Goal: Information Seeking & Learning: Learn about a topic

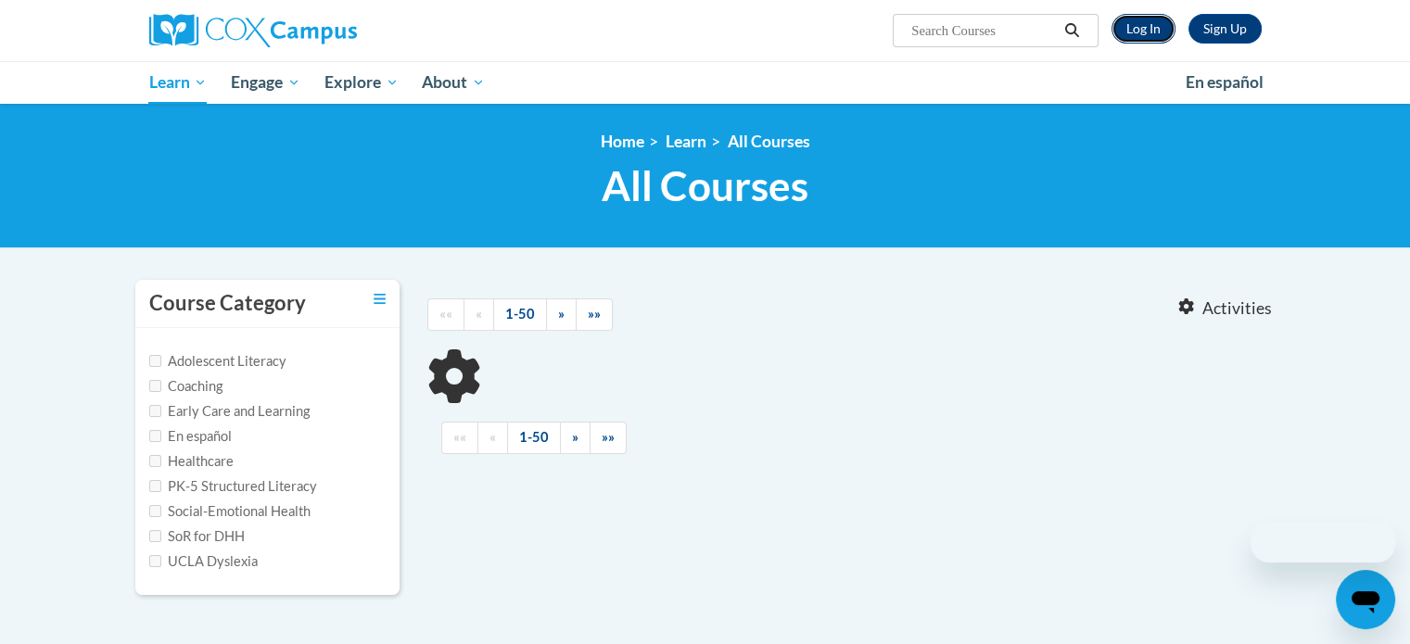
click at [1139, 32] on link "Log In" at bounding box center [1144, 29] width 64 height 30
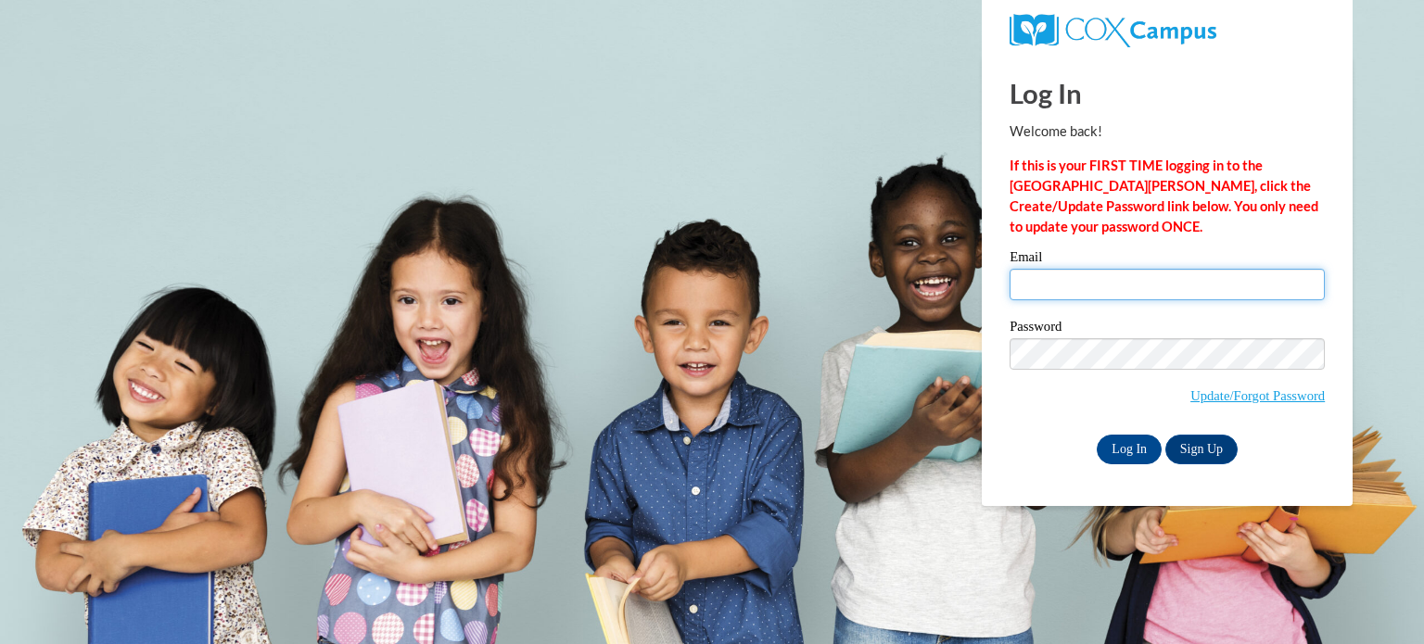
click at [1141, 300] on input "Email" at bounding box center [1167, 285] width 315 height 32
type input "kuhnkat@sdmfschools.org"
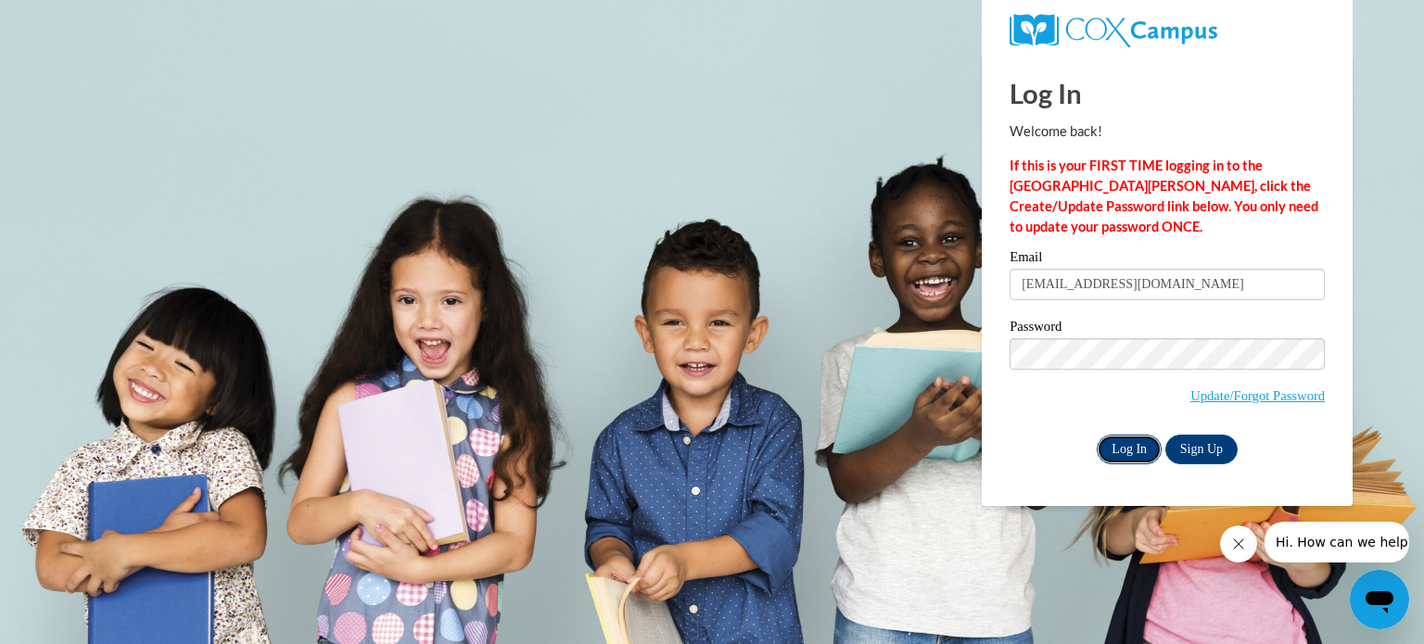
click at [1128, 440] on input "Log In" at bounding box center [1129, 450] width 65 height 30
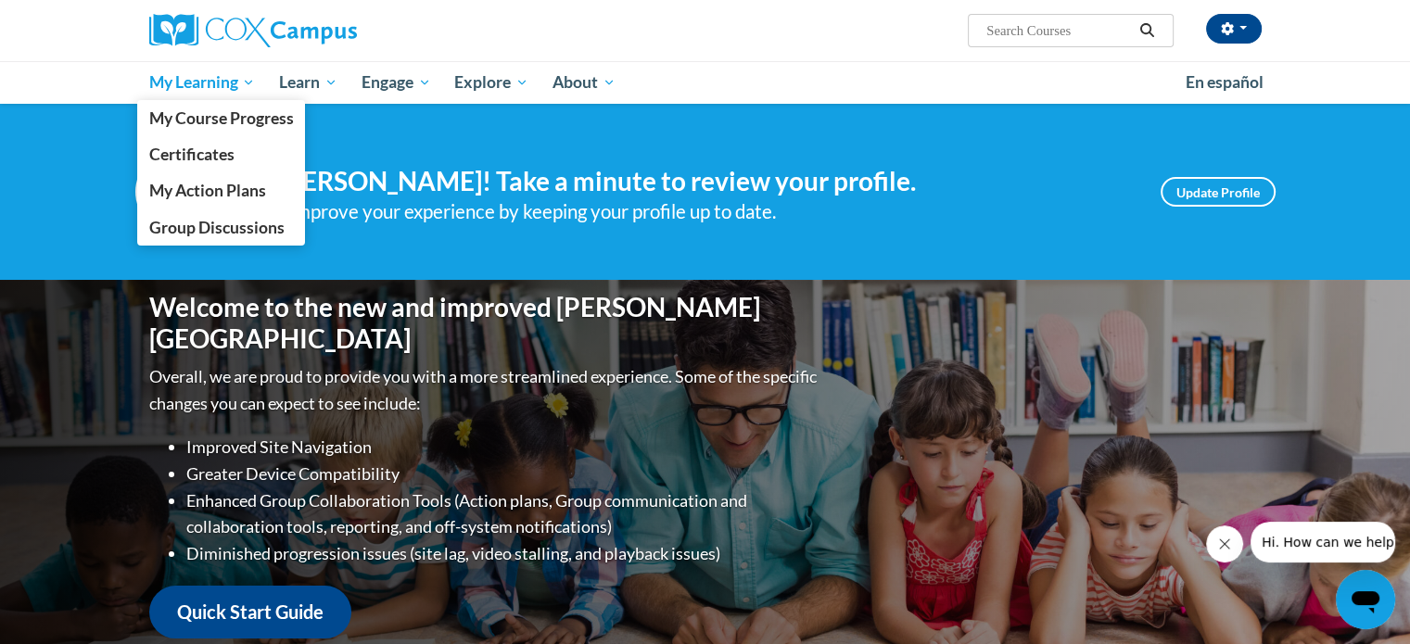
click at [205, 96] on link "My Learning" at bounding box center [202, 82] width 131 height 43
click at [210, 120] on span "My Course Progress" at bounding box center [220, 117] width 145 height 19
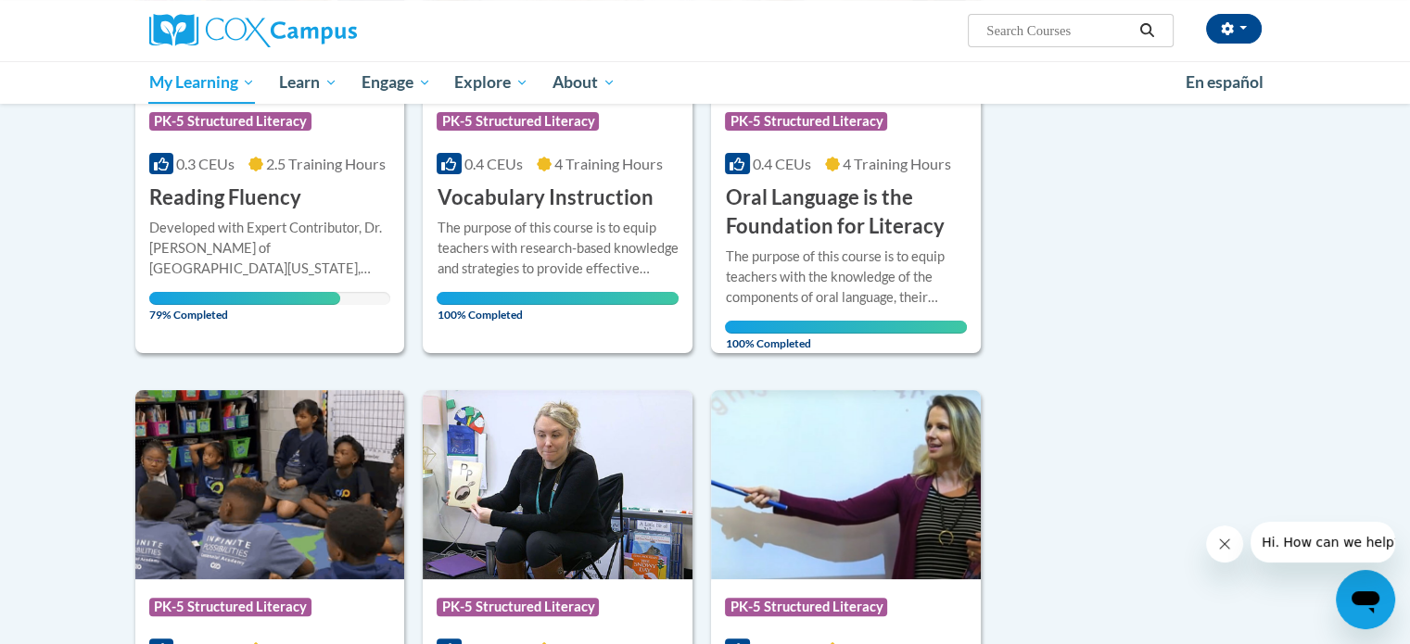
scroll to position [430, 0]
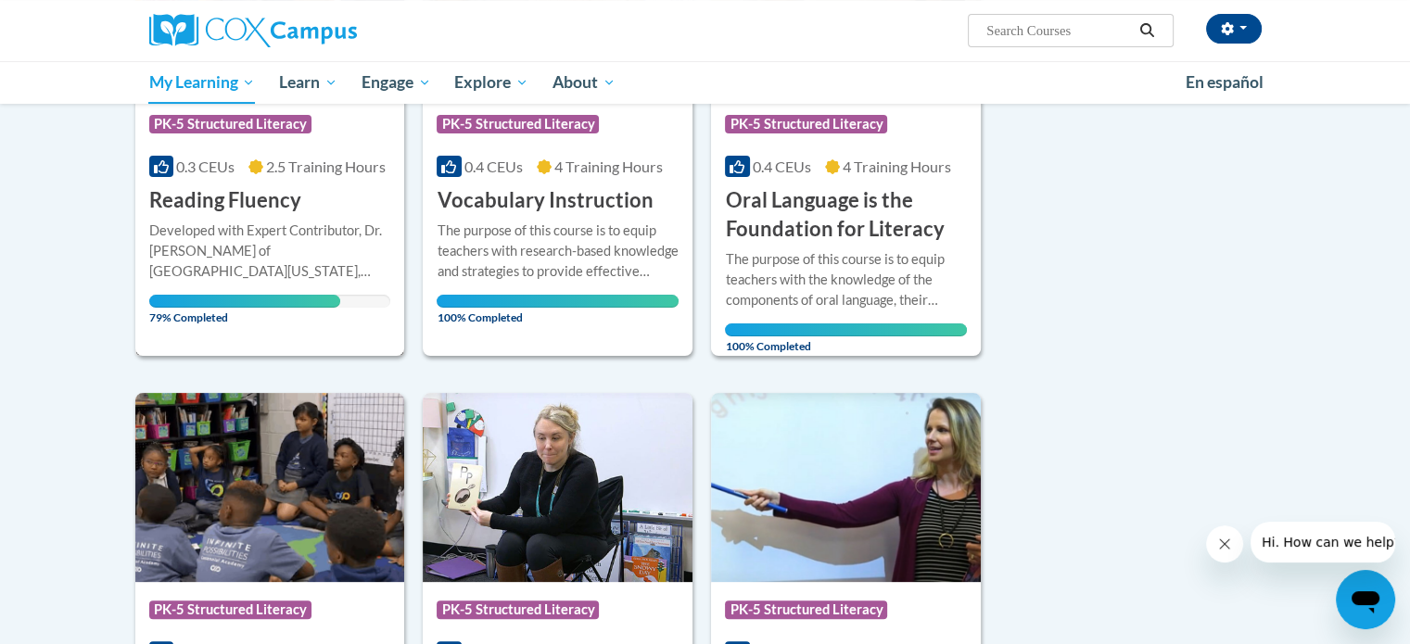
click at [267, 262] on div "Developed with Expert Contributor, [PERSON_NAME] of [GEOGRAPHIC_DATA][US_STATE]…" at bounding box center [270, 251] width 242 height 61
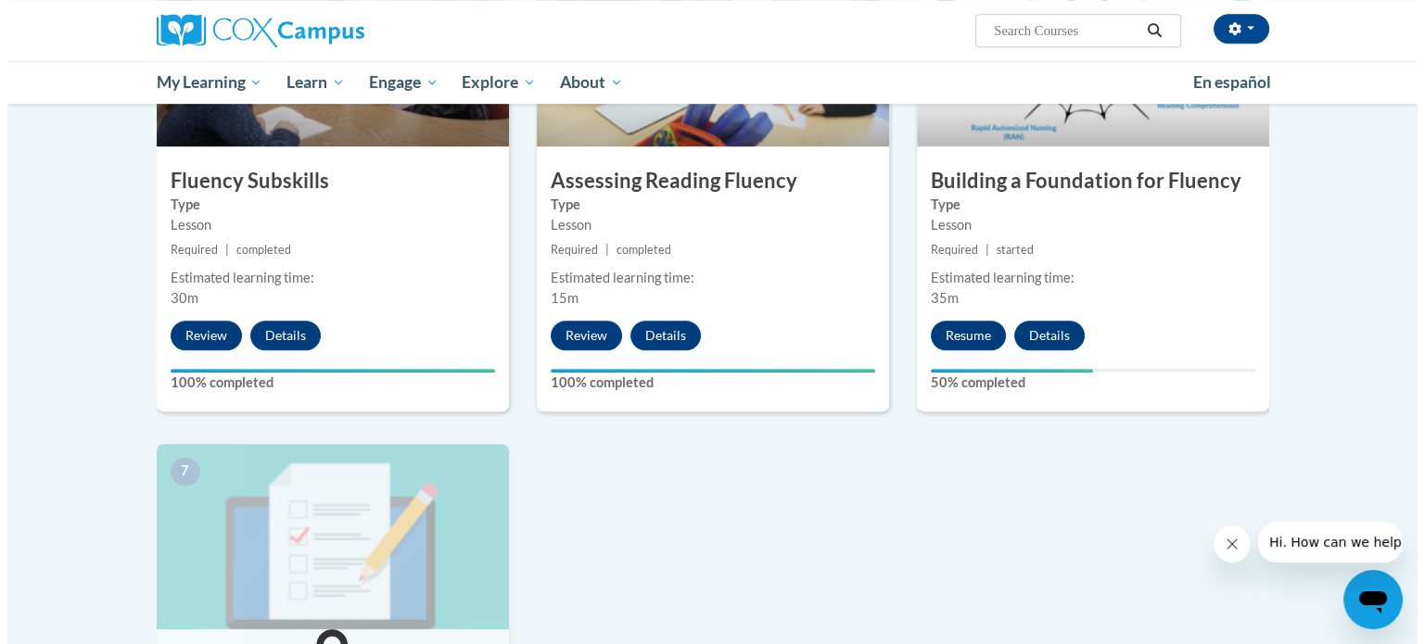
scroll to position [1039, 0]
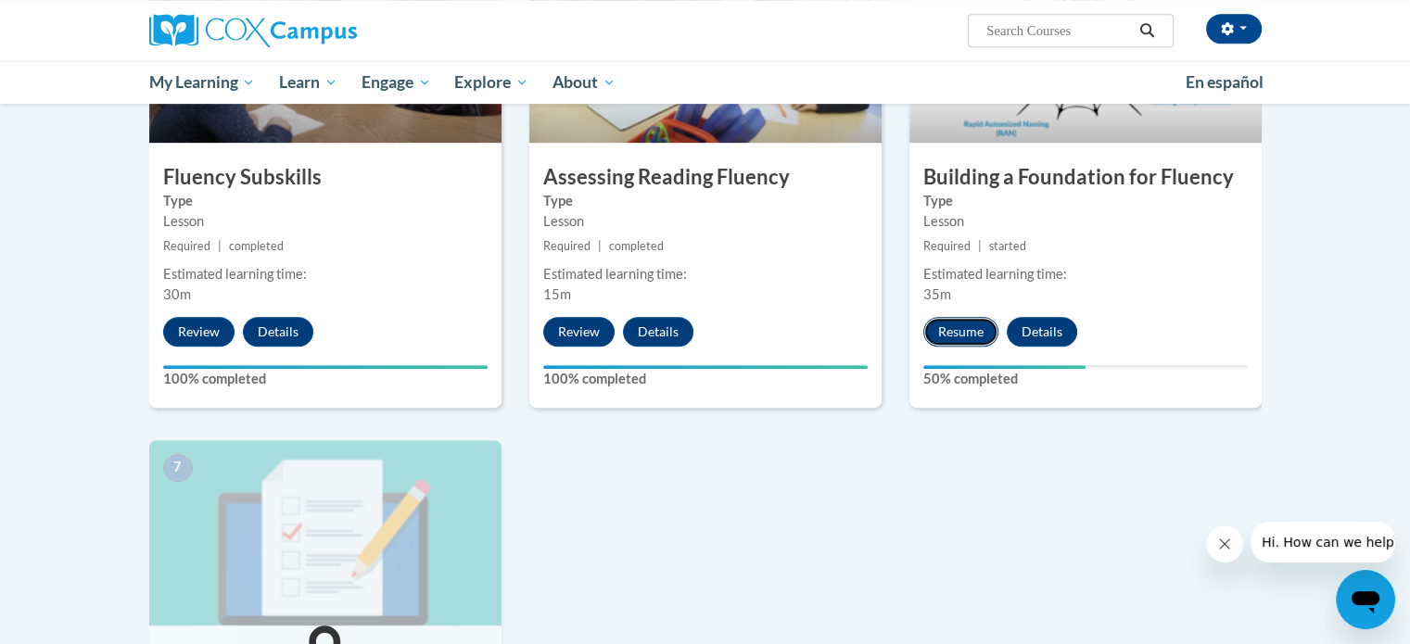
click at [945, 335] on button "Resume" at bounding box center [961, 332] width 75 height 30
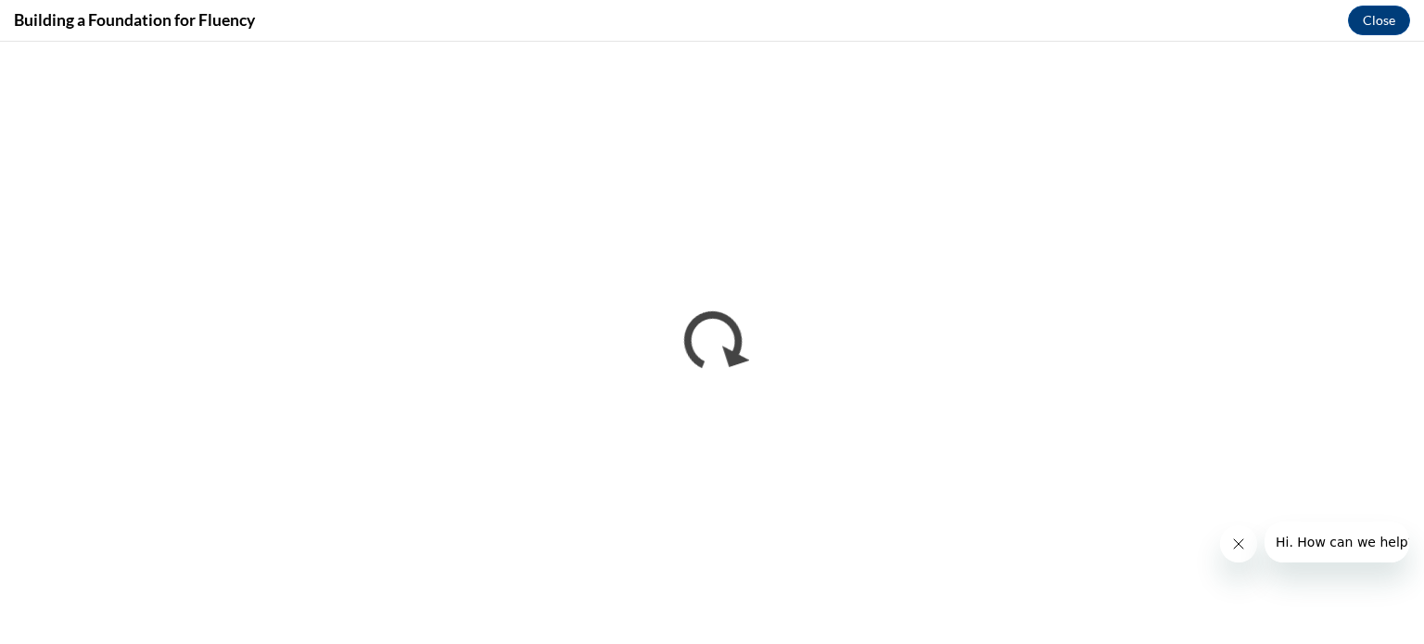
scroll to position [0, 0]
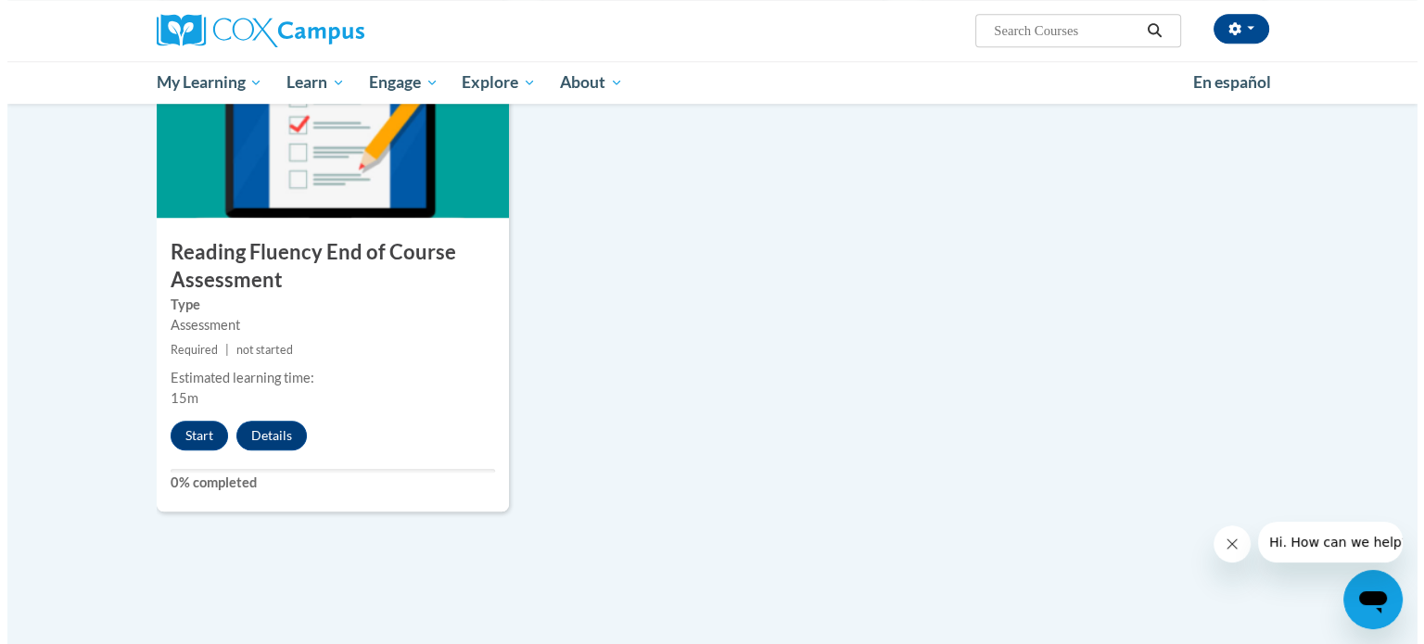
scroll to position [1451, 0]
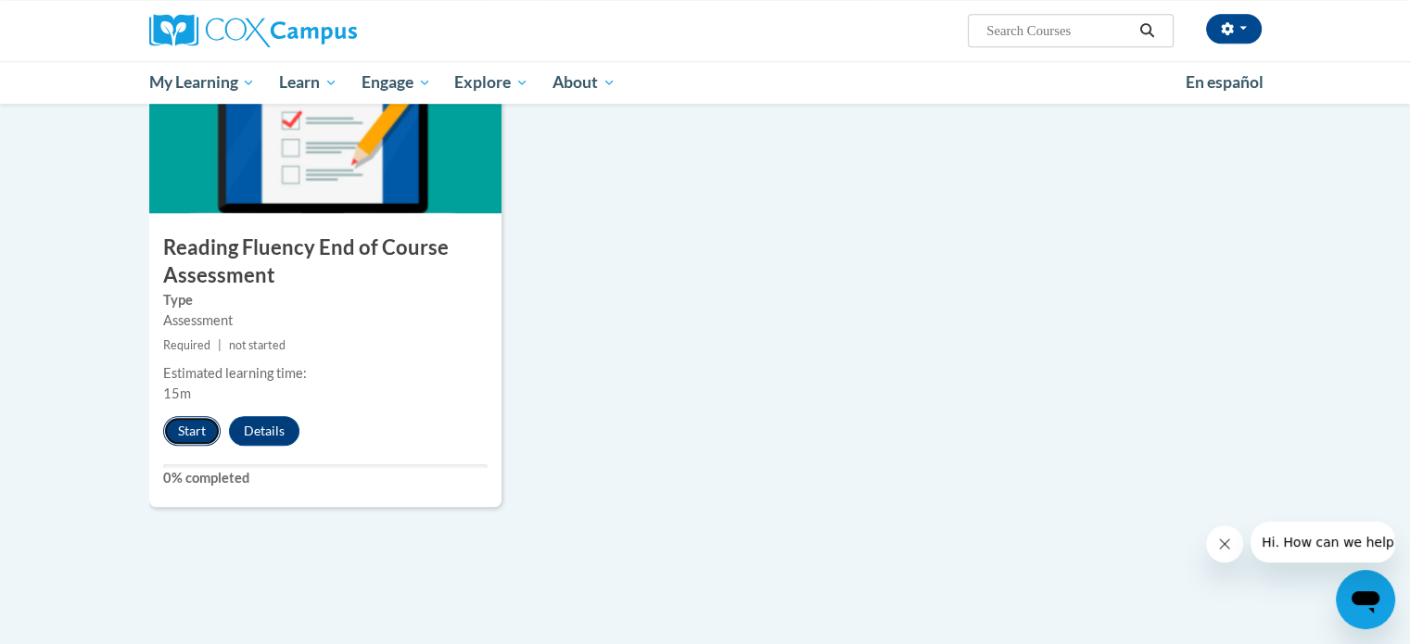
click at [193, 422] on button "Start" at bounding box center [191, 431] width 57 height 30
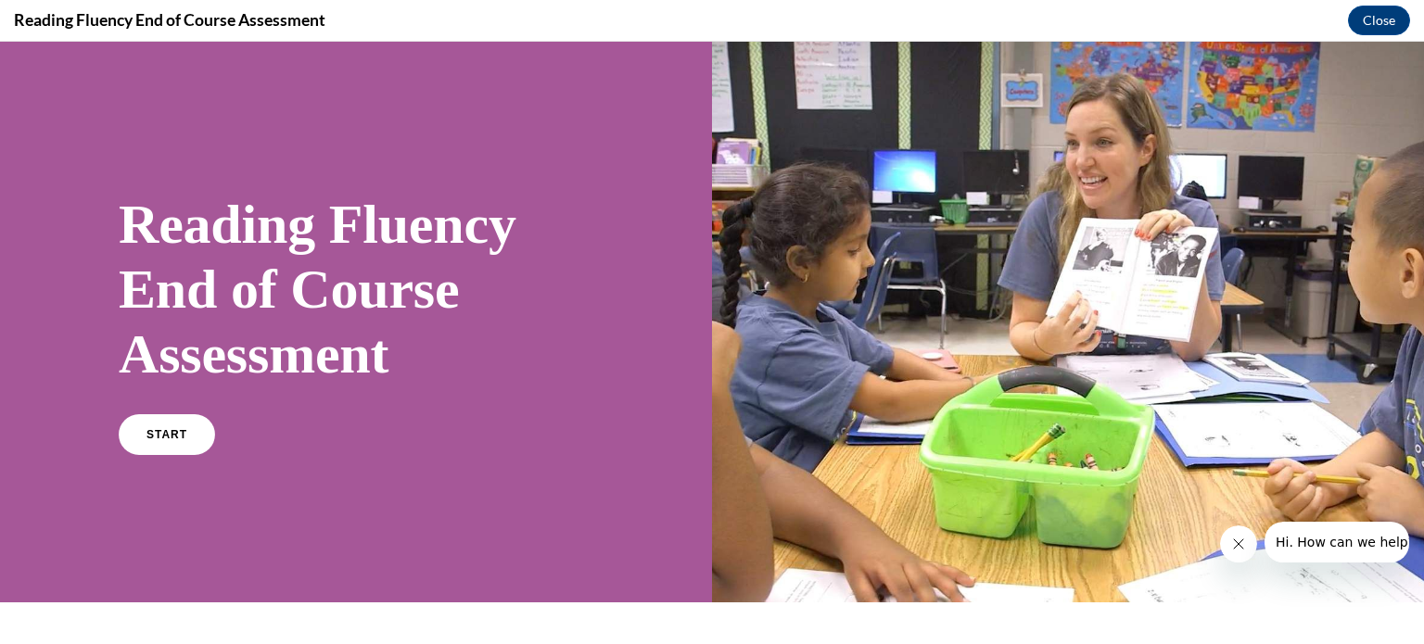
scroll to position [0, 0]
click at [185, 435] on link "START" at bounding box center [166, 435] width 101 height 43
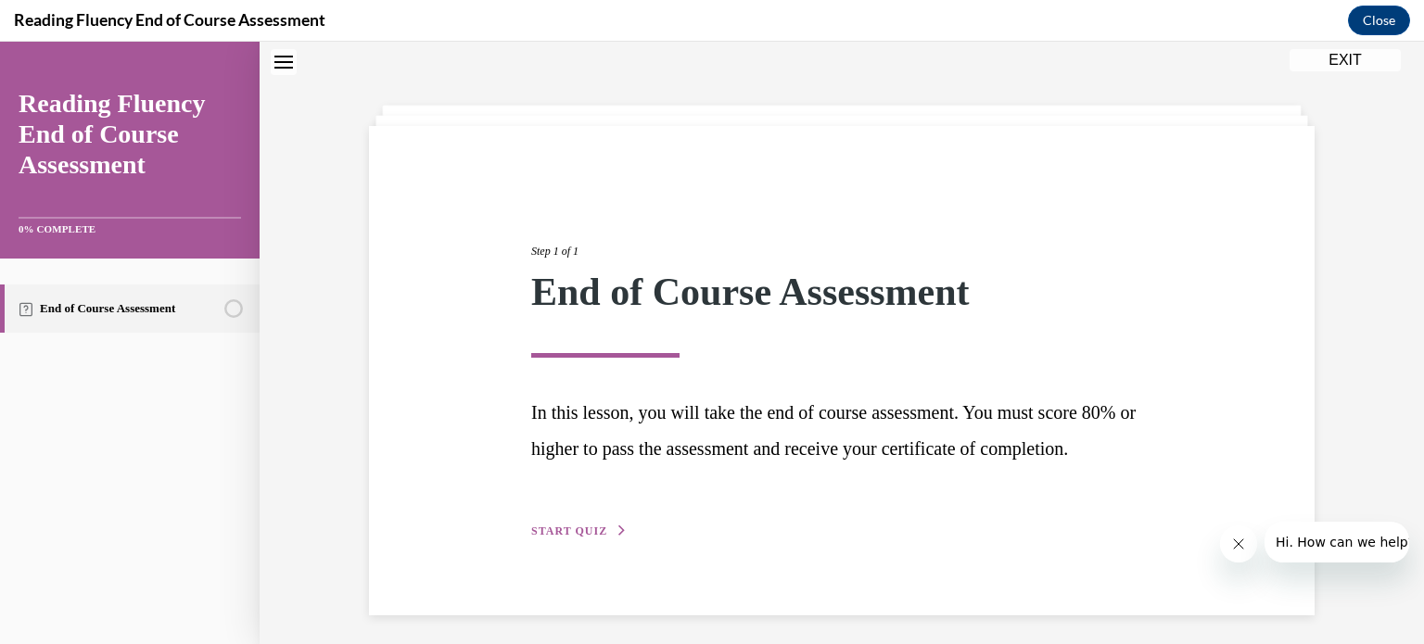
scroll to position [100, 0]
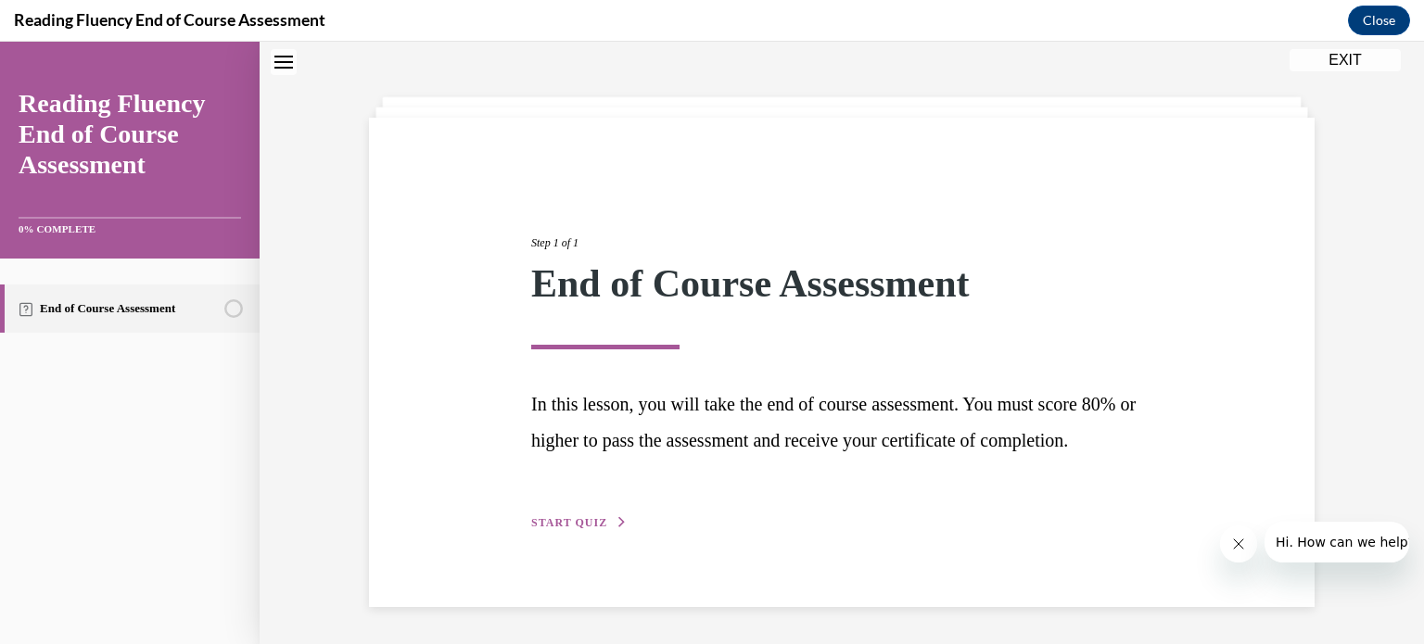
click at [579, 527] on span "START QUIZ" at bounding box center [569, 523] width 76 height 13
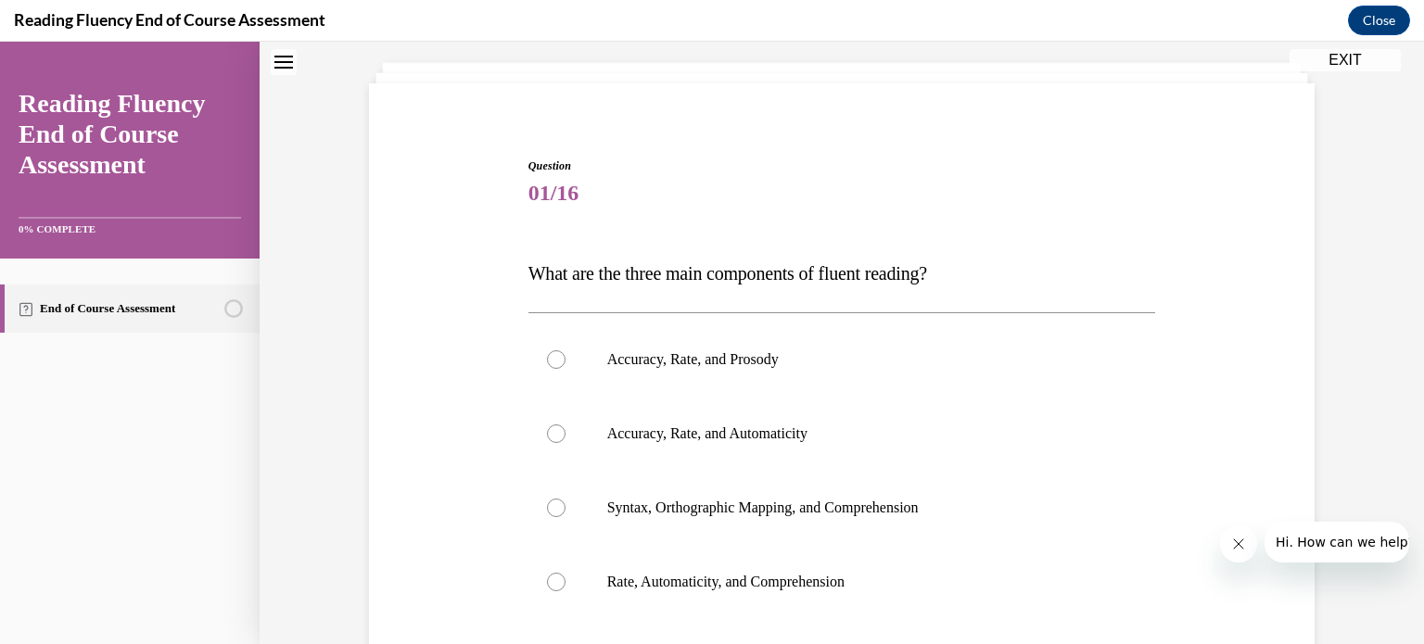
scroll to position [56, 0]
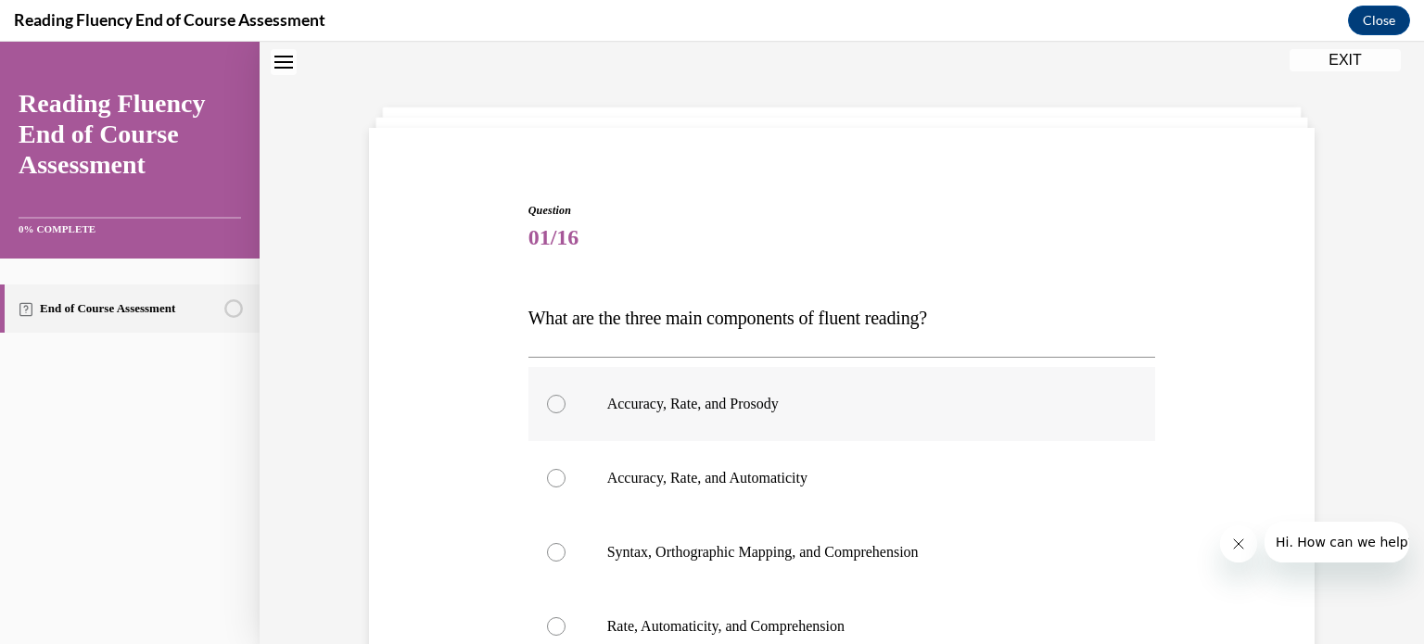
click at [557, 406] on label "Accuracy, Rate, and Prosody" at bounding box center [843, 404] width 628 height 74
click at [557, 406] on input "Accuracy, Rate, and Prosody" at bounding box center [556, 404] width 19 height 19
radio input "true"
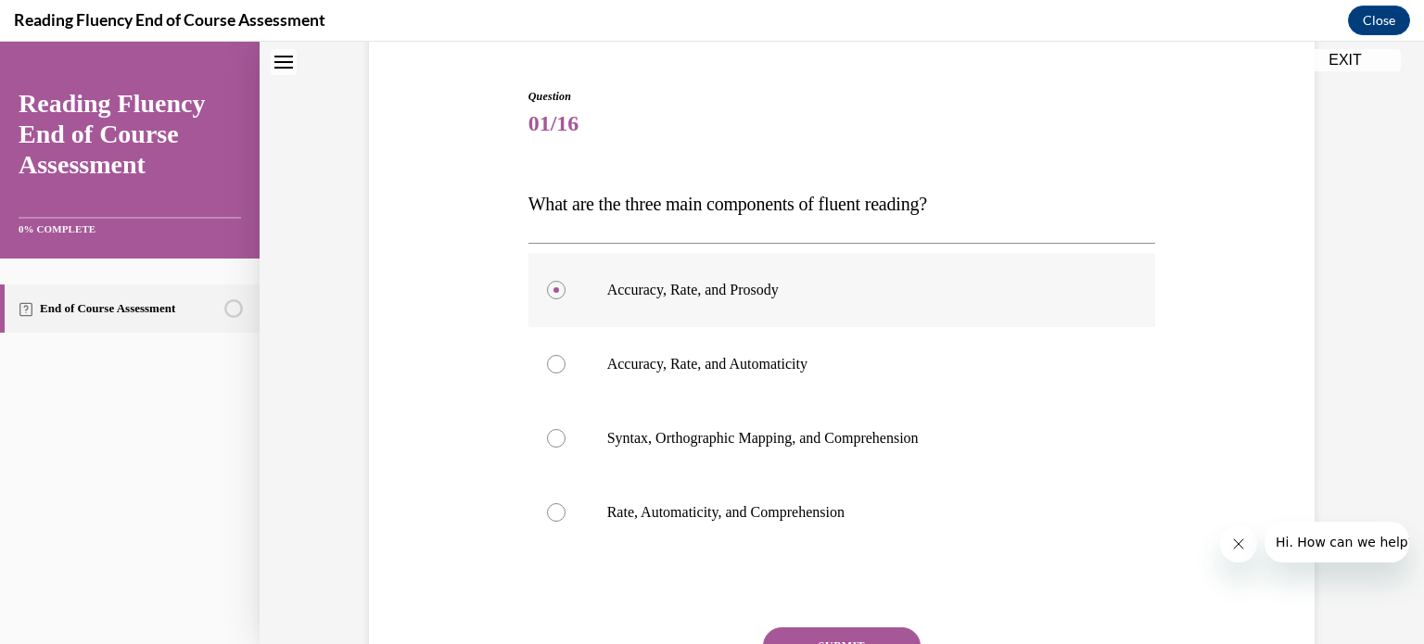
scroll to position [286, 0]
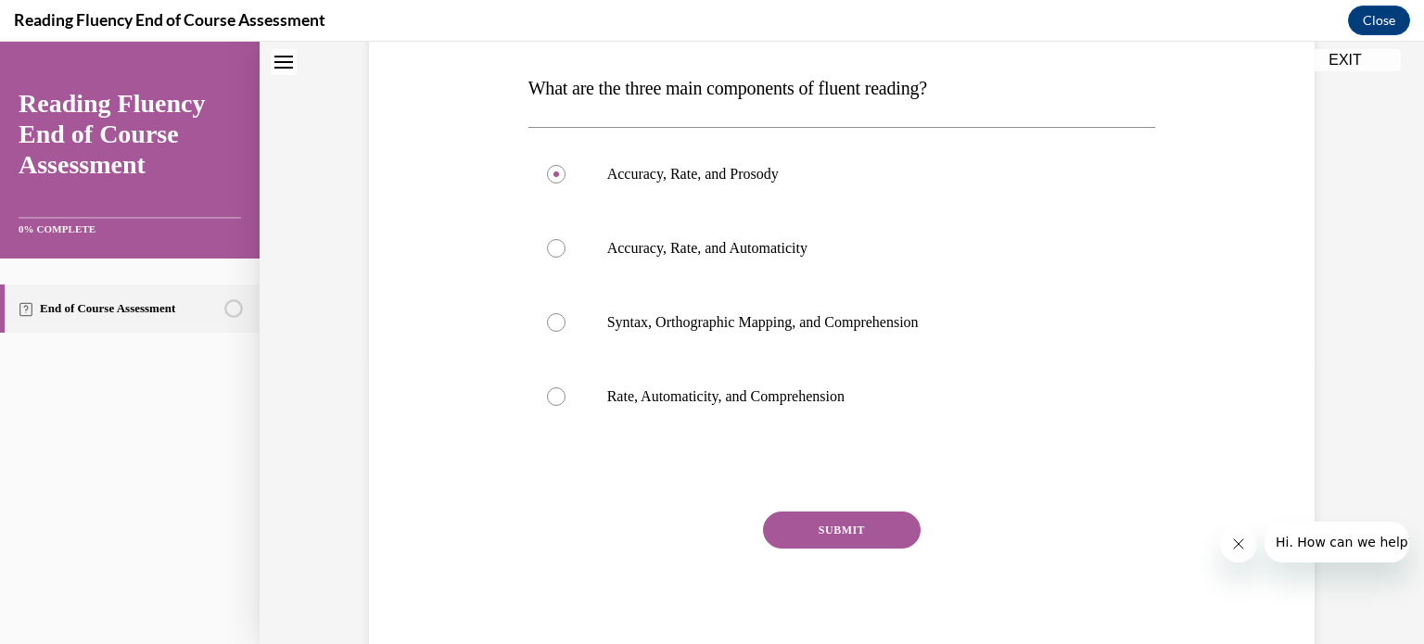
click at [894, 545] on button "SUBMIT" at bounding box center [842, 530] width 158 height 37
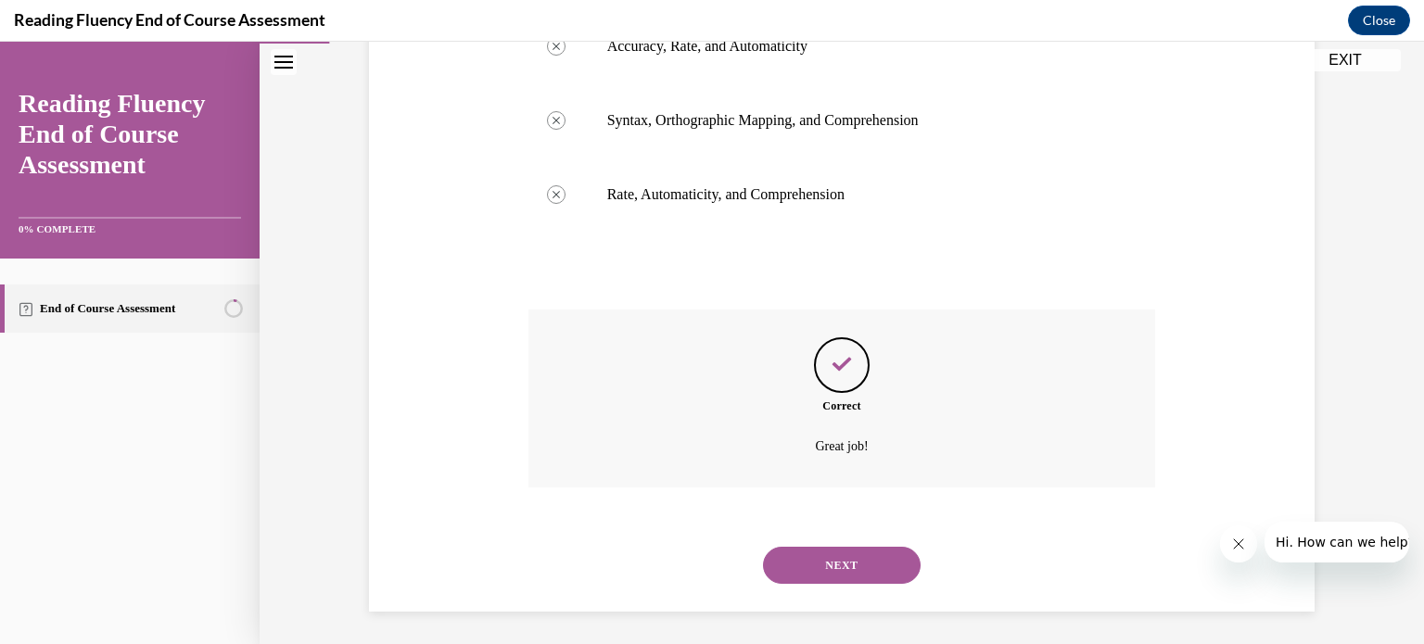
click at [889, 570] on button "NEXT" at bounding box center [842, 565] width 158 height 37
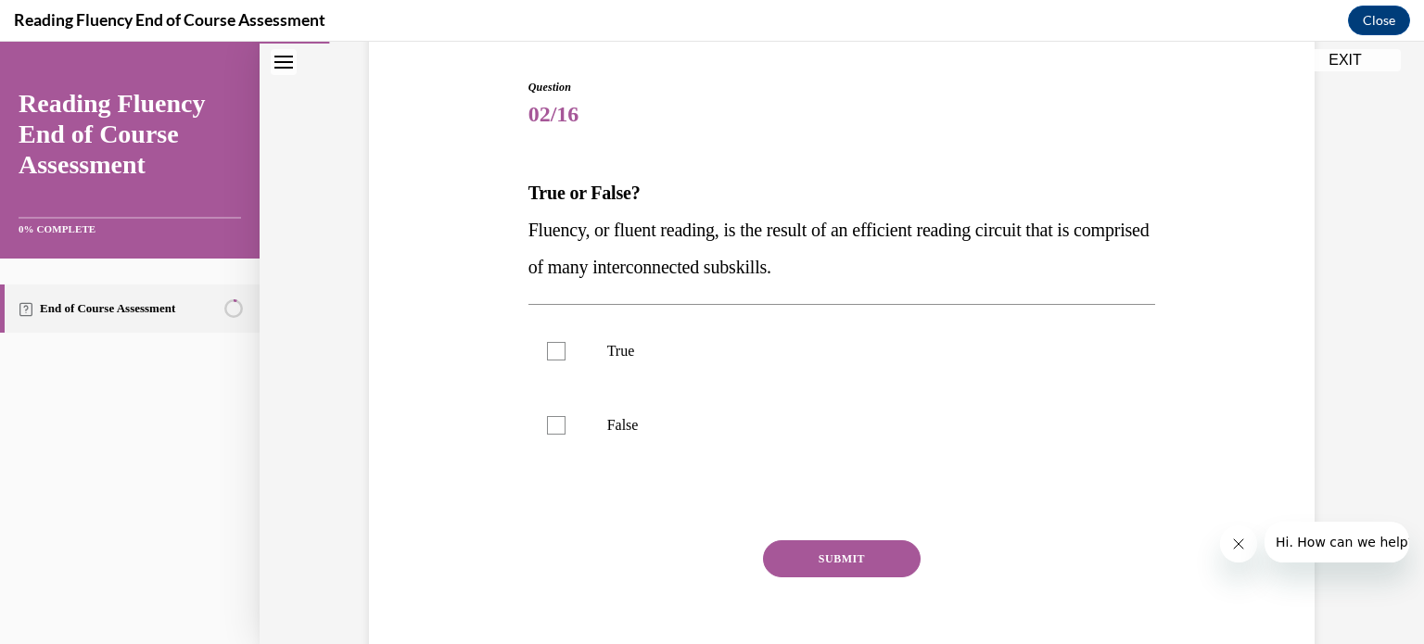
scroll to position [182, 0]
click at [625, 366] on label "True" at bounding box center [843, 349] width 628 height 74
click at [566, 358] on input "True" at bounding box center [556, 348] width 19 height 19
checkbox input "true"
click at [828, 555] on button "SUBMIT" at bounding box center [842, 556] width 158 height 37
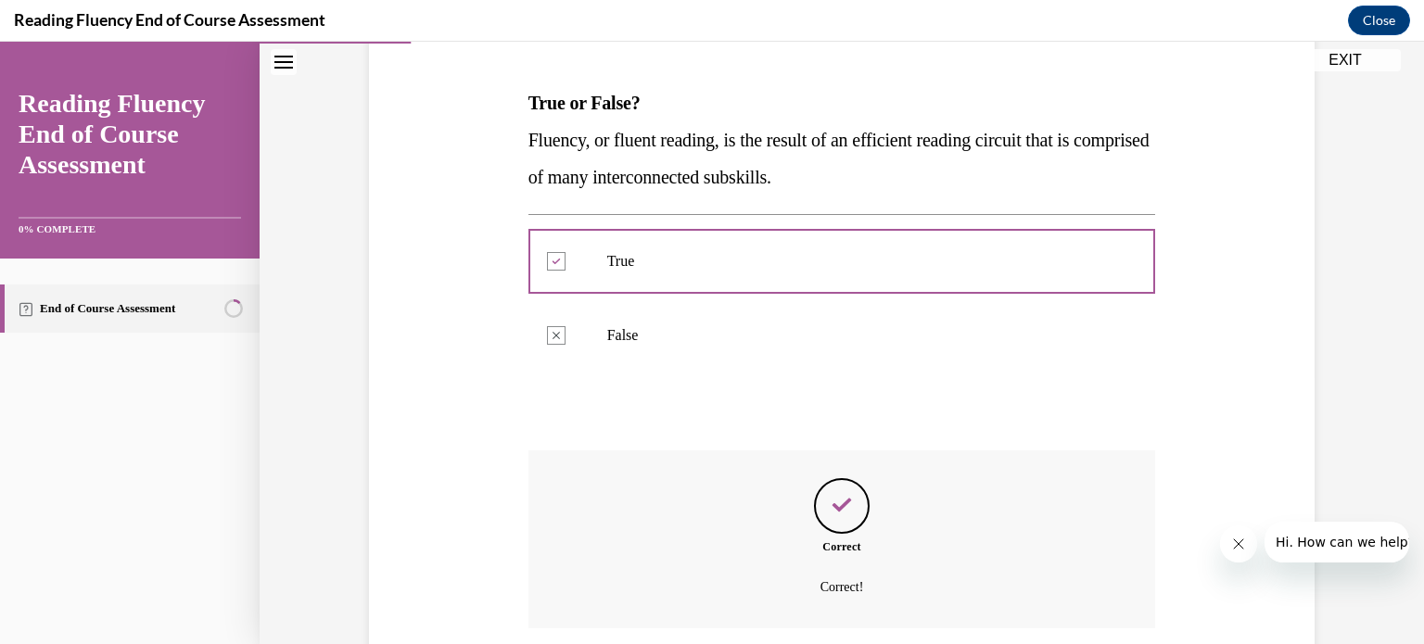
scroll to position [414, 0]
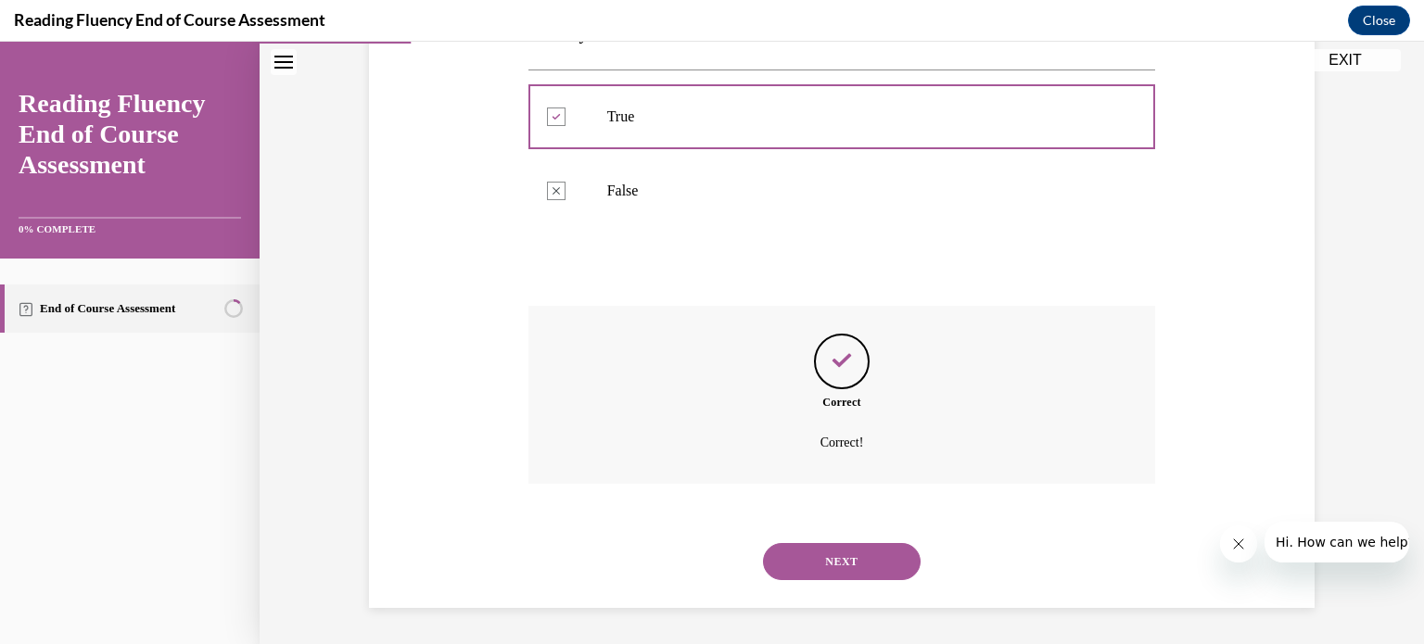
click at [884, 569] on button "NEXT" at bounding box center [842, 561] width 158 height 37
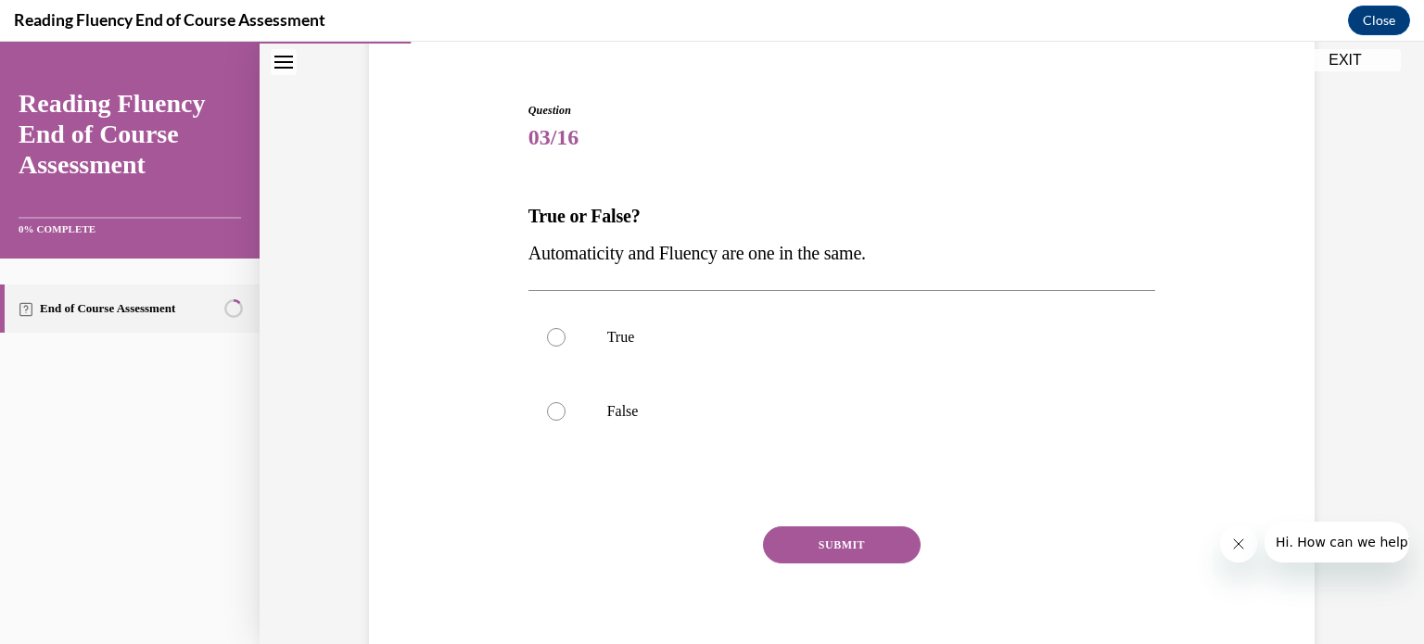
scroll to position [171, 0]
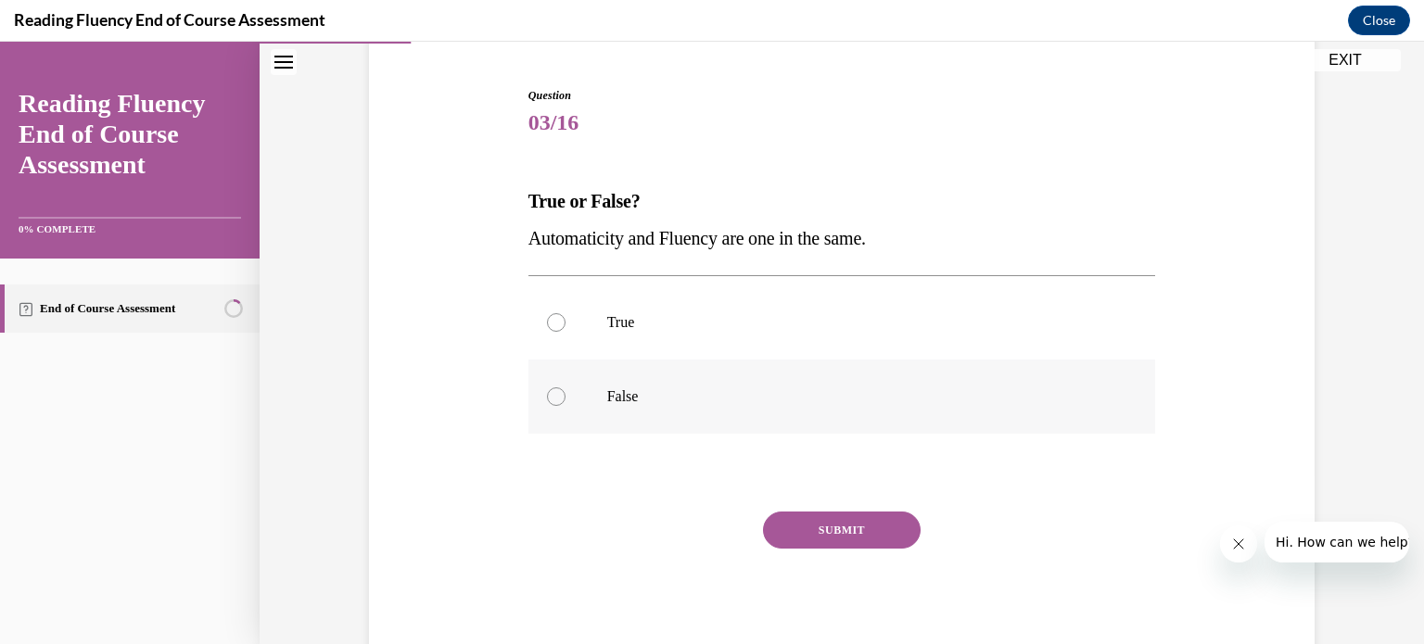
click at [587, 395] on label "False" at bounding box center [843, 397] width 628 height 74
click at [566, 395] on input "False" at bounding box center [556, 397] width 19 height 19
radio input "true"
click at [835, 529] on button "SUBMIT" at bounding box center [842, 530] width 158 height 37
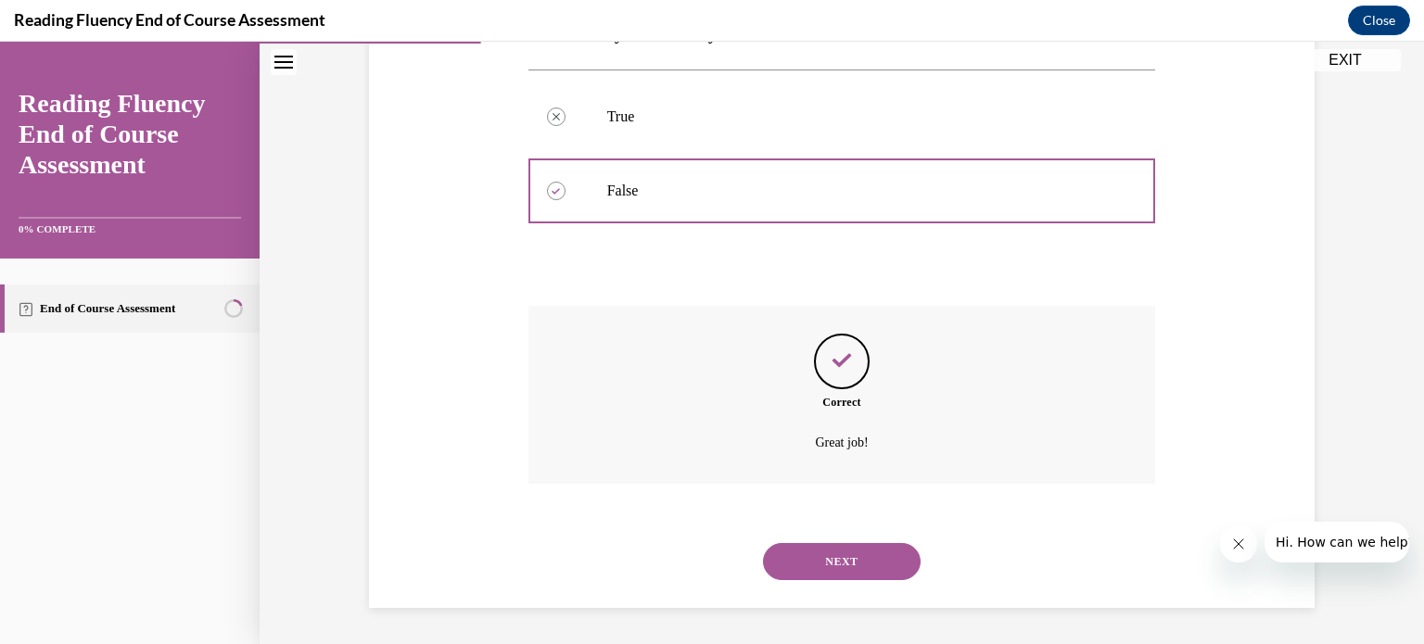
click at [887, 559] on button "NEXT" at bounding box center [842, 561] width 158 height 37
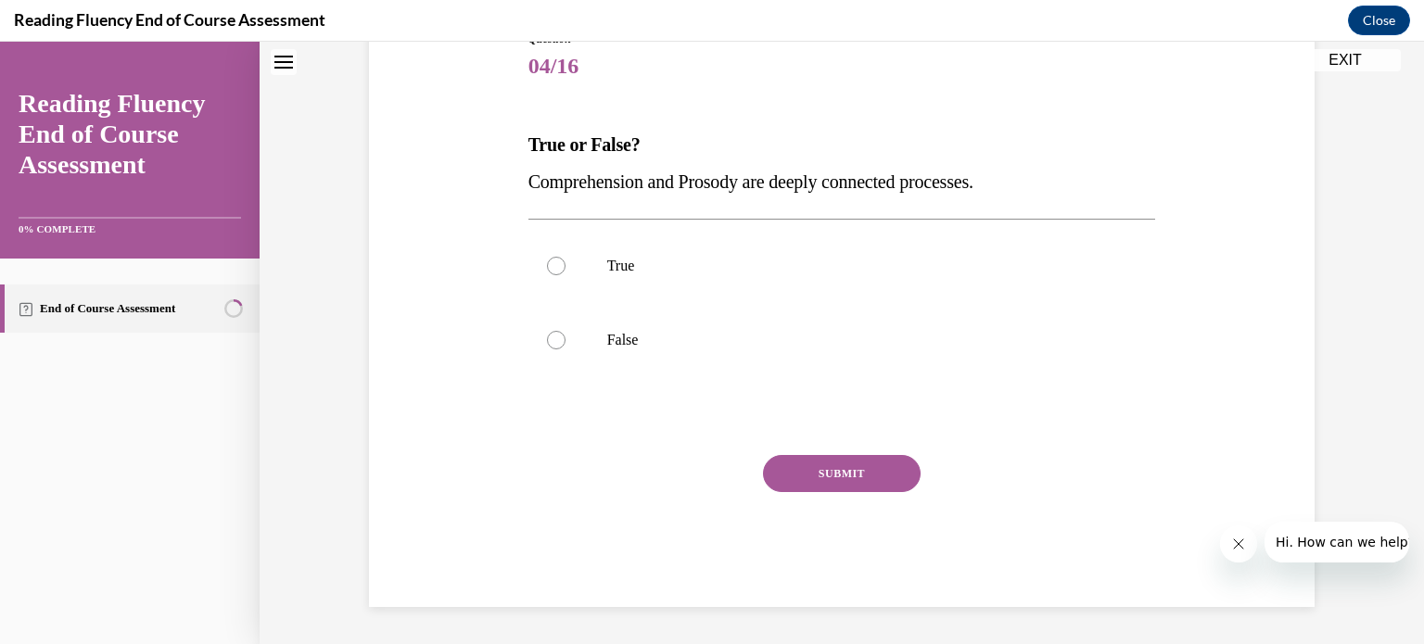
scroll to position [56, 0]
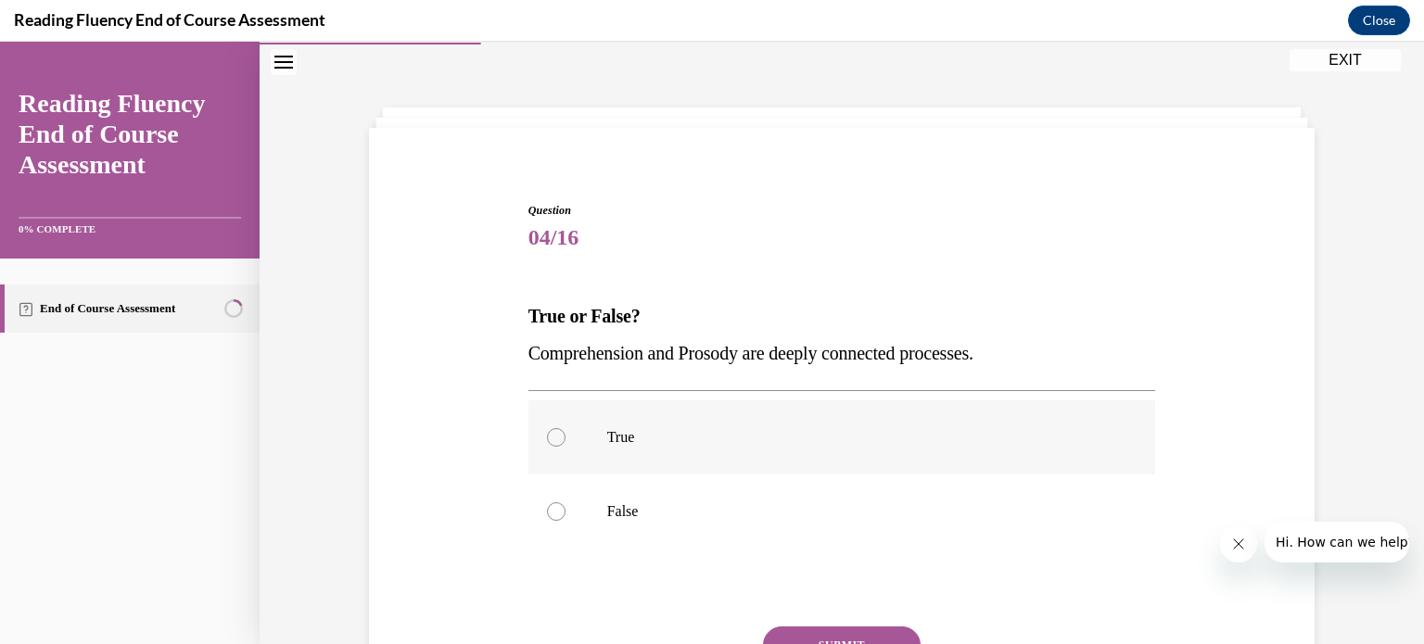
click at [853, 448] on label "True" at bounding box center [843, 438] width 628 height 74
click at [566, 447] on input "True" at bounding box center [556, 437] width 19 height 19
radio input "true"
click at [853, 642] on button "SUBMIT" at bounding box center [842, 645] width 158 height 37
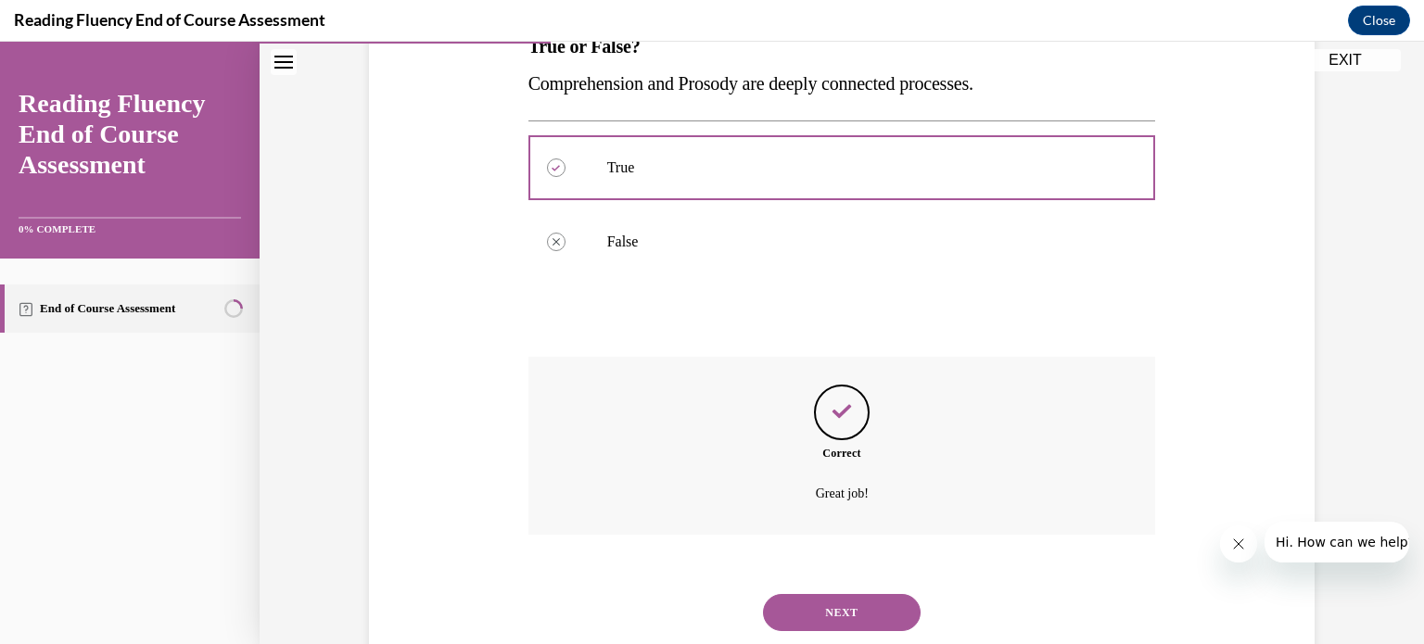
scroll to position [326, 0]
click at [880, 605] on button "NEXT" at bounding box center [842, 611] width 158 height 37
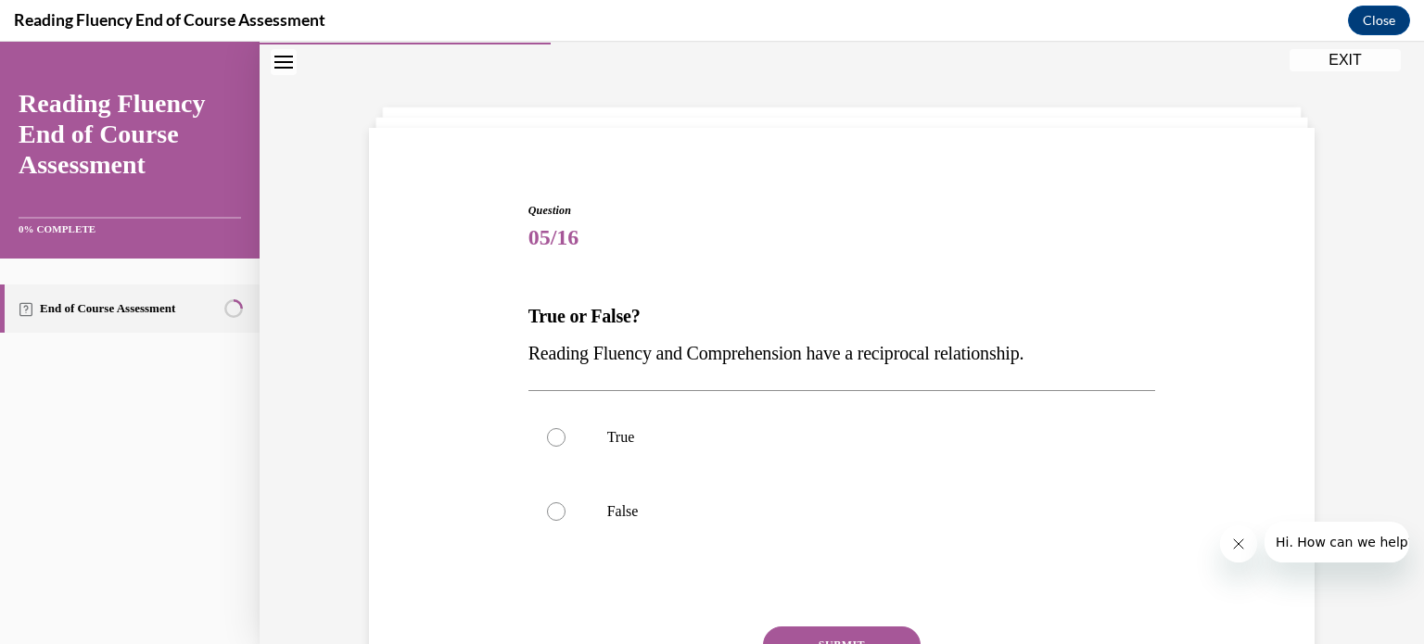
click at [853, 642] on button "SUBMIT" at bounding box center [842, 645] width 158 height 37
click at [723, 428] on p "True" at bounding box center [858, 437] width 503 height 19
click at [566, 428] on input "True" at bounding box center [556, 437] width 19 height 19
radio input "true"
click at [723, 428] on p "True" at bounding box center [858, 437] width 503 height 19
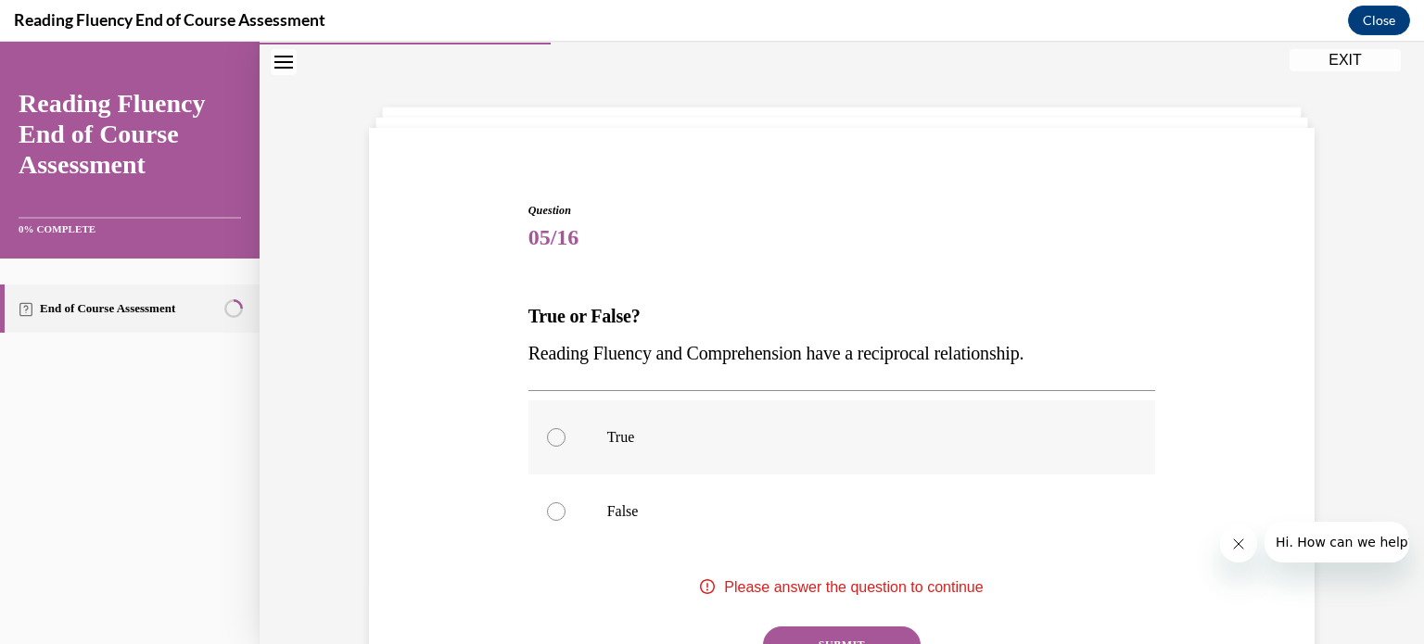
click at [566, 428] on input "True" at bounding box center [556, 437] width 19 height 19
click at [844, 629] on button "SUBMIT" at bounding box center [842, 645] width 158 height 37
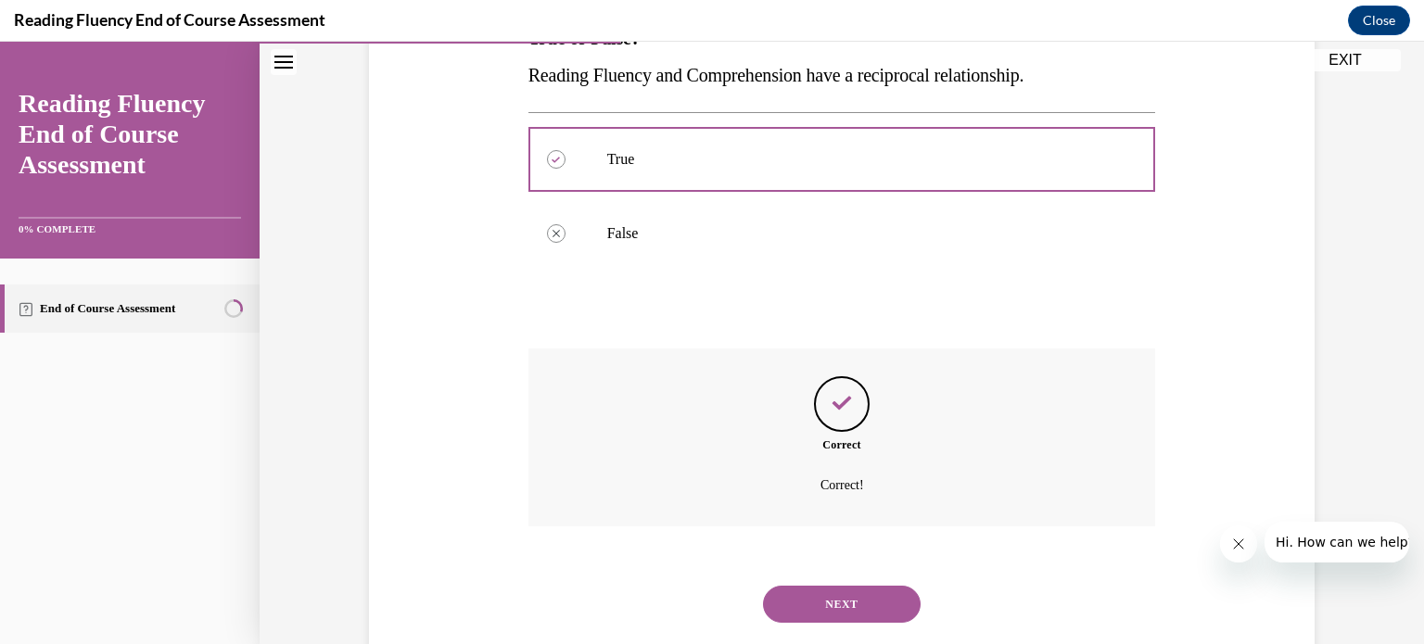
click at [872, 614] on button "NEXT" at bounding box center [842, 604] width 158 height 37
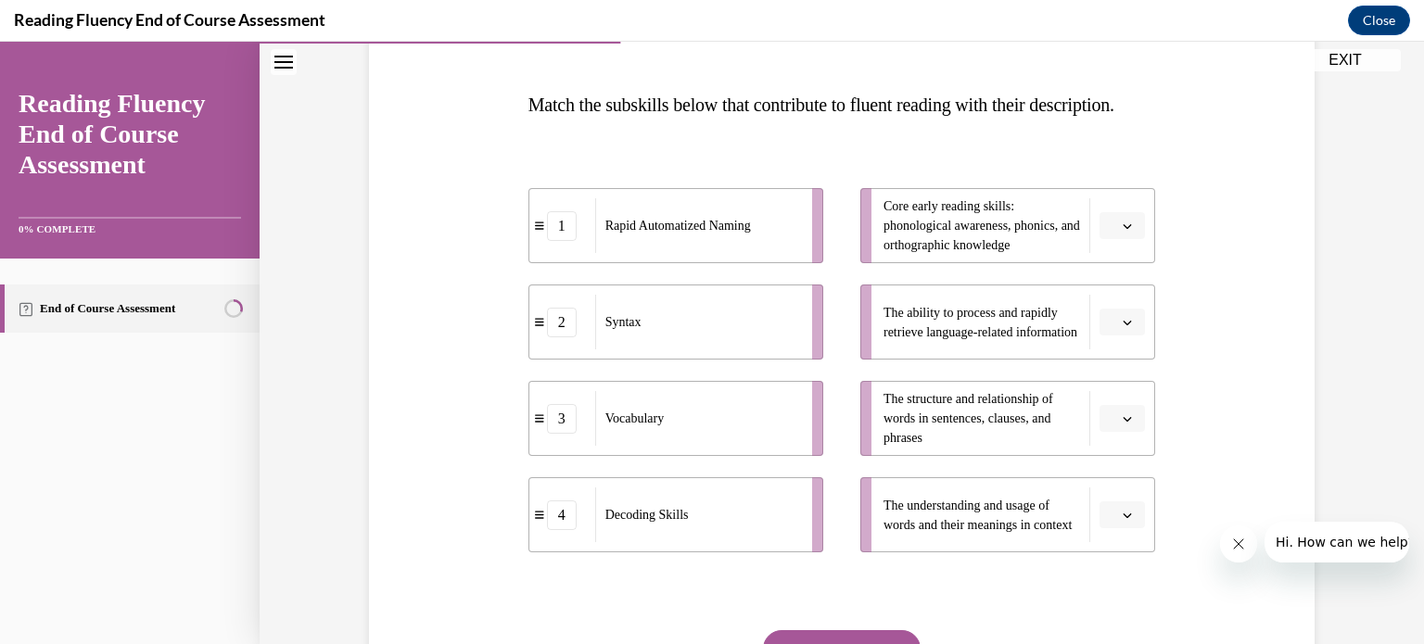
scroll to position [279, 0]
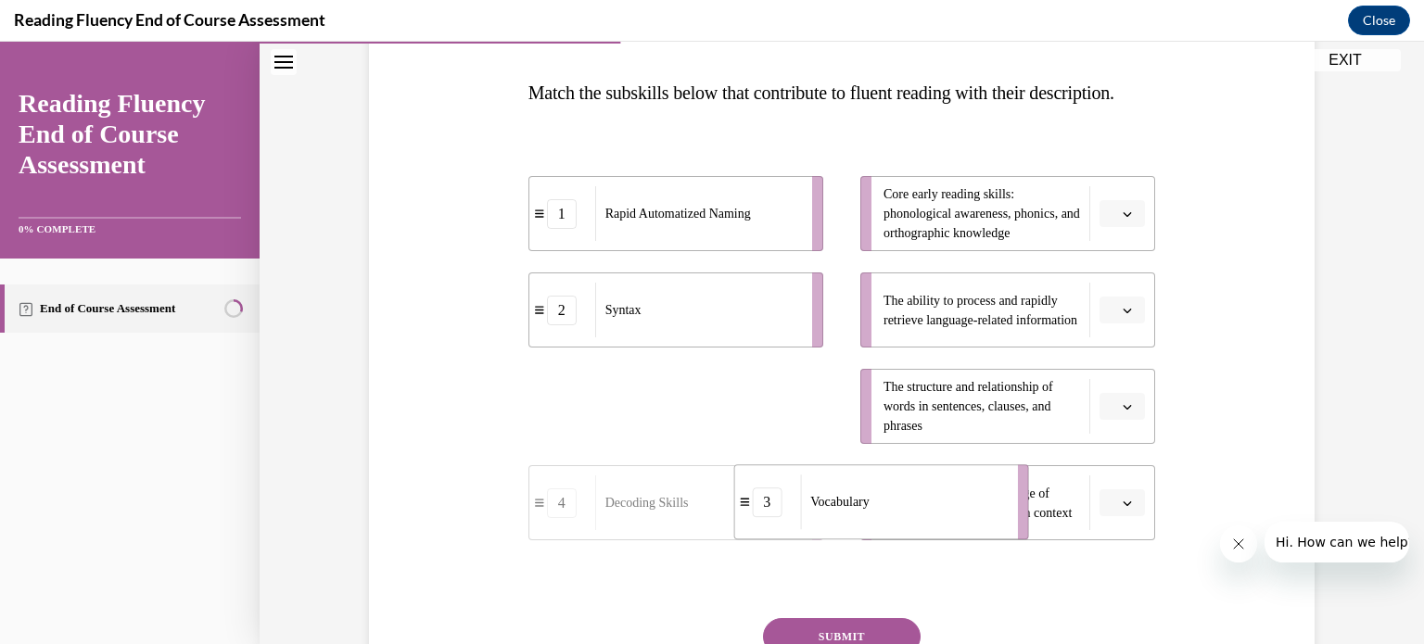
drag, startPoint x: 754, startPoint y: 444, endPoint x: 972, endPoint y: 540, distance: 237.9
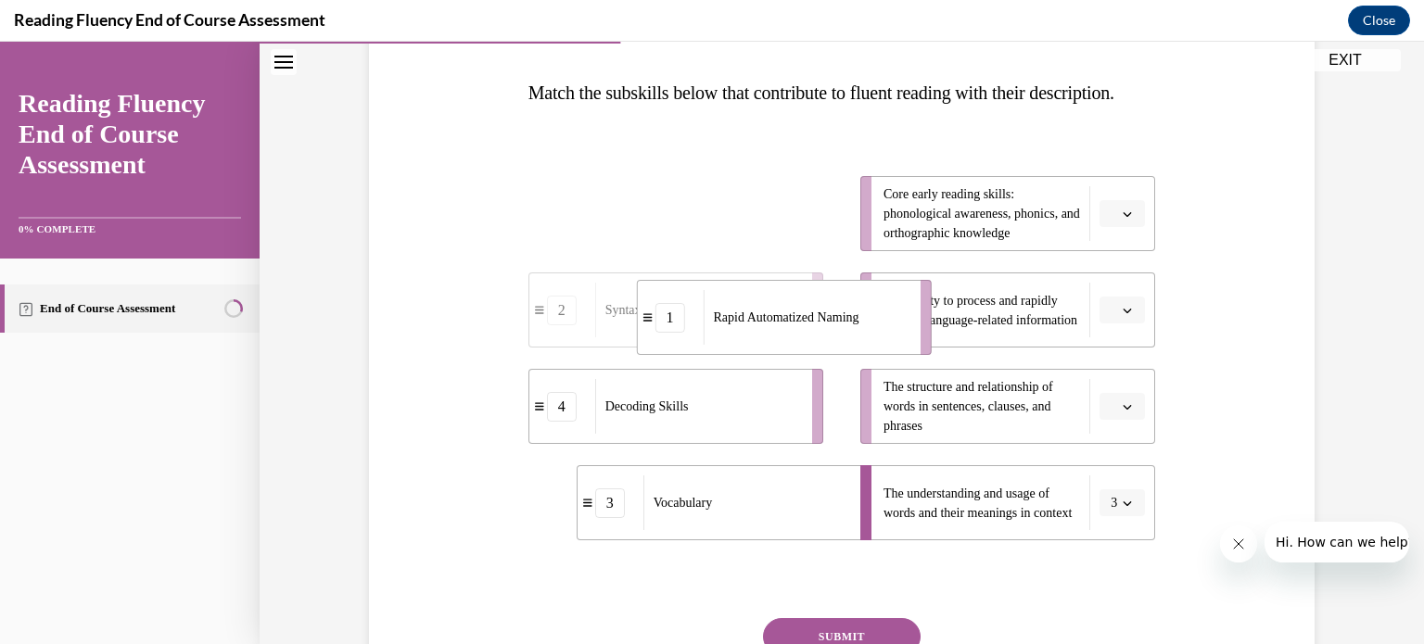
drag, startPoint x: 705, startPoint y: 248, endPoint x: 815, endPoint y: 355, distance: 154.1
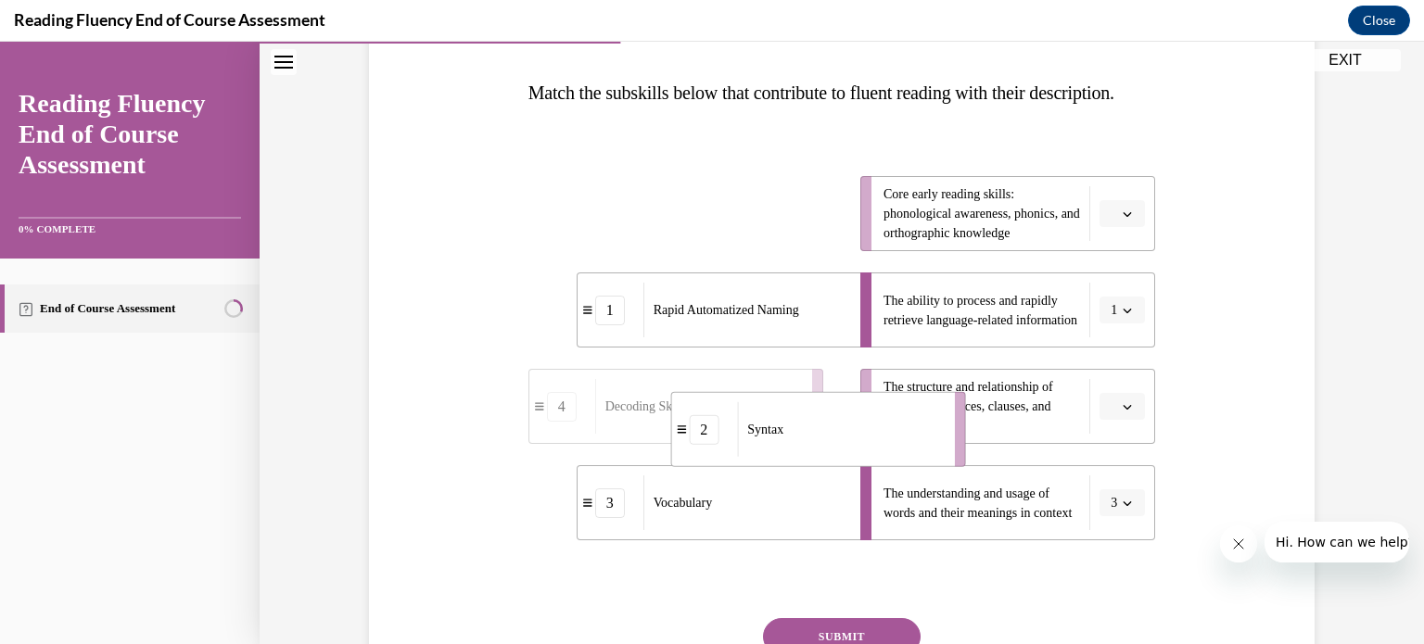
drag, startPoint x: 734, startPoint y: 252, endPoint x: 877, endPoint y: 467, distance: 258.2
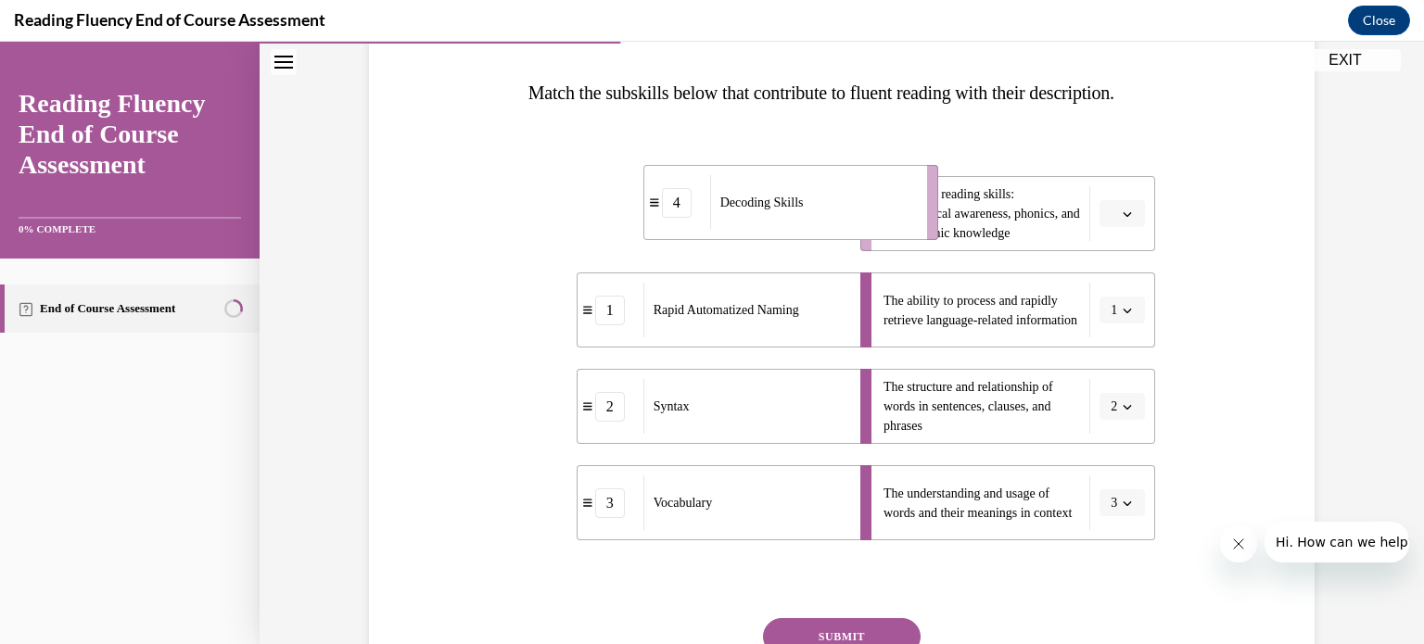
drag, startPoint x: 730, startPoint y: 254, endPoint x: 863, endPoint y: 243, distance: 134.0
click at [863, 230] on div "Decoding Skills" at bounding box center [812, 202] width 205 height 55
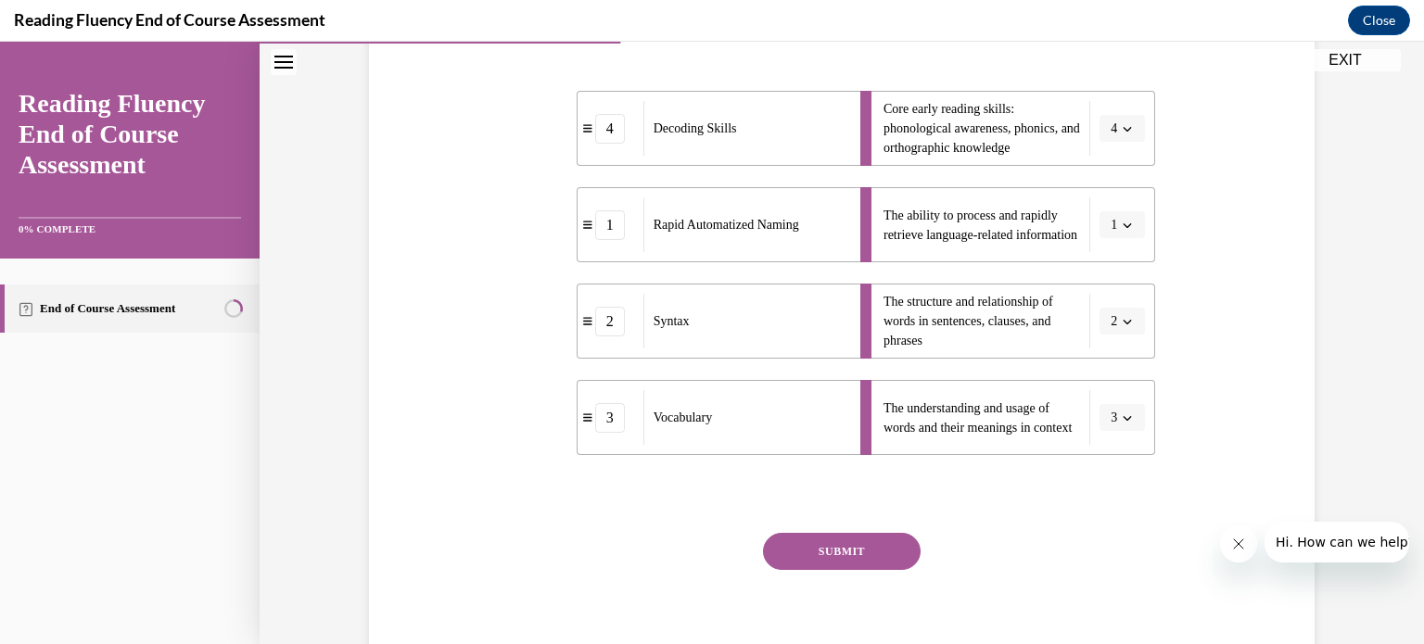
scroll to position [423, 0]
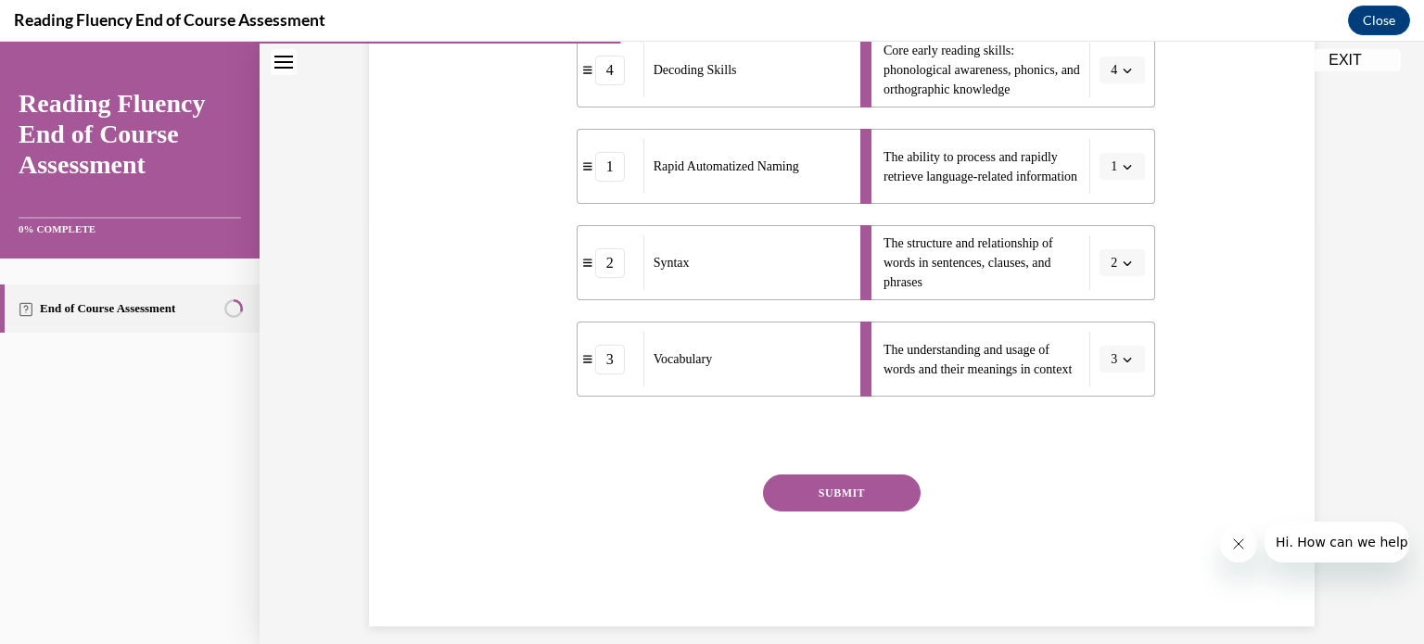
click at [889, 512] on button "SUBMIT" at bounding box center [842, 493] width 158 height 37
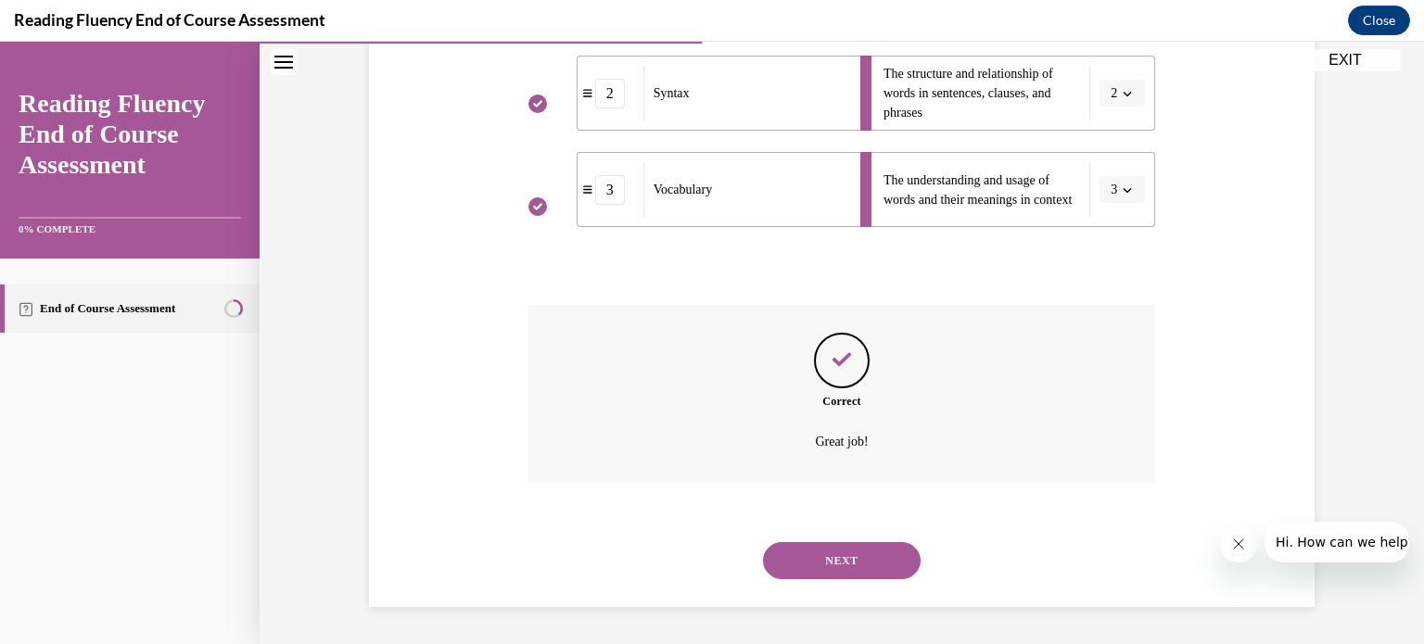
click at [879, 574] on button "NEXT" at bounding box center [842, 560] width 158 height 37
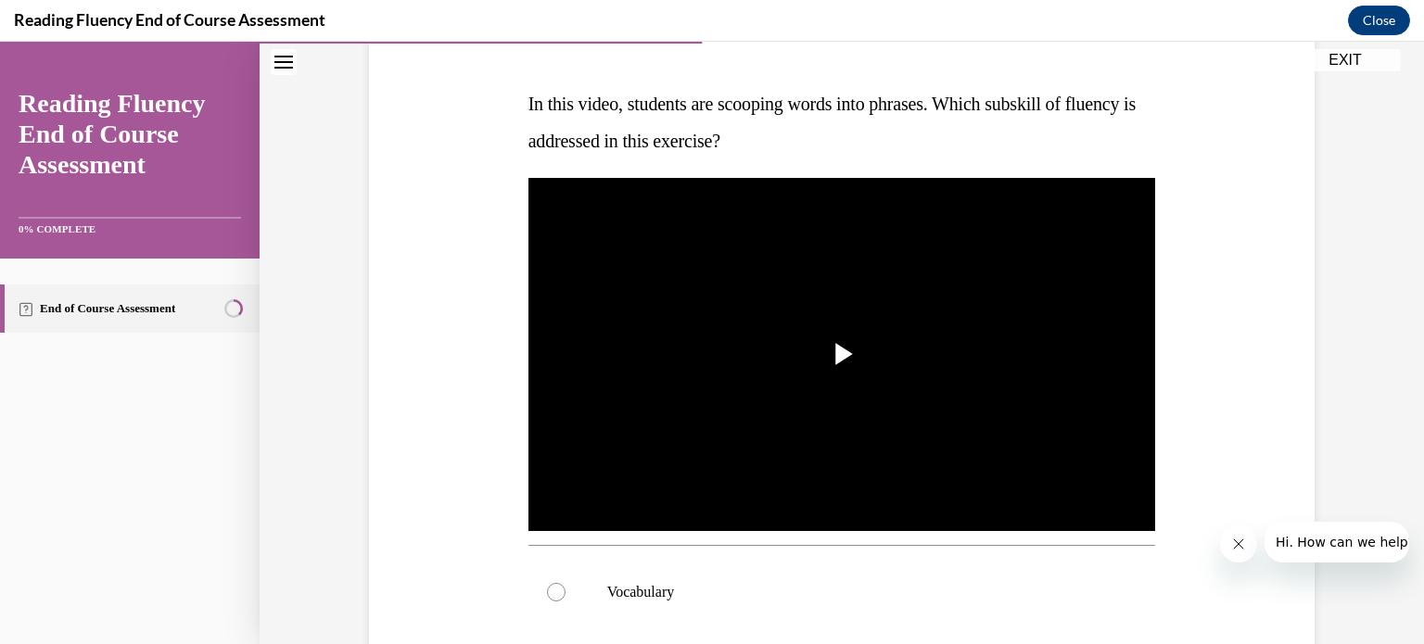
scroll to position [274, 0]
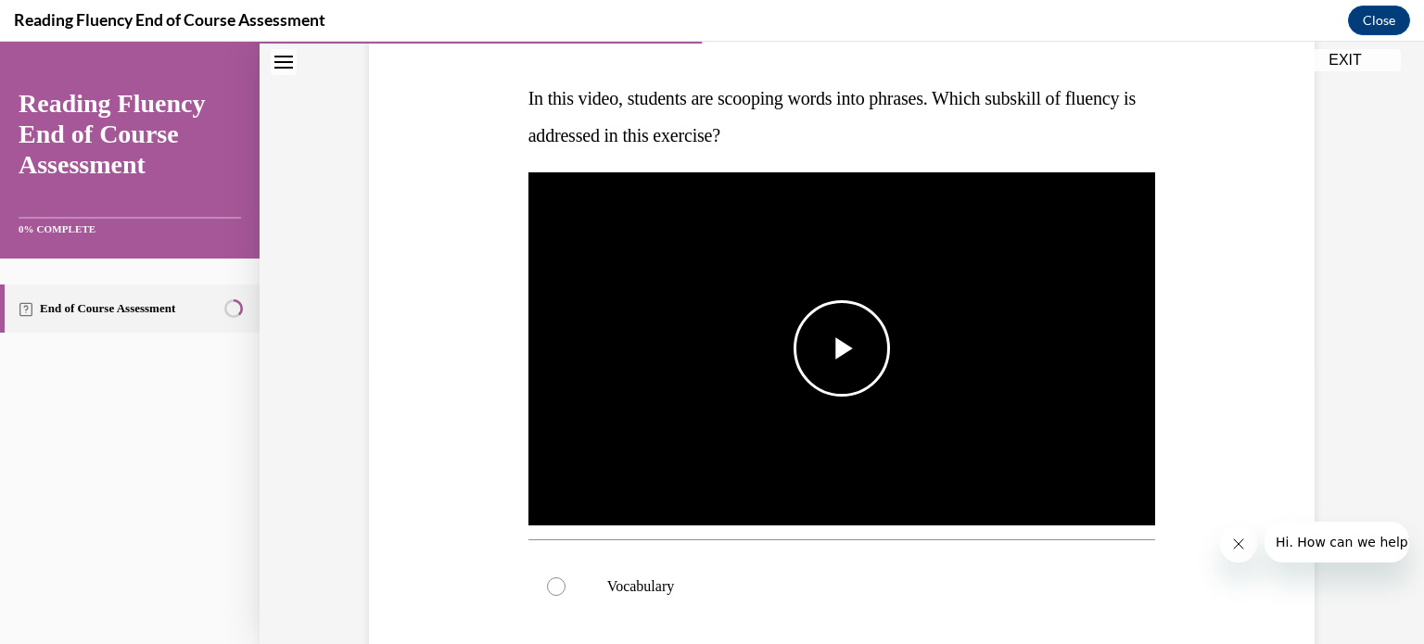
click at [842, 349] on span "Video player" at bounding box center [842, 349] width 0 height 0
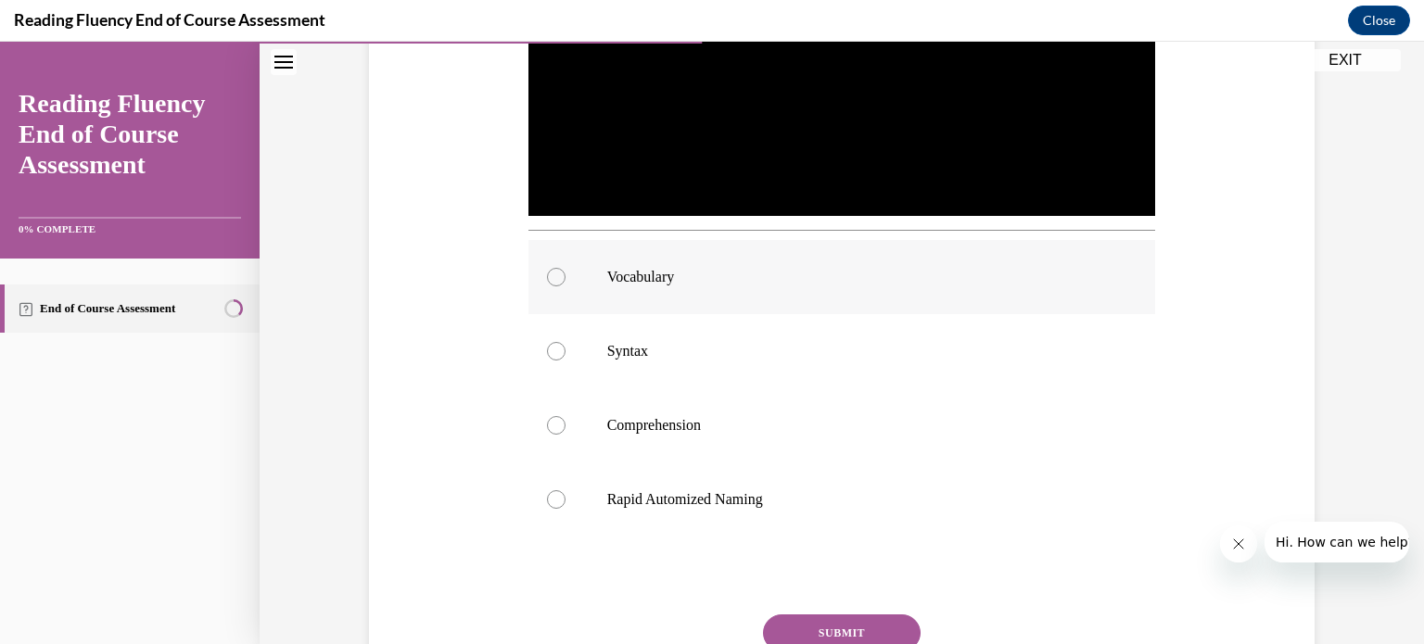
scroll to position [568, 0]
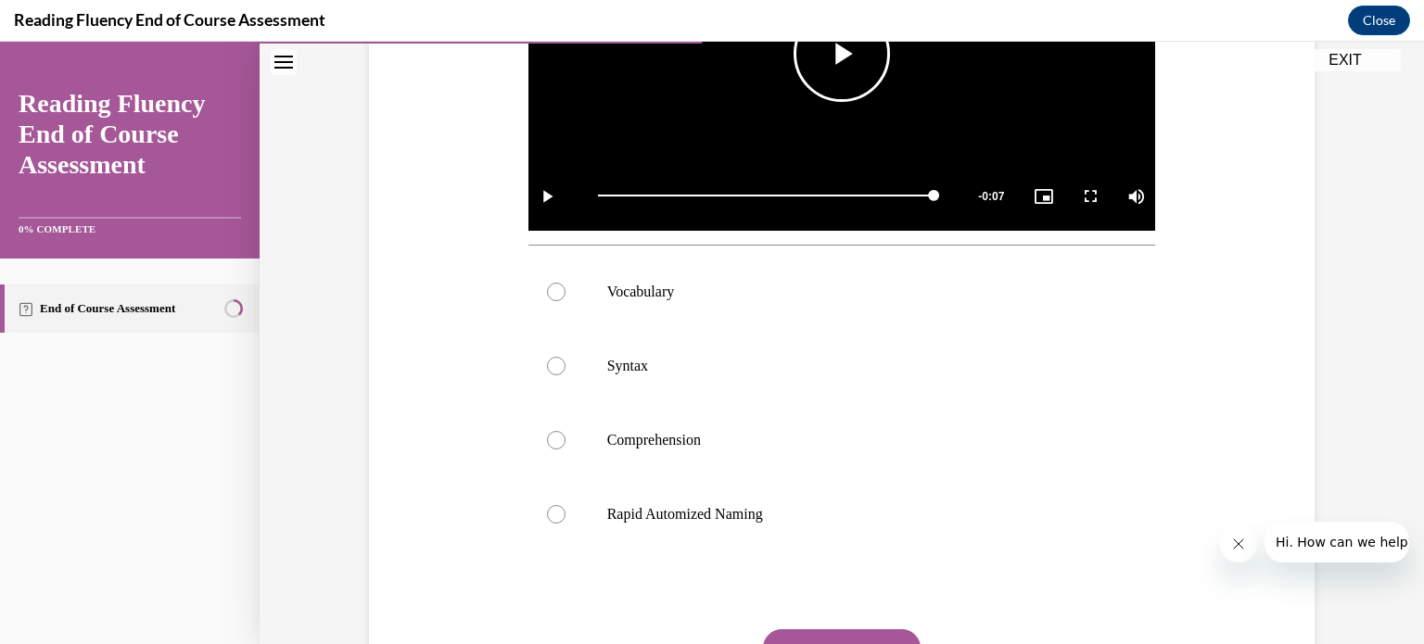
click at [842, 54] on span "Video player" at bounding box center [842, 54] width 0 height 0
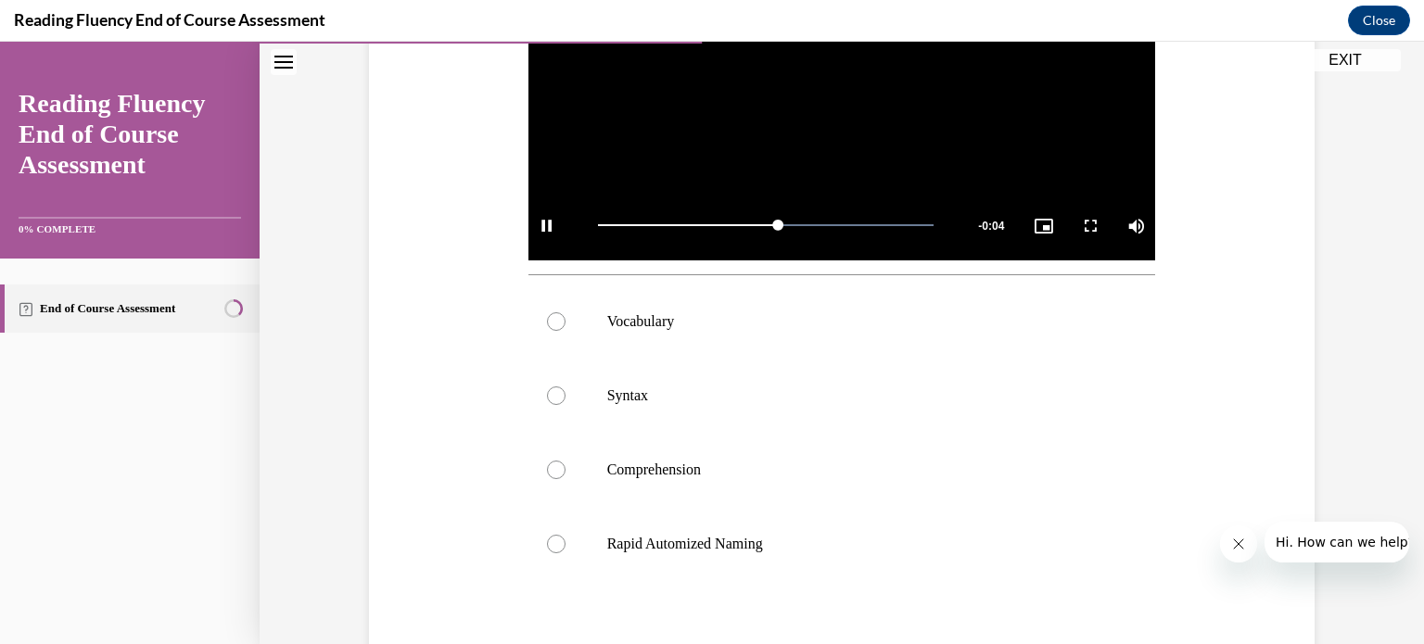
scroll to position [542, 0]
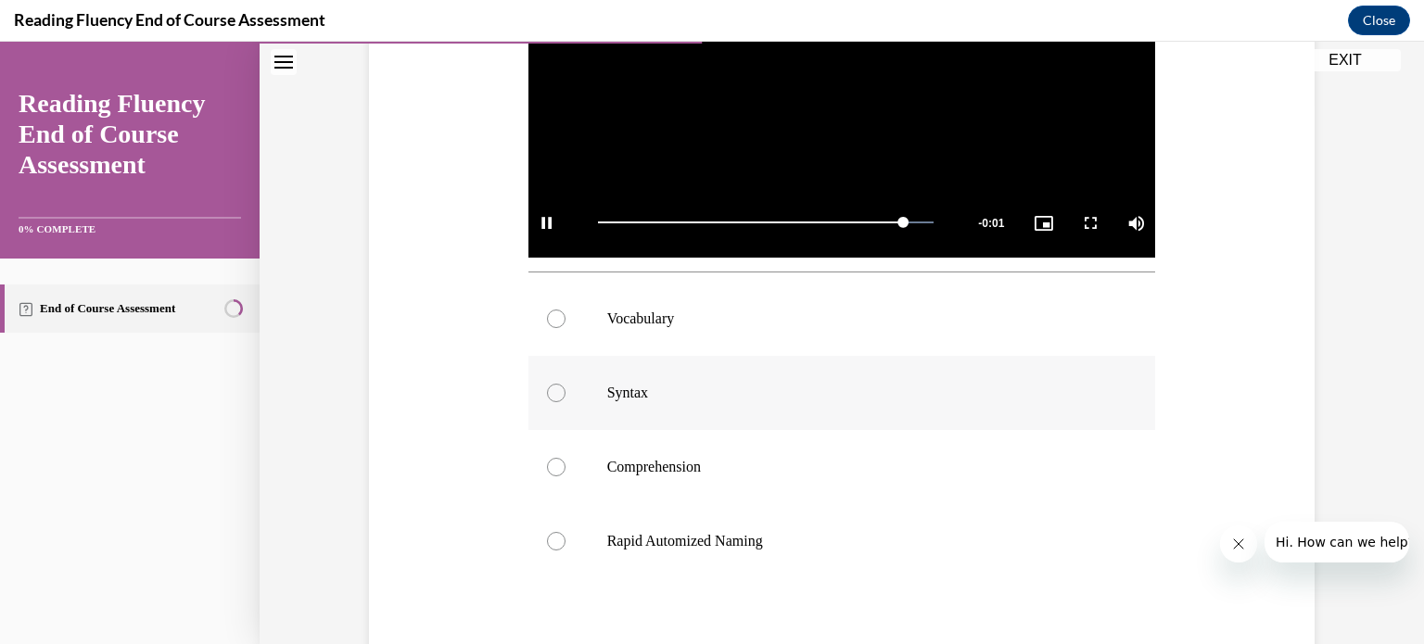
click at [623, 408] on label "Syntax" at bounding box center [843, 393] width 628 height 74
click at [566, 402] on input "Syntax" at bounding box center [556, 393] width 19 height 19
radio input "true"
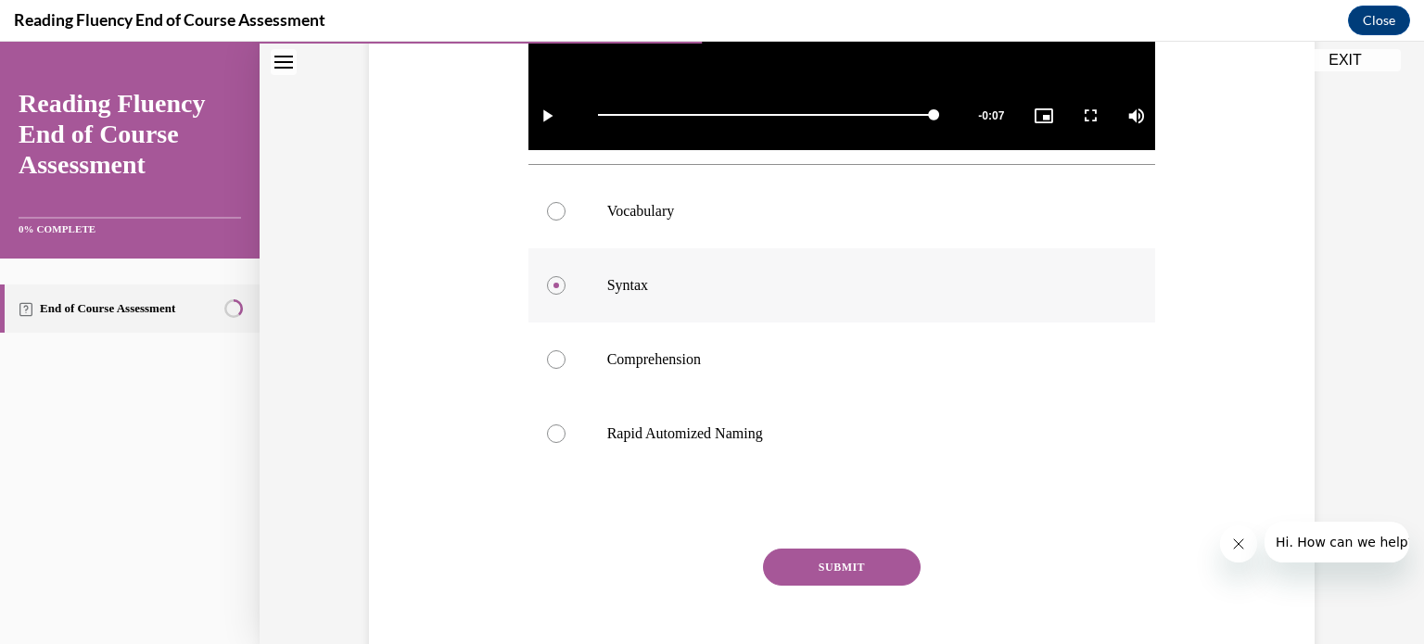
scroll to position [686, 0]
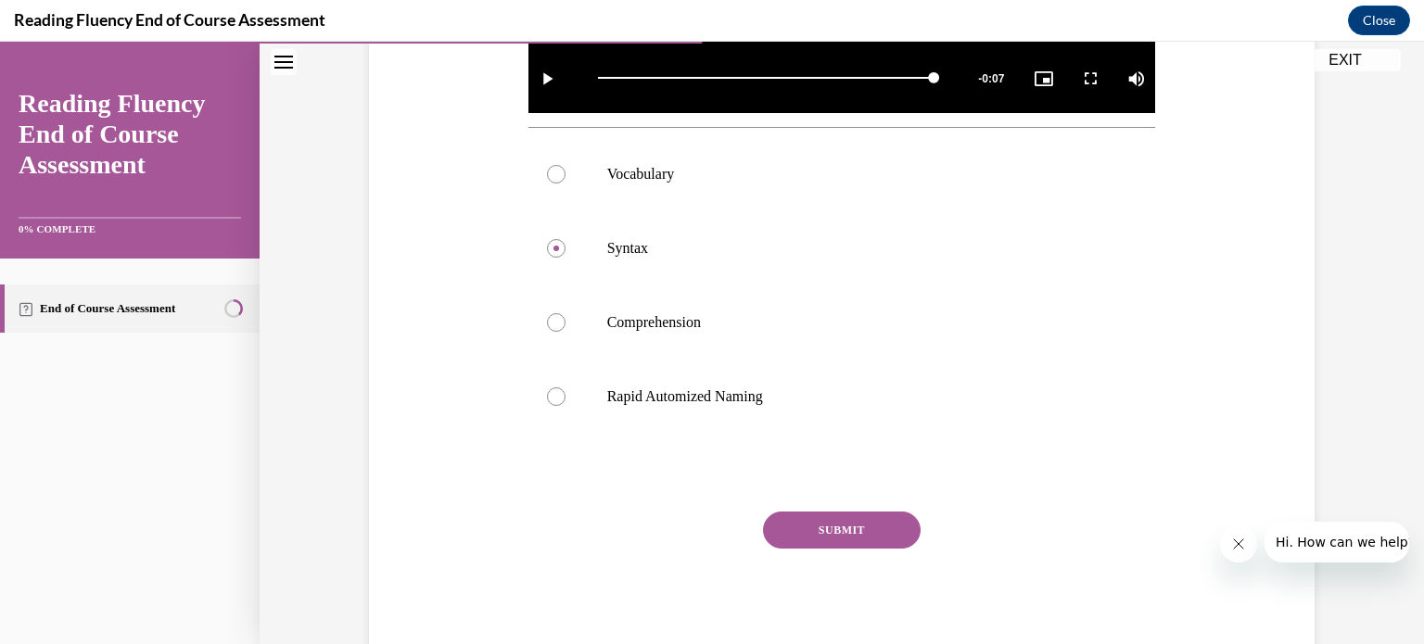
click at [880, 546] on button "SUBMIT" at bounding box center [842, 530] width 158 height 37
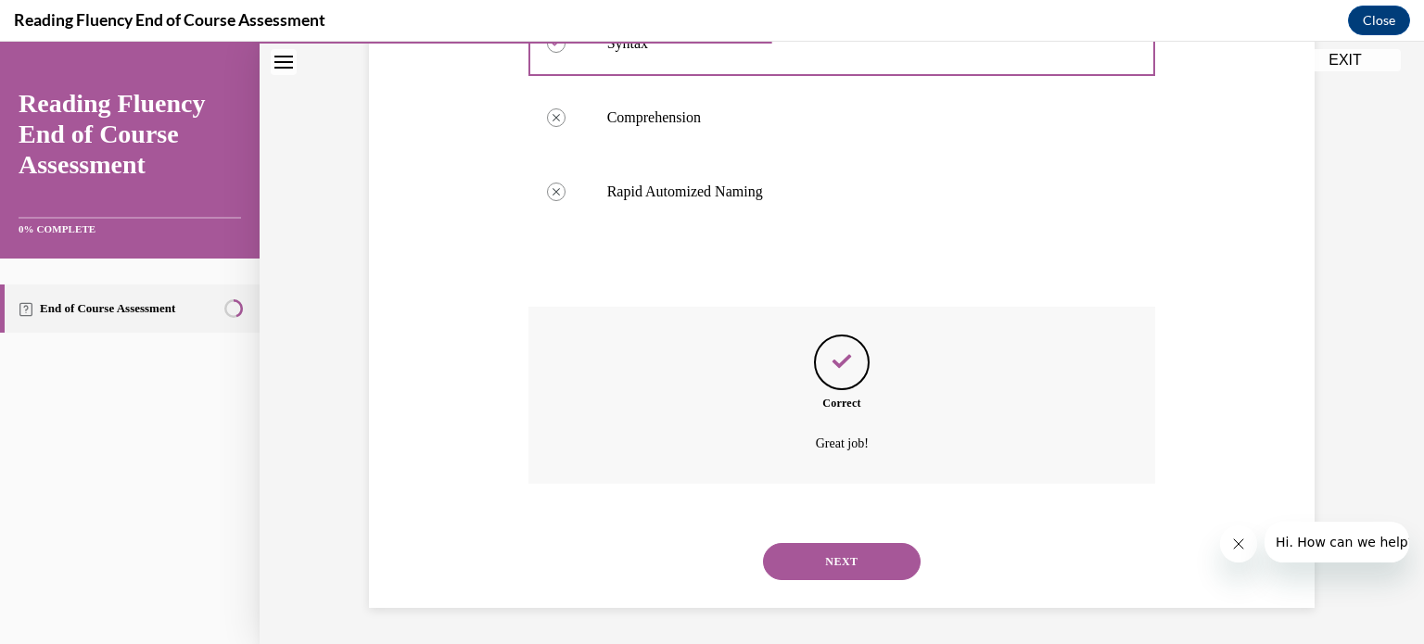
click at [872, 565] on button "NEXT" at bounding box center [842, 561] width 158 height 37
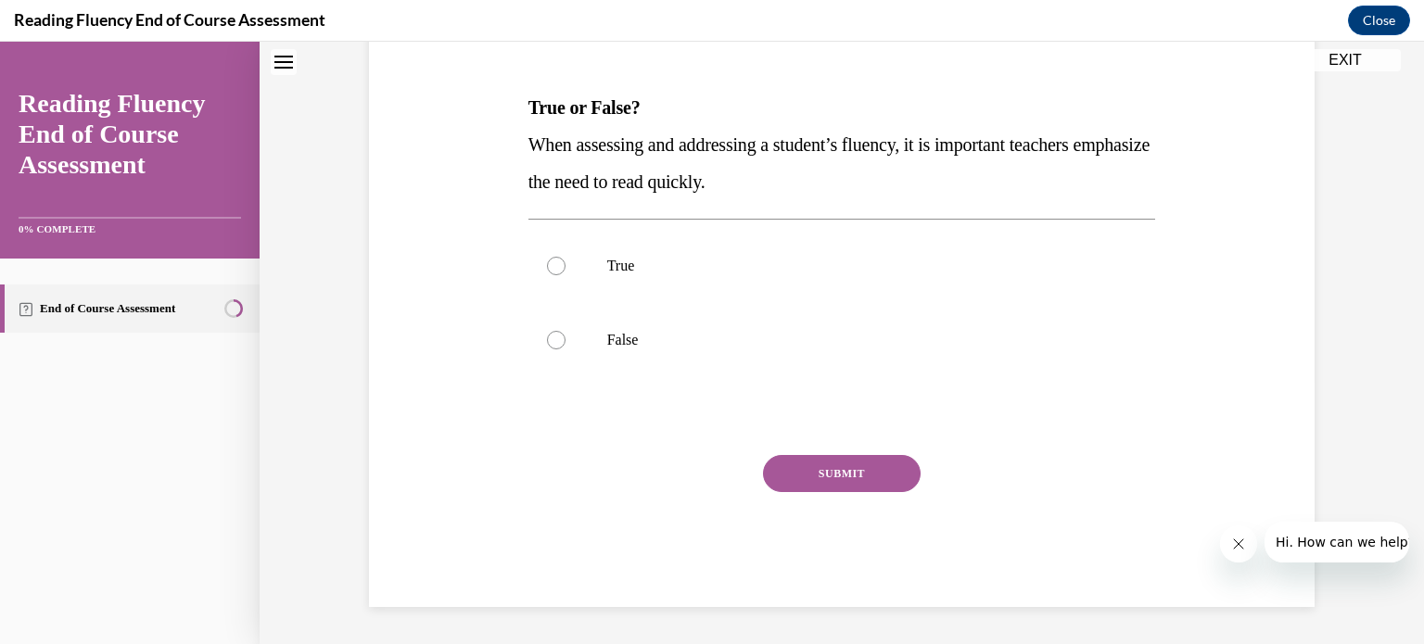
scroll to position [56, 0]
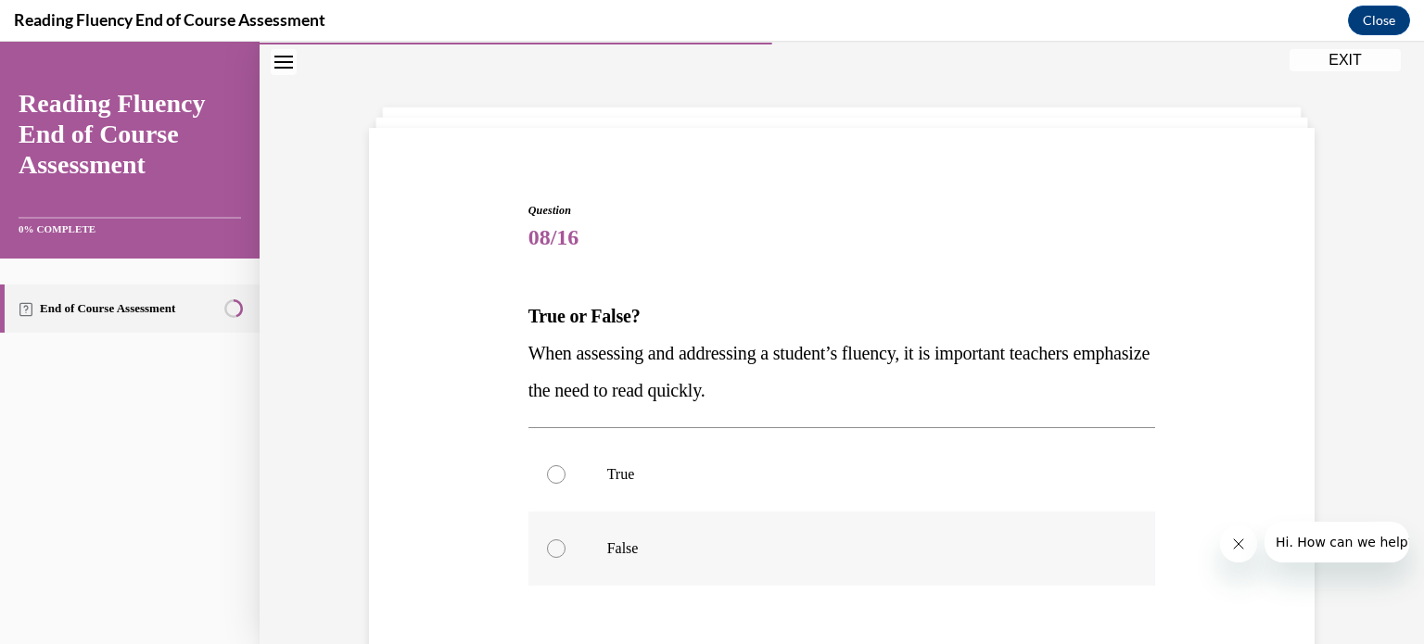
click at [593, 548] on label "False" at bounding box center [843, 549] width 628 height 74
click at [566, 548] on input "False" at bounding box center [556, 549] width 19 height 19
radio input "true"
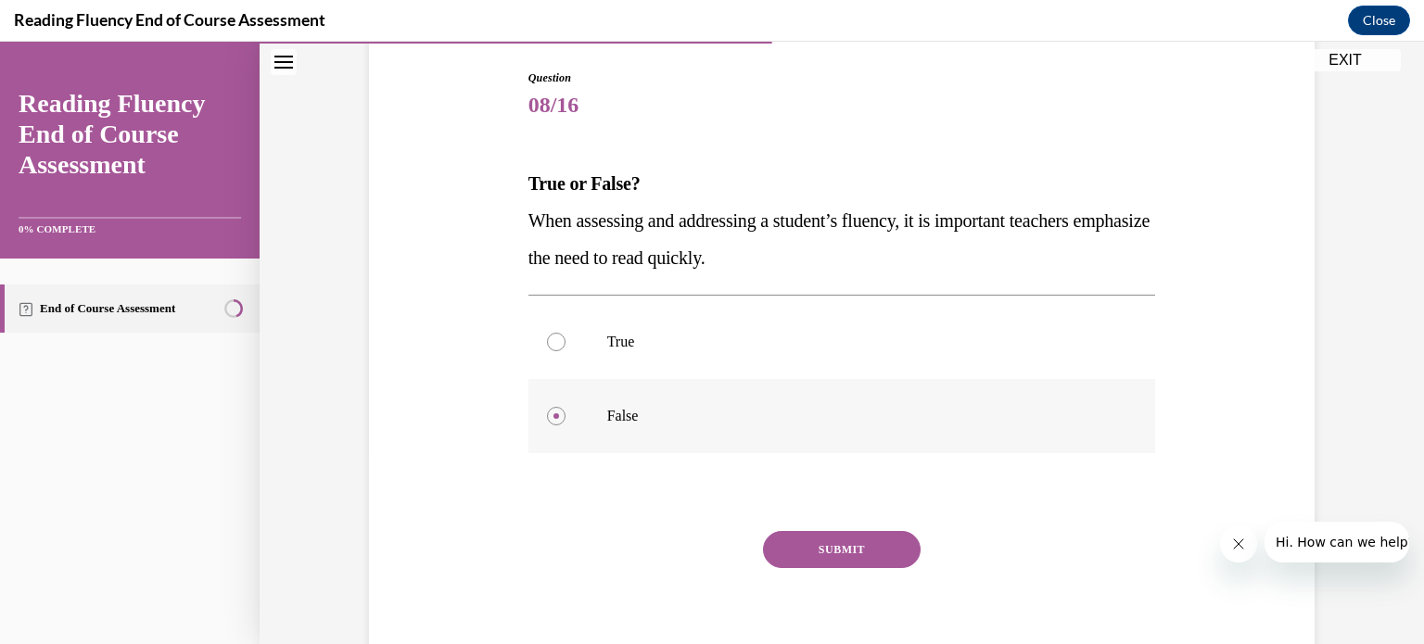
scroll to position [190, 0]
click at [909, 553] on button "SUBMIT" at bounding box center [842, 547] width 158 height 37
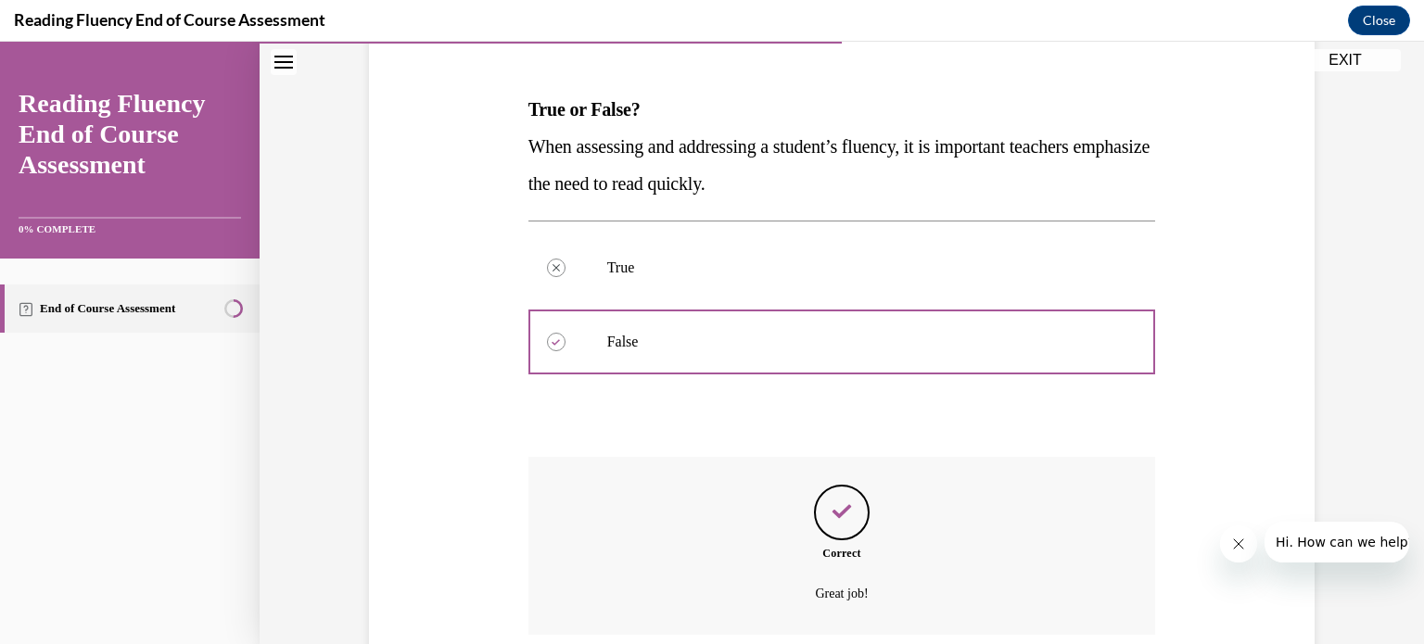
scroll to position [414, 0]
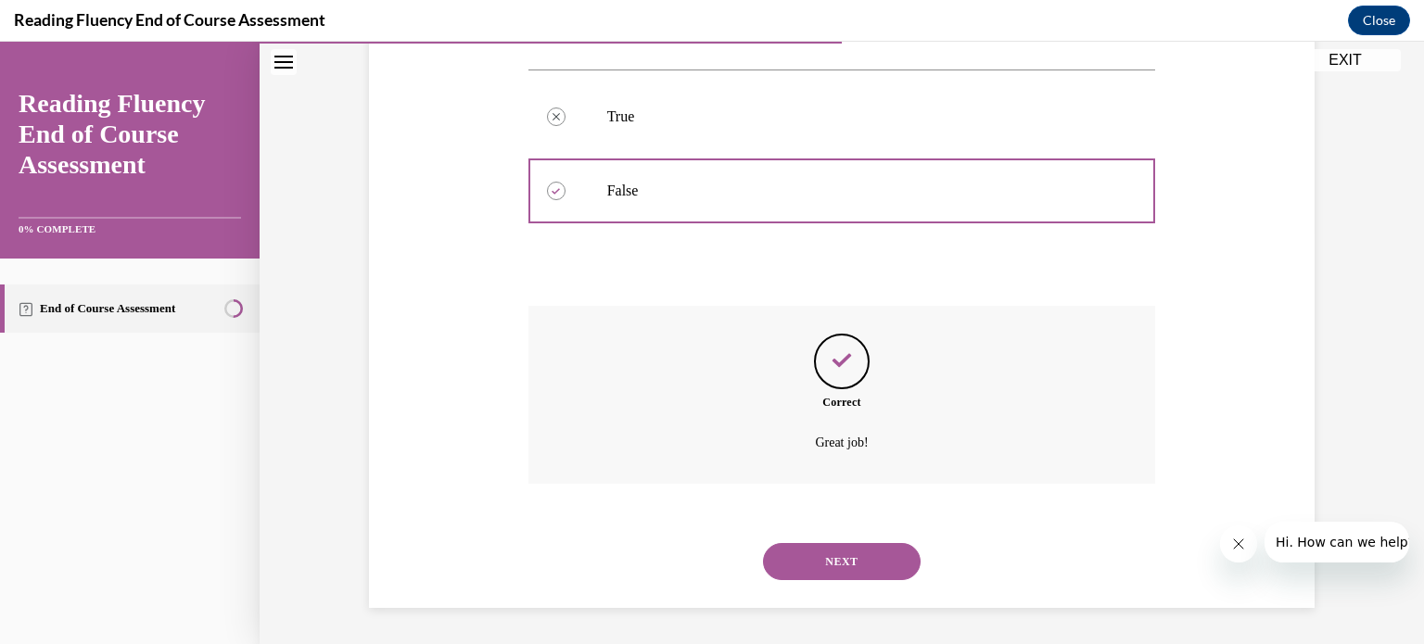
click at [878, 568] on button "NEXT" at bounding box center [842, 561] width 158 height 37
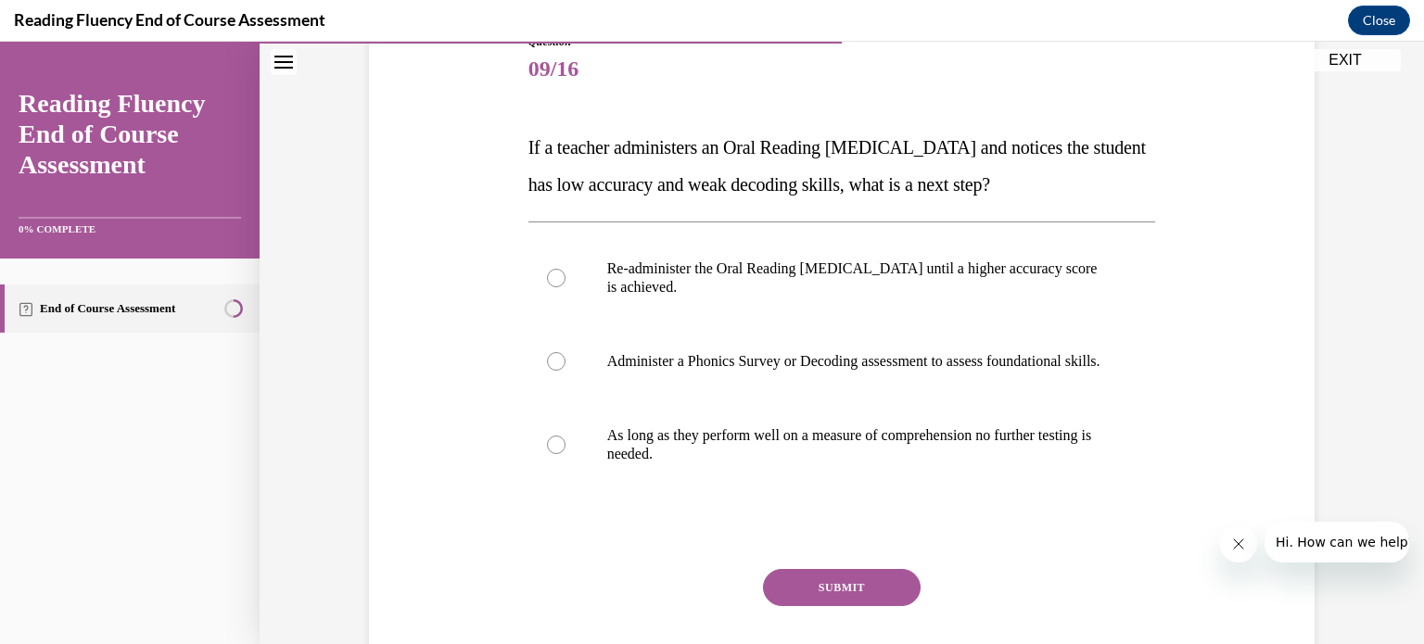
scroll to position [237, 0]
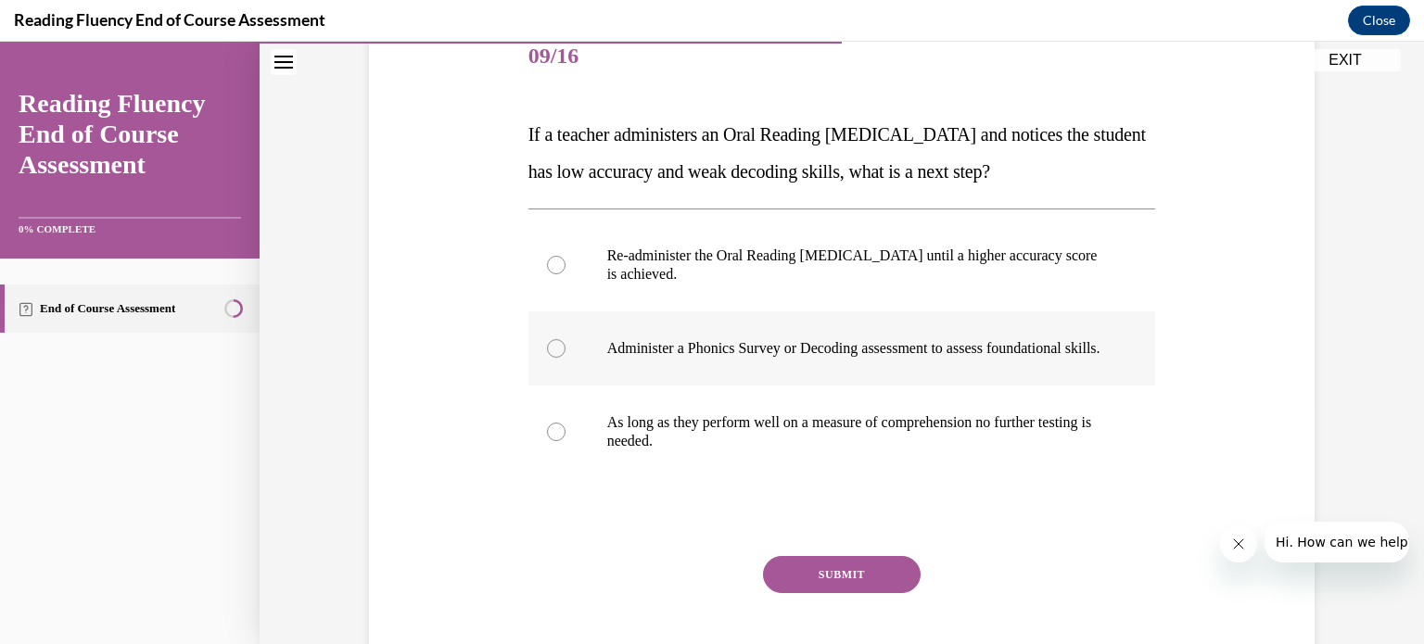
click at [714, 358] on p "Administer a Phonics Survey or Decoding assessment to assess foundational skill…" at bounding box center [858, 348] width 503 height 19
click at [566, 358] on input "Administer a Phonics Survey or Decoding assessment to assess foundational skill…" at bounding box center [556, 348] width 19 height 19
radio input "true"
click at [806, 585] on button "SUBMIT" at bounding box center [842, 574] width 158 height 37
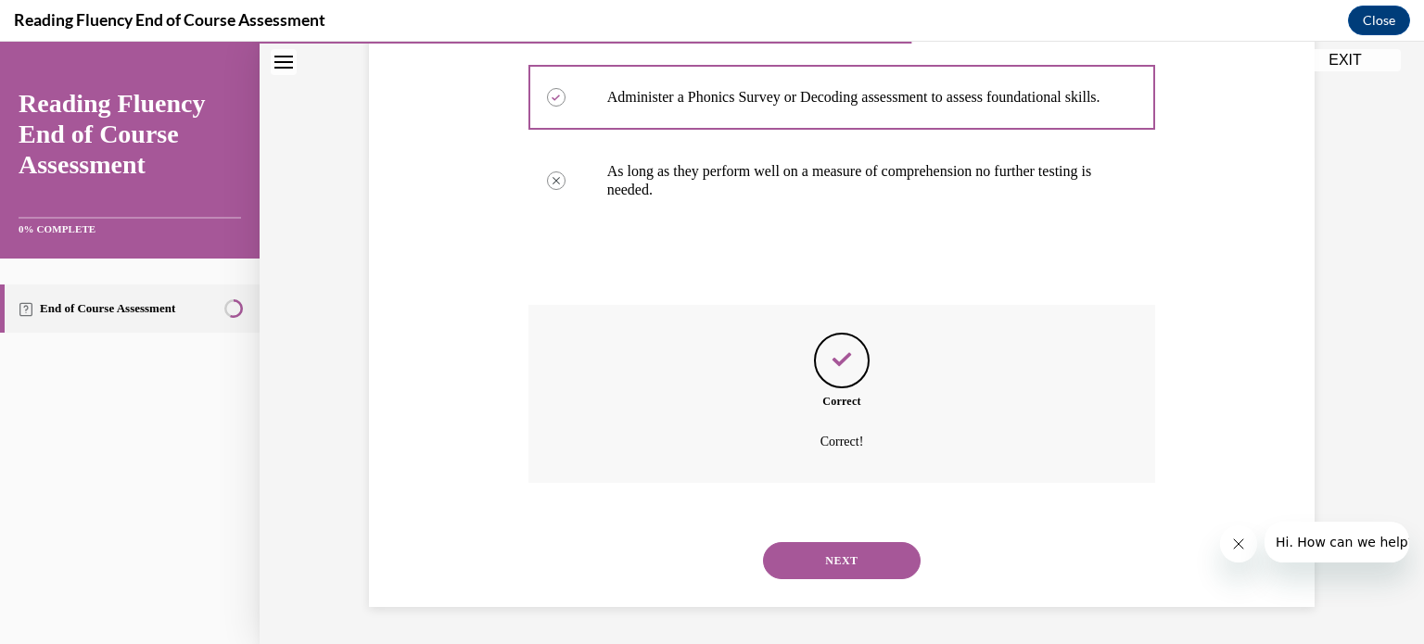
scroll to position [505, 0]
click at [889, 576] on button "NEXT" at bounding box center [842, 560] width 158 height 37
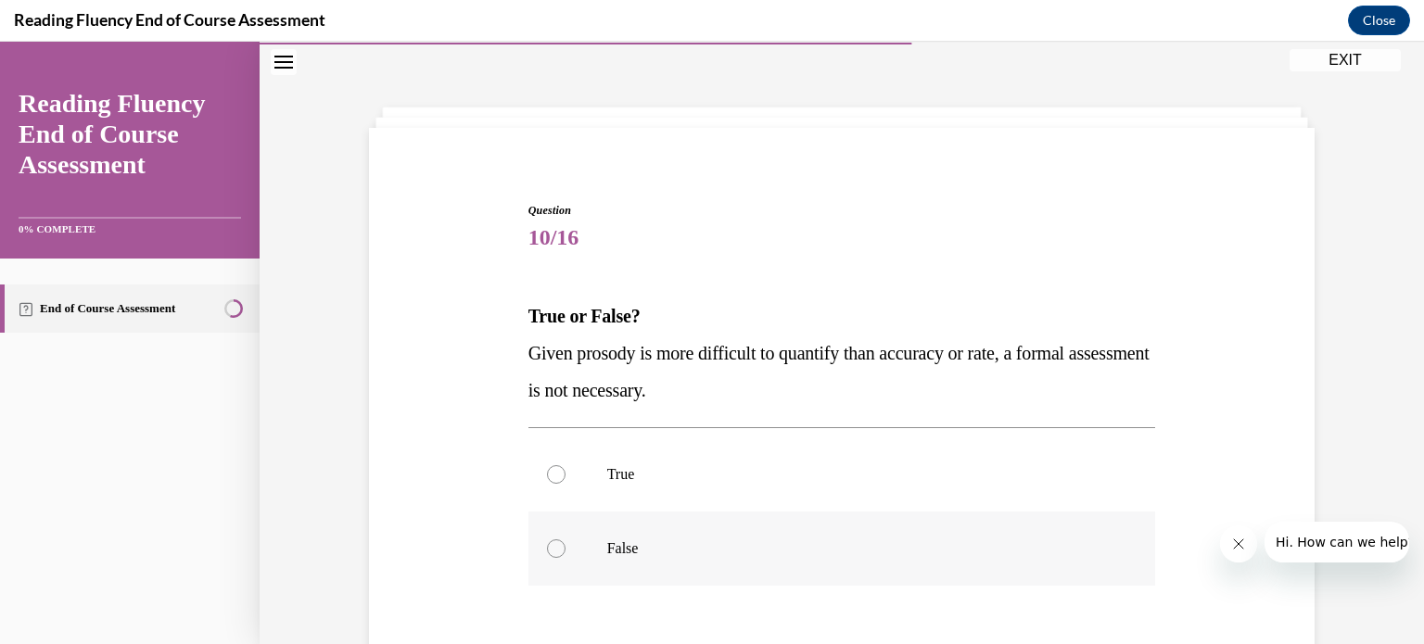
click at [607, 545] on p "False" at bounding box center [858, 549] width 503 height 19
click at [566, 545] on input "False" at bounding box center [556, 549] width 19 height 19
radio input "true"
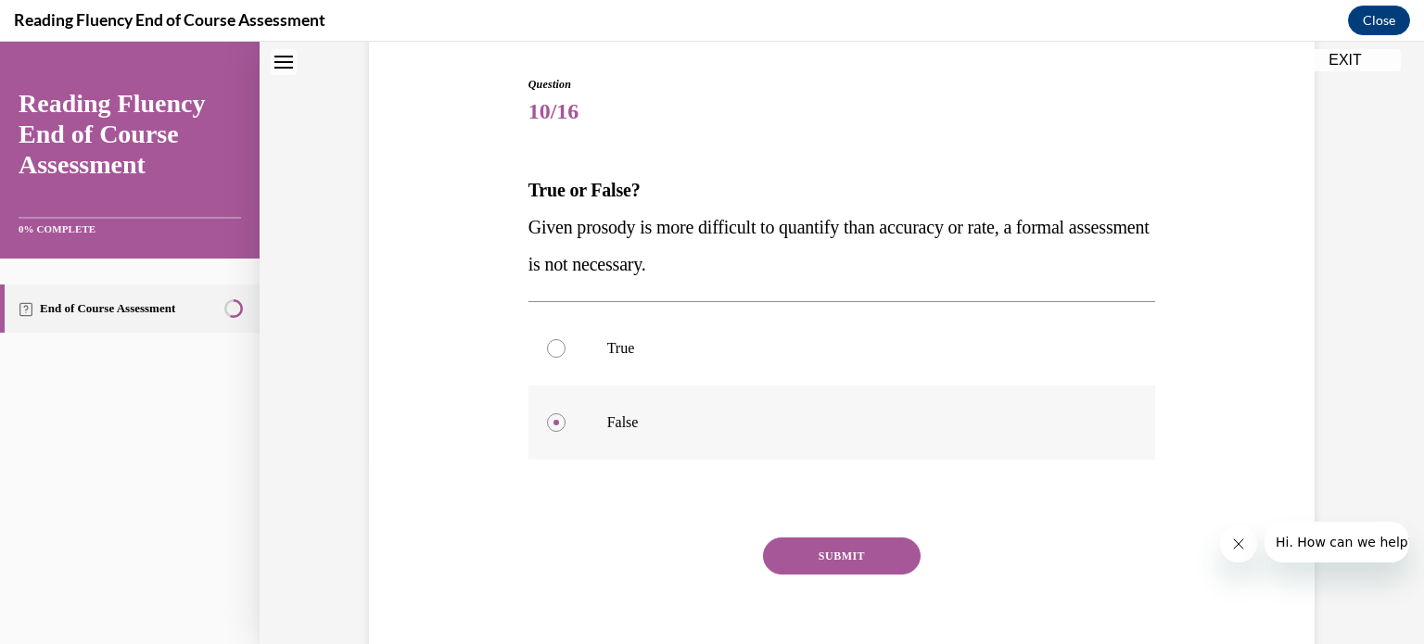
scroll to position [208, 0]
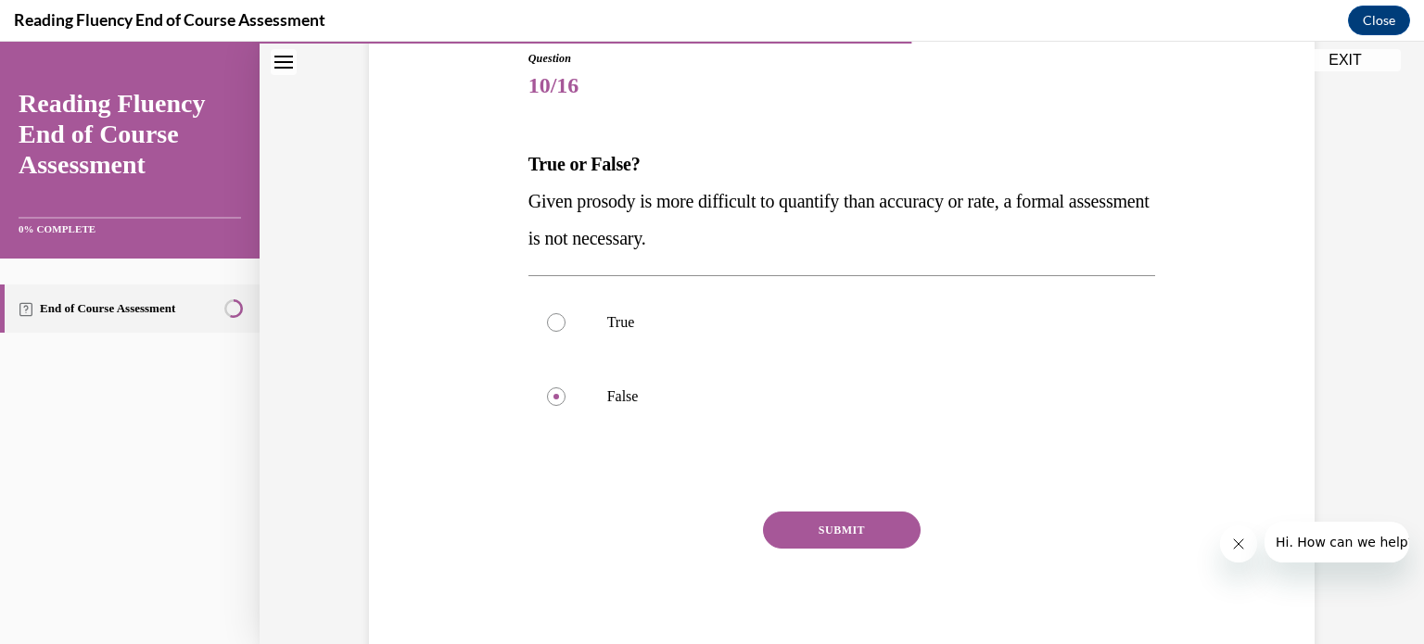
click at [869, 535] on button "SUBMIT" at bounding box center [842, 530] width 158 height 37
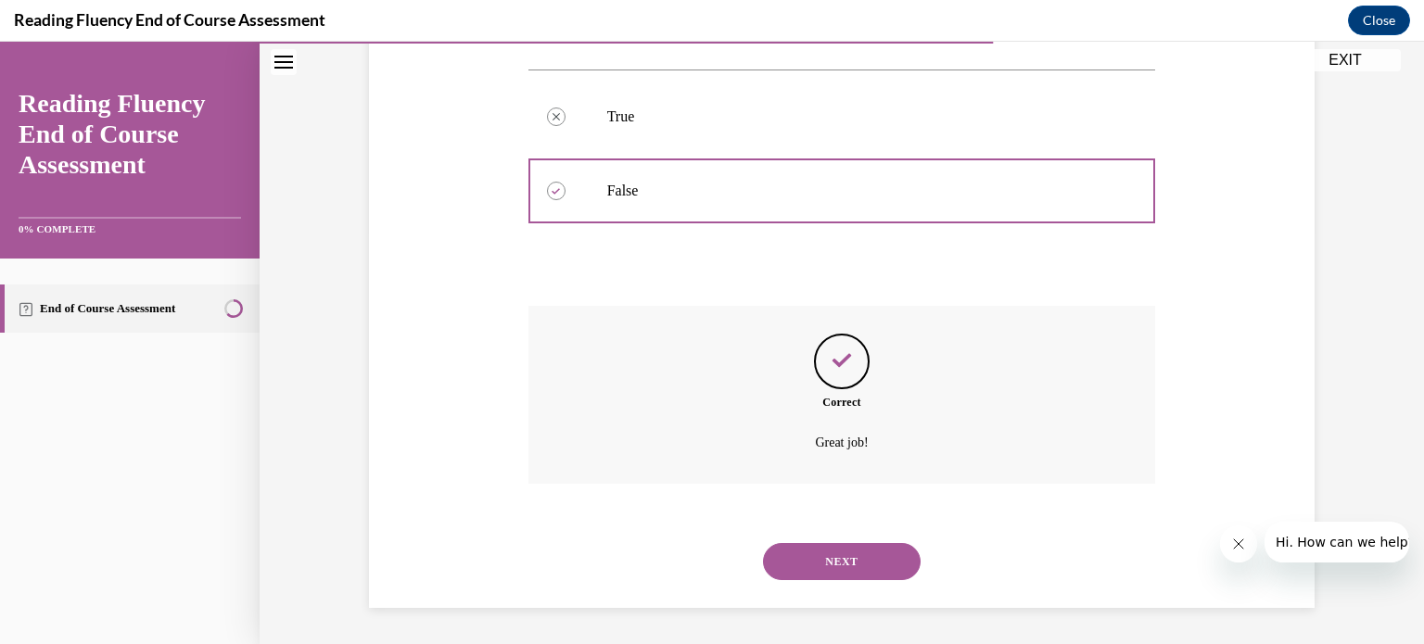
click at [875, 556] on button "NEXT" at bounding box center [842, 561] width 158 height 37
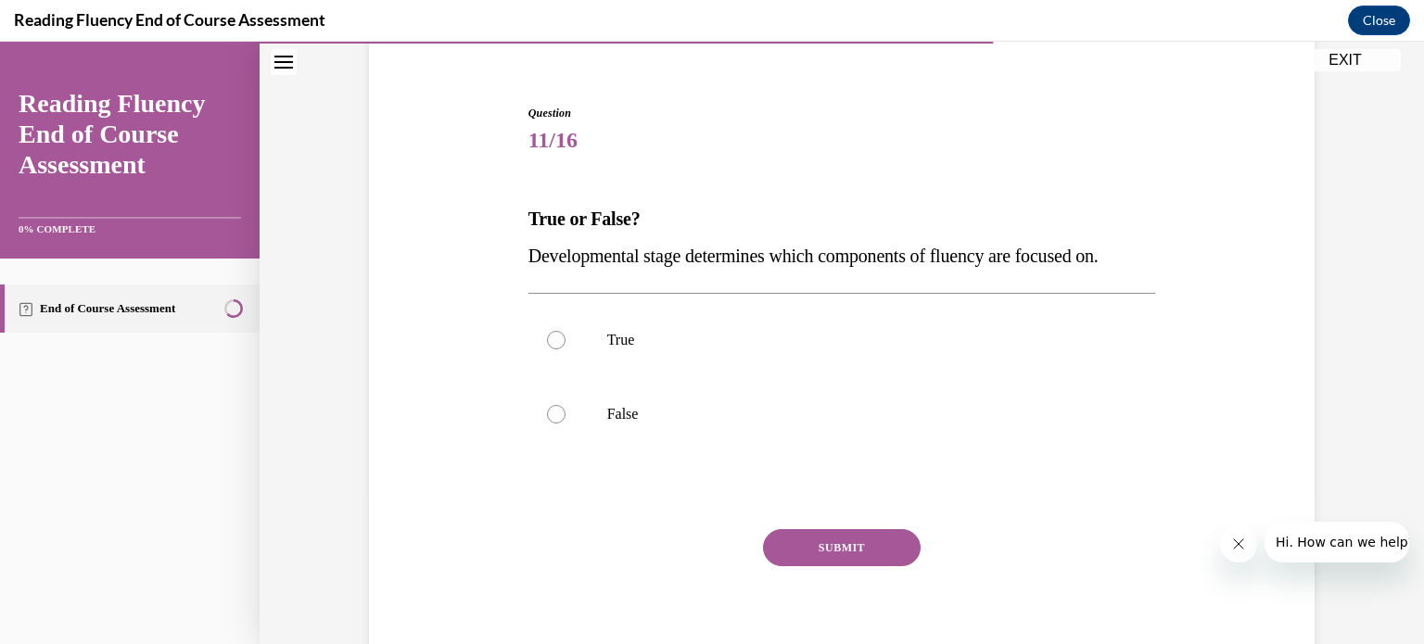
scroll to position [171, 0]
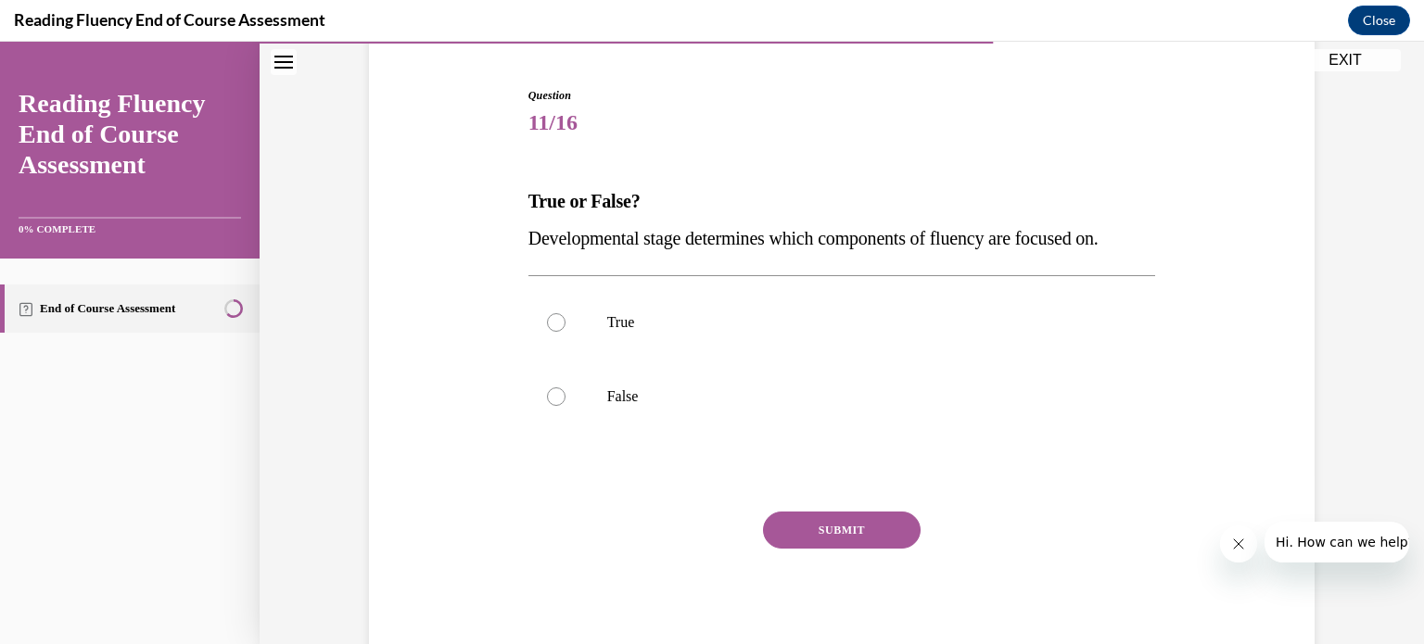
click at [606, 545] on div "SUBMIT" at bounding box center [843, 558] width 628 height 93
click at [630, 389] on p "False" at bounding box center [858, 397] width 503 height 19
click at [566, 389] on input "False" at bounding box center [556, 397] width 19 height 19
radio input "true"
click at [832, 529] on button "SUBMIT" at bounding box center [842, 530] width 158 height 37
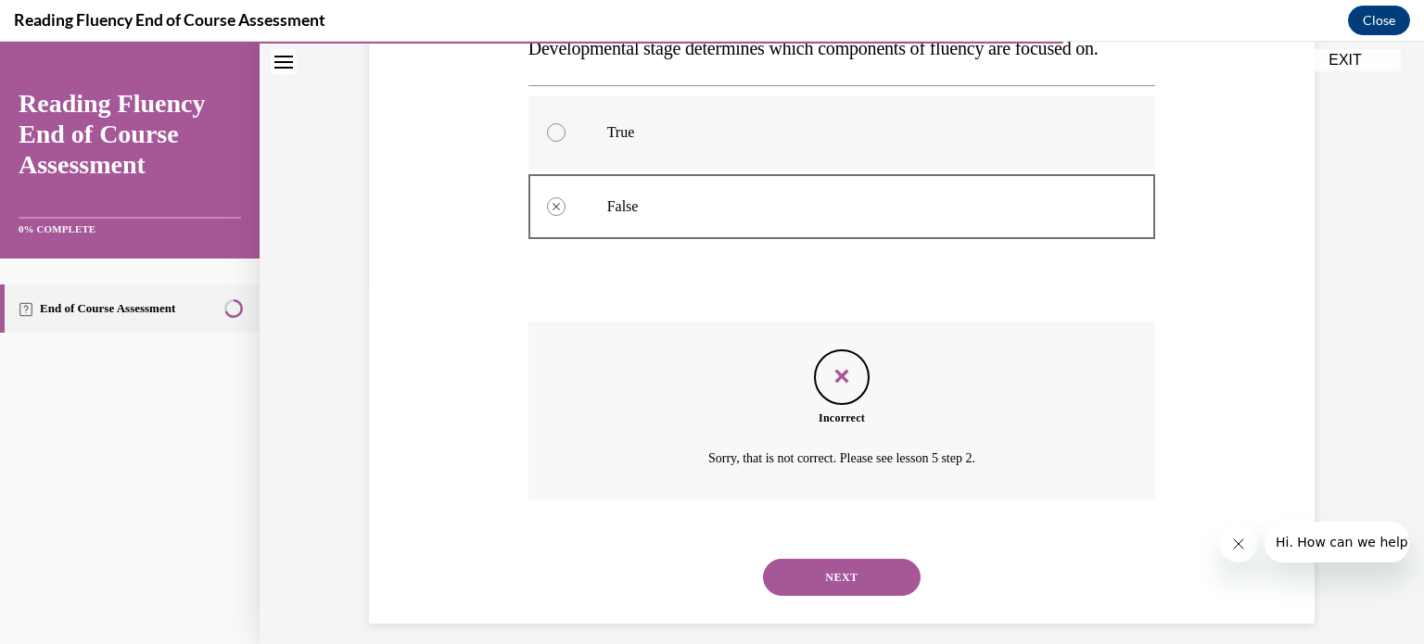
scroll to position [364, 0]
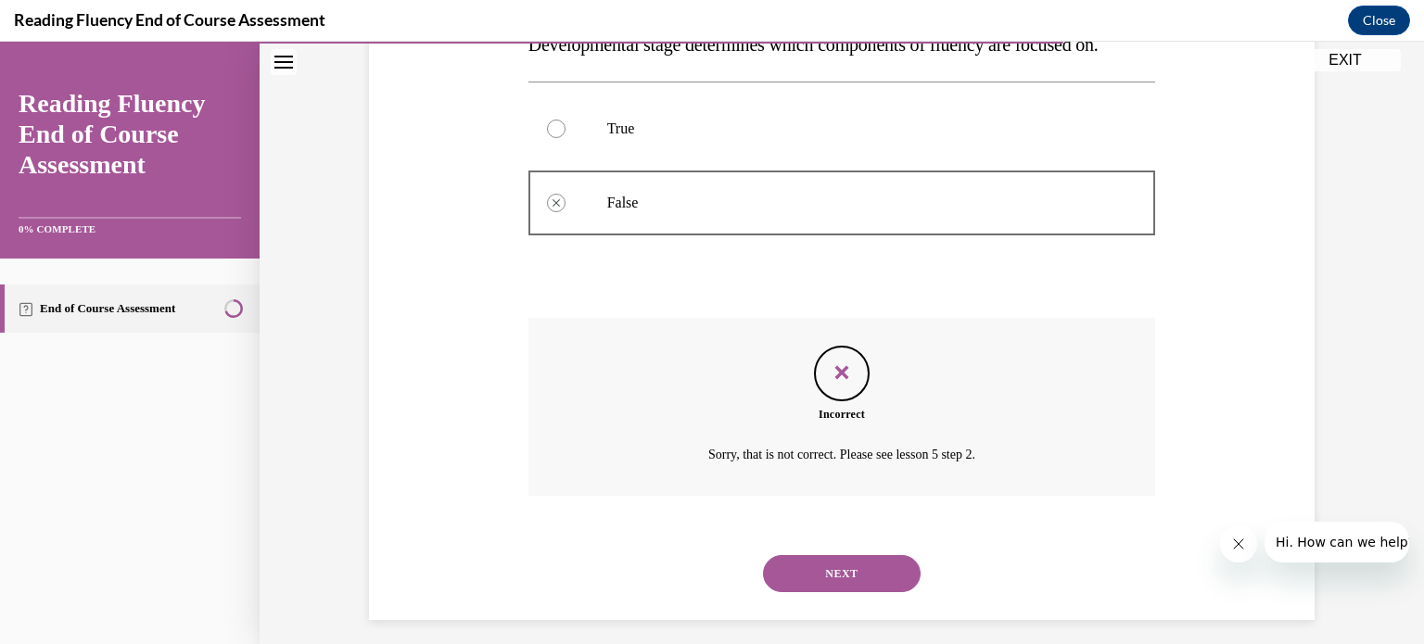
click at [887, 601] on div "NEXT" at bounding box center [843, 574] width 628 height 74
click at [886, 573] on button "NEXT" at bounding box center [842, 573] width 158 height 37
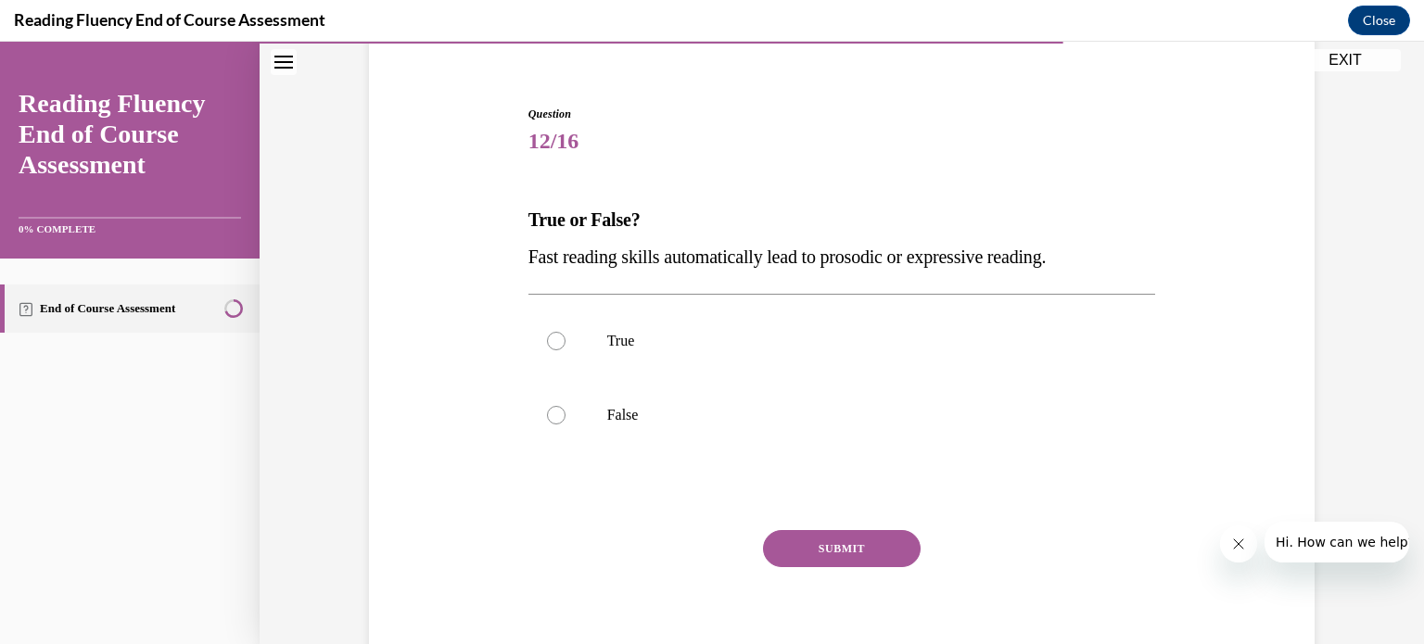
scroll to position [171, 0]
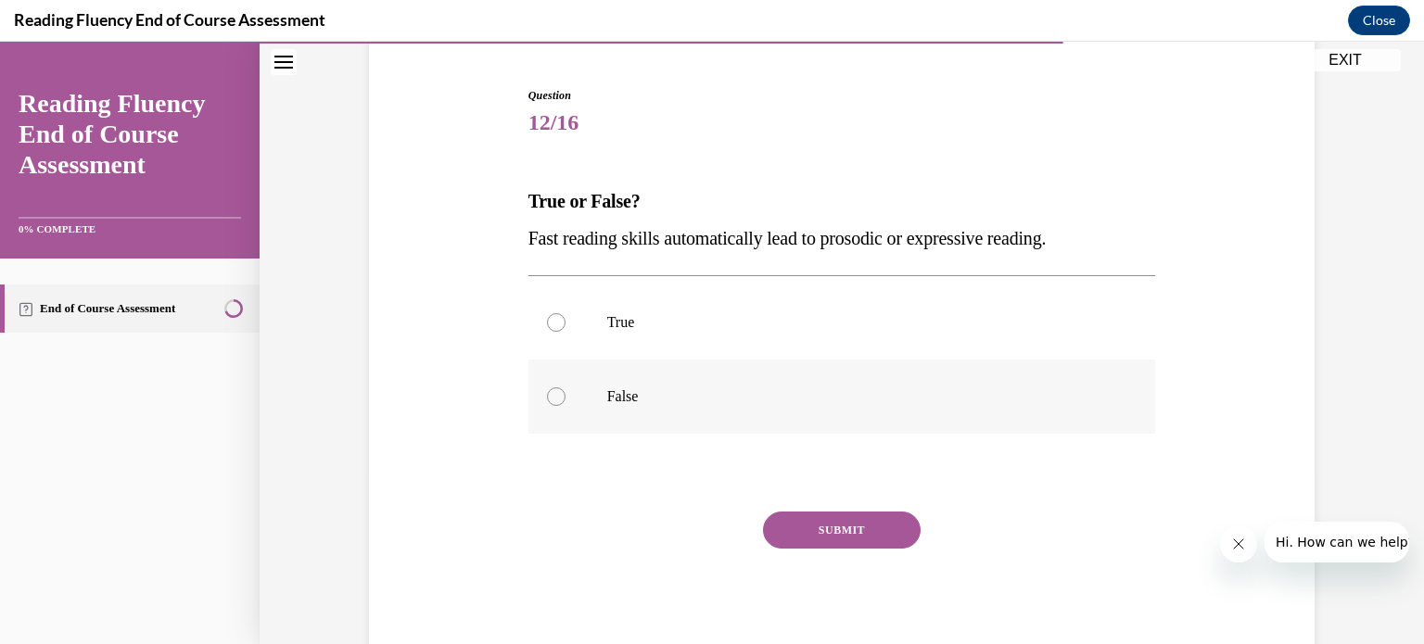
click at [653, 384] on label "False" at bounding box center [843, 397] width 628 height 74
click at [566, 388] on input "False" at bounding box center [556, 397] width 19 height 19
radio input "true"
click at [859, 536] on button "SUBMIT" at bounding box center [842, 530] width 158 height 37
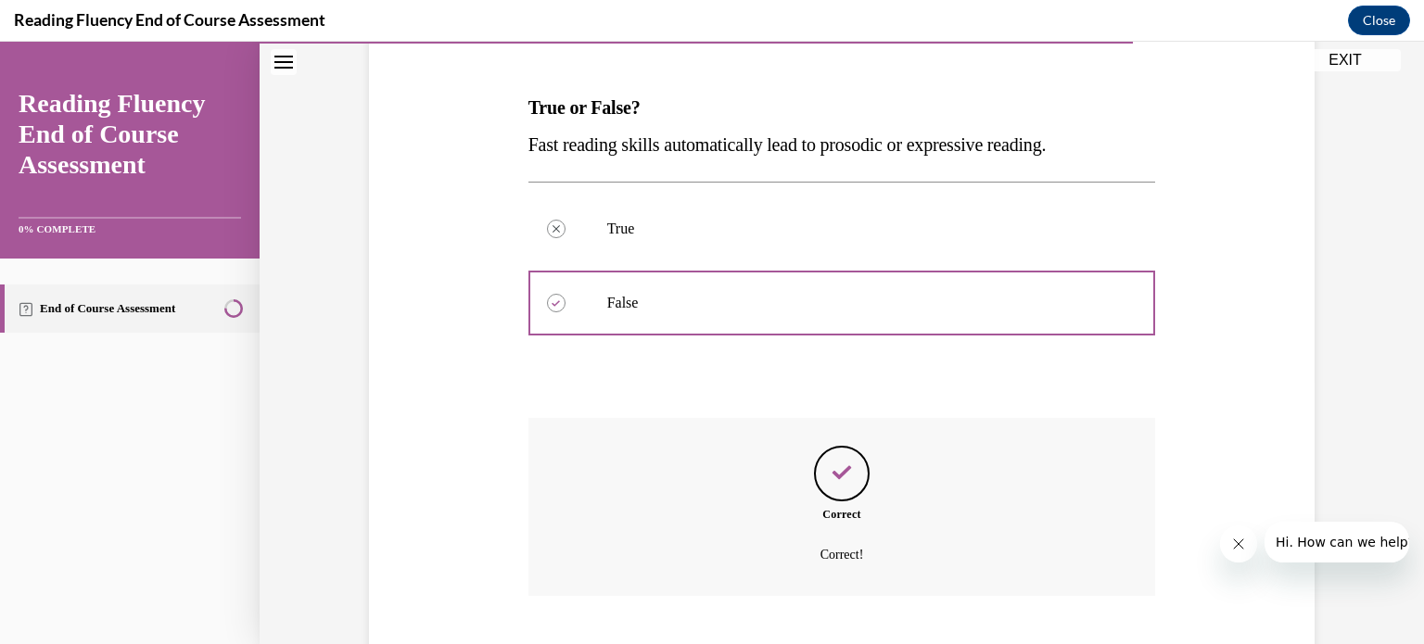
scroll to position [376, 0]
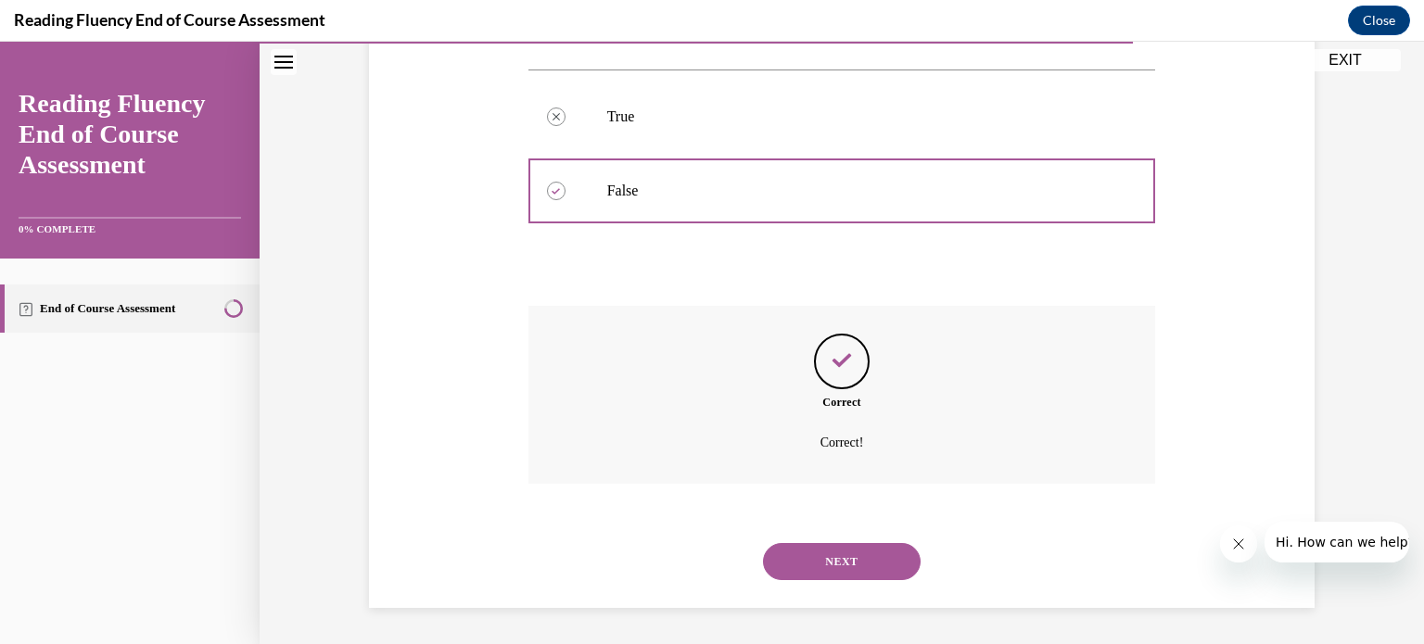
click at [858, 561] on button "NEXT" at bounding box center [842, 561] width 158 height 37
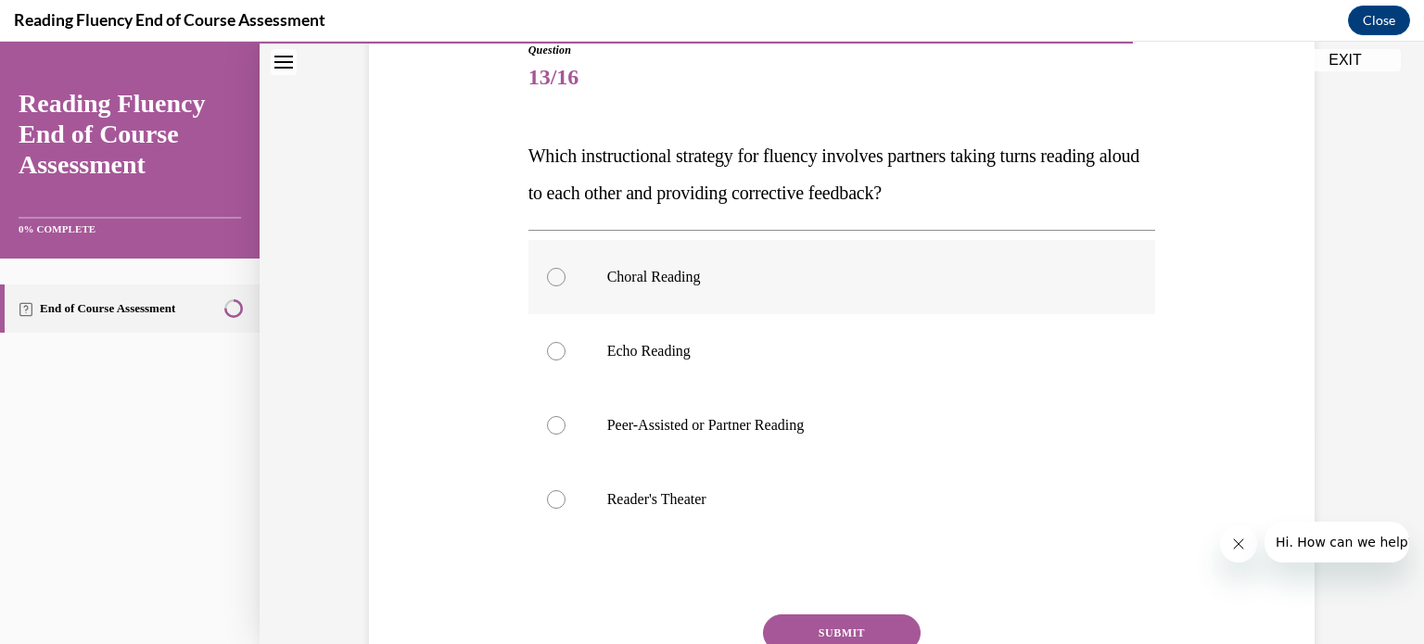
scroll to position [223, 0]
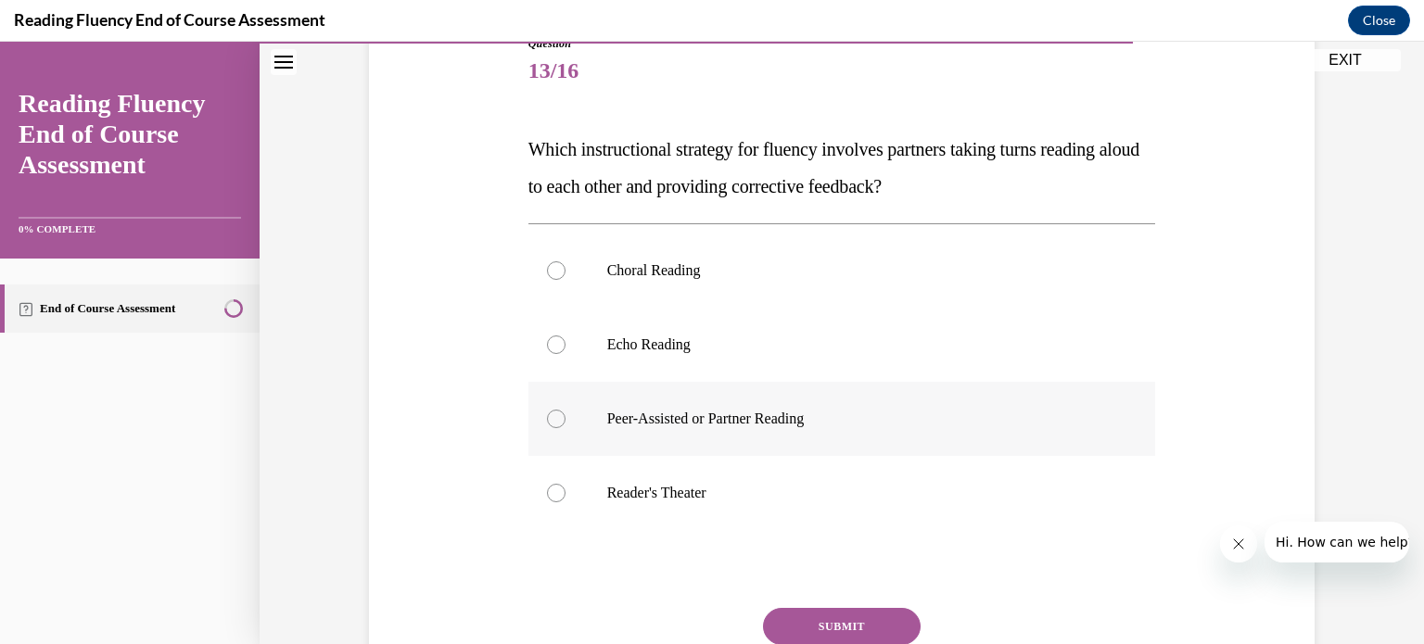
click at [776, 427] on p "Peer-Assisted or Partner Reading" at bounding box center [858, 419] width 503 height 19
click at [566, 427] on input "Peer-Assisted or Partner Reading" at bounding box center [556, 419] width 19 height 19
radio input "true"
click at [884, 639] on button "SUBMIT" at bounding box center [842, 626] width 158 height 37
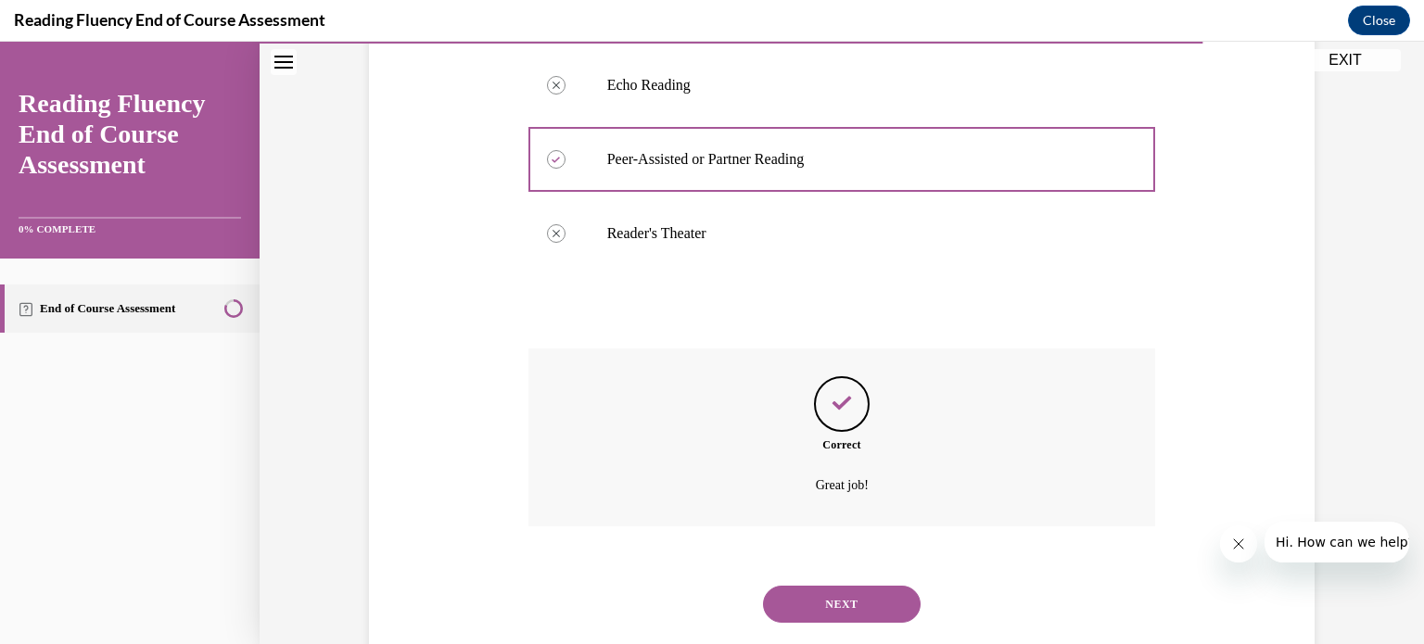
scroll to position [492, 0]
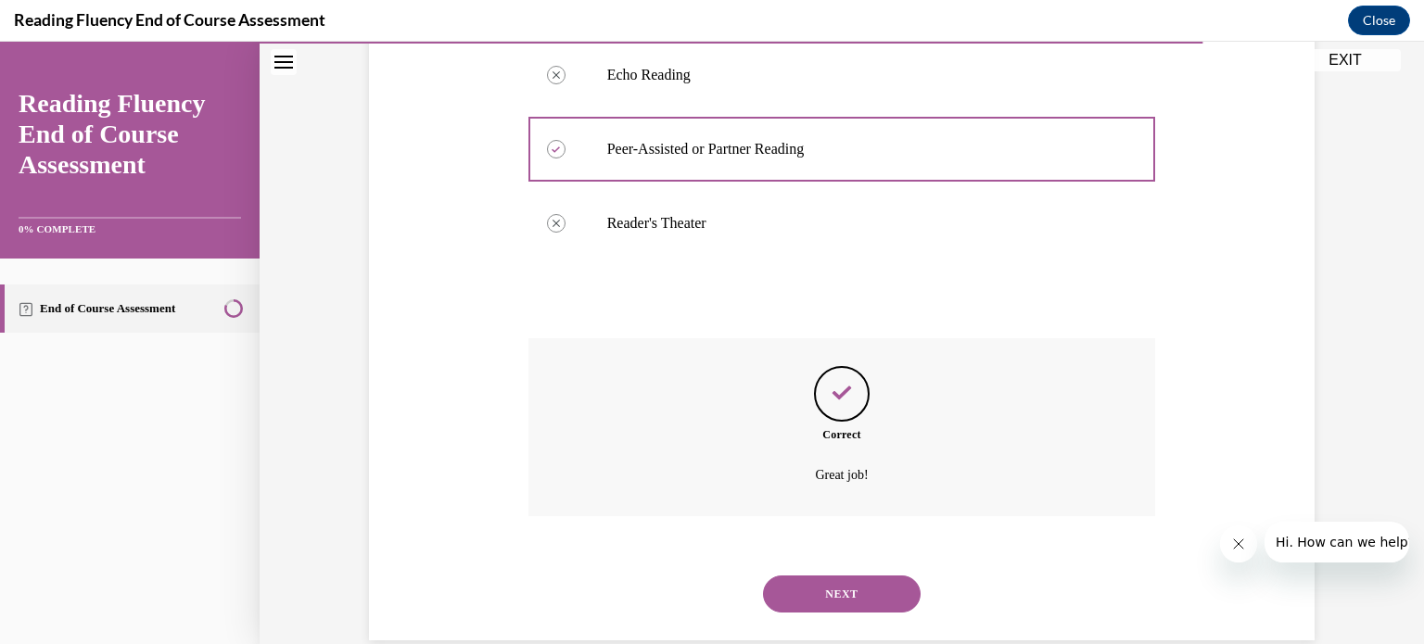
click at [868, 590] on button "NEXT" at bounding box center [842, 594] width 158 height 37
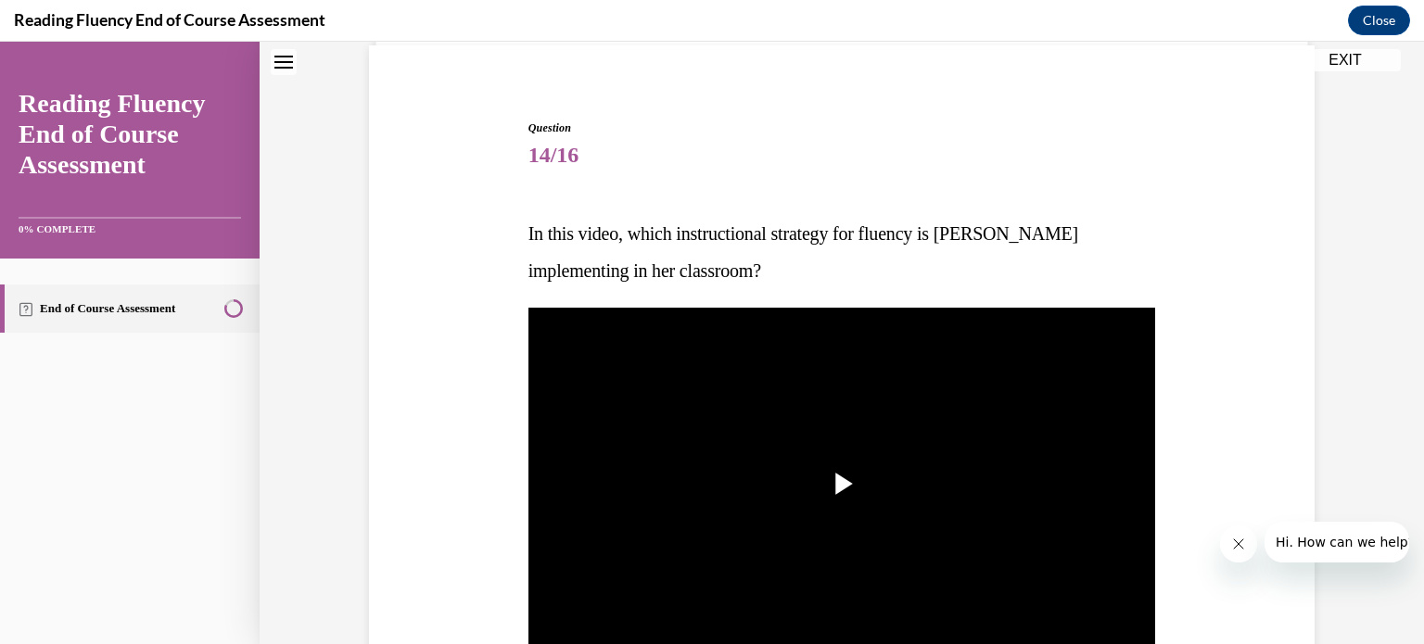
scroll to position [222, 0]
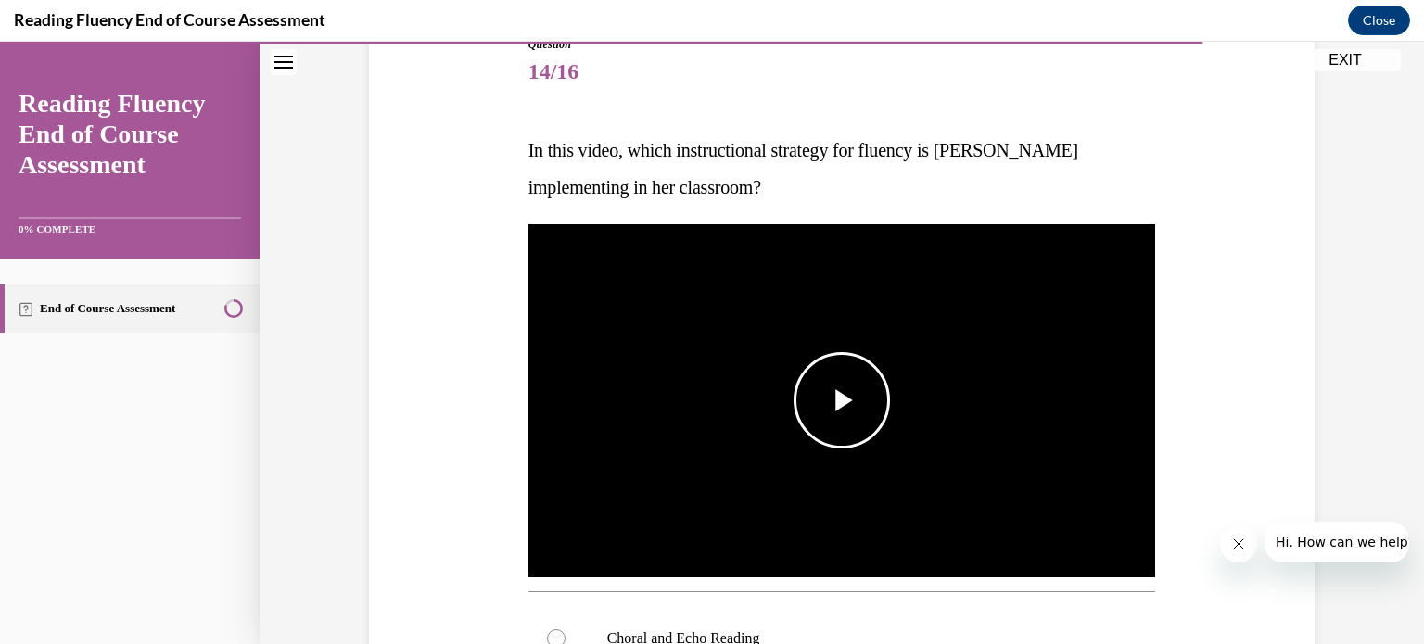
click at [842, 401] on span "Video player" at bounding box center [842, 401] width 0 height 0
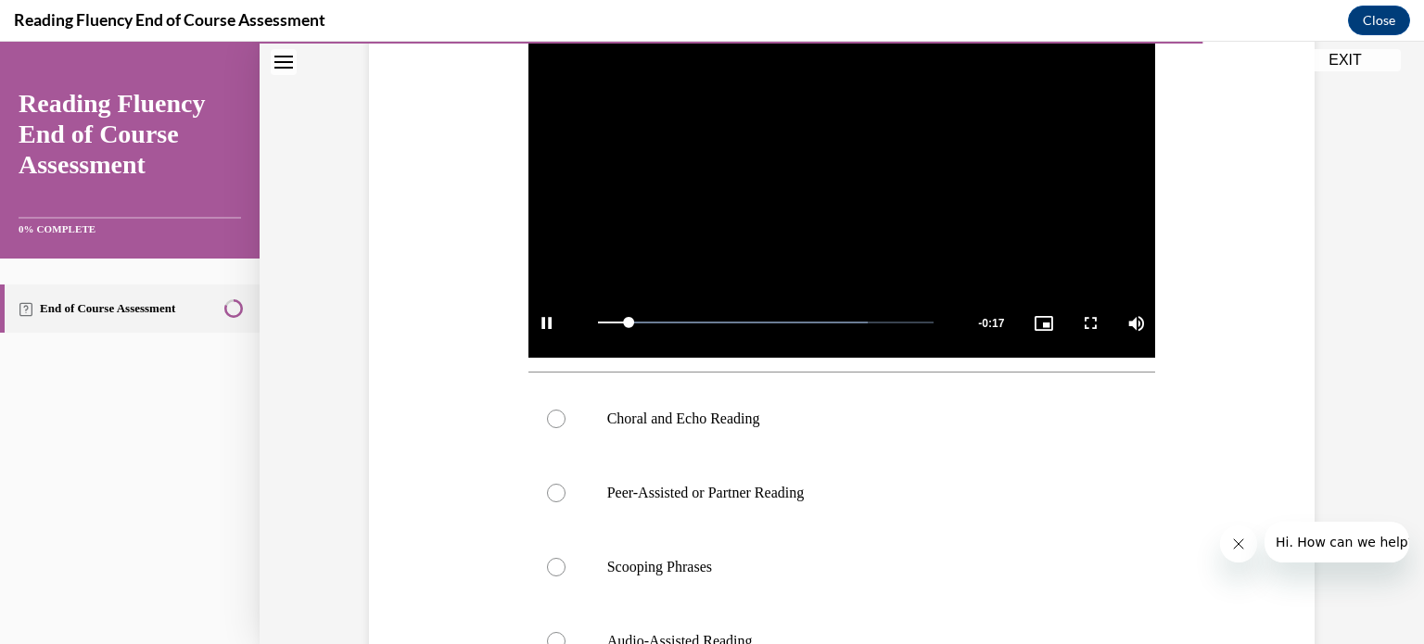
scroll to position [447, 0]
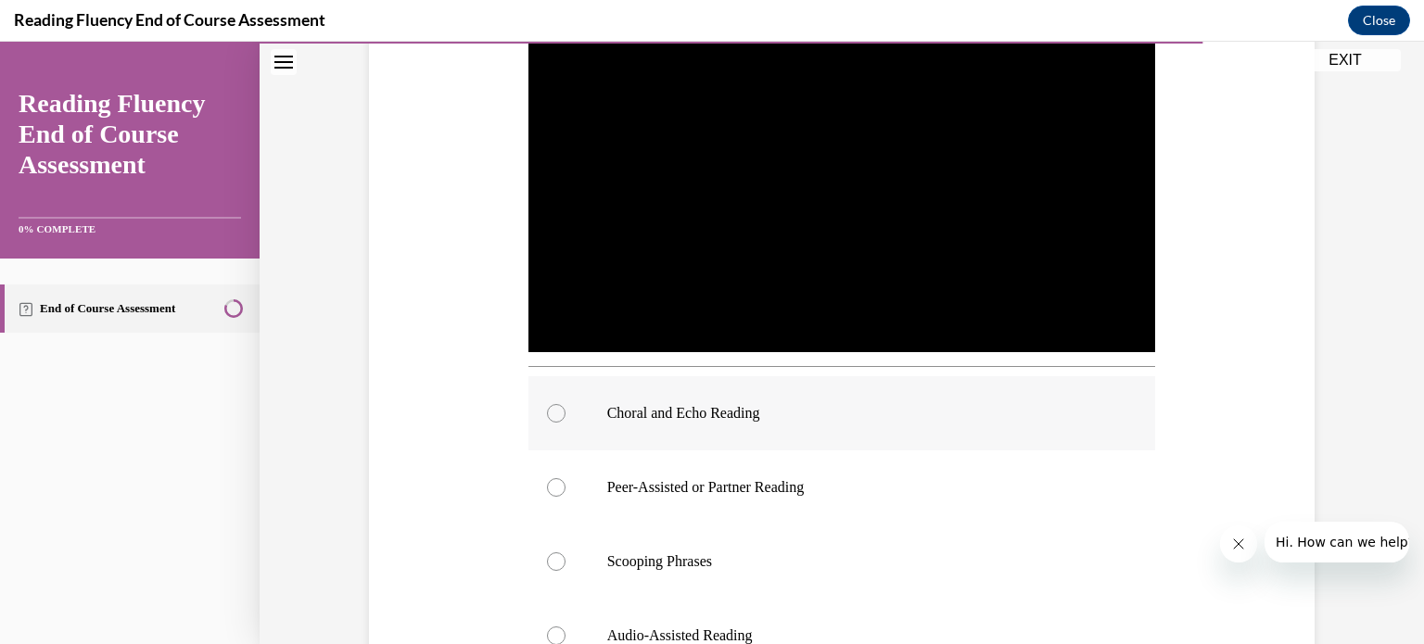
click at [739, 416] on p "Choral and Echo Reading" at bounding box center [858, 413] width 503 height 19
click at [566, 416] on input "Choral and Echo Reading" at bounding box center [556, 413] width 19 height 19
radio input "true"
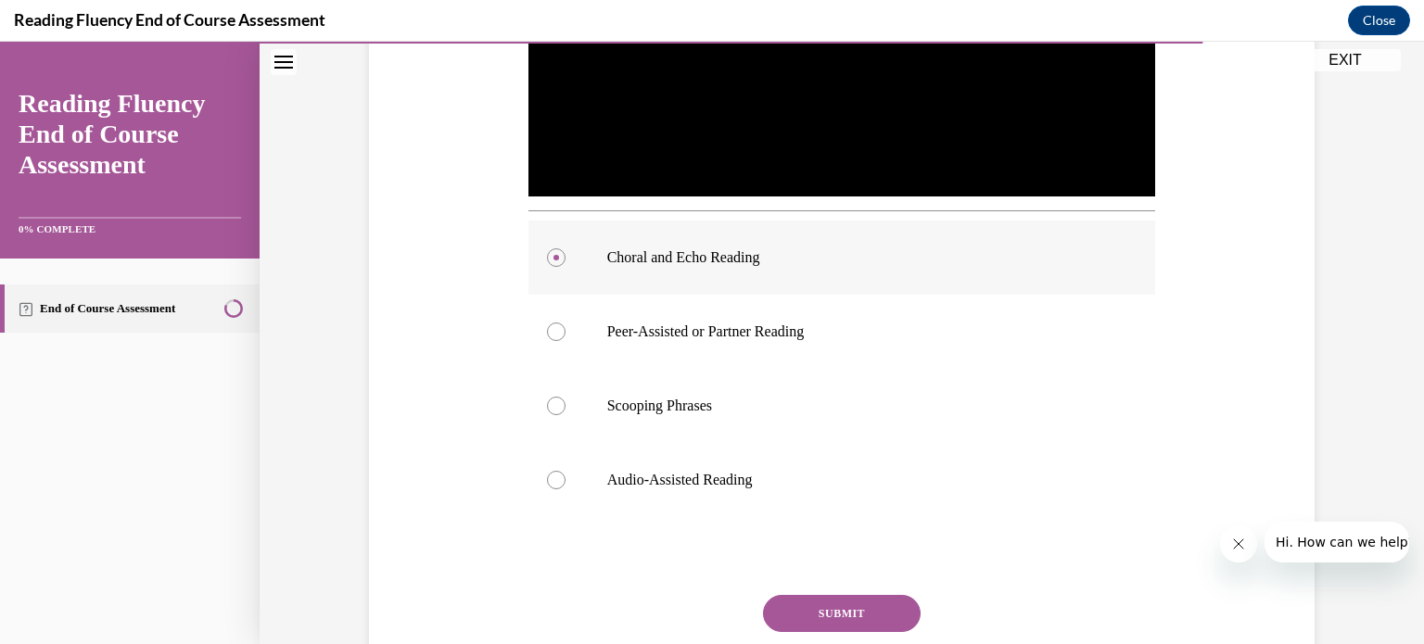
scroll to position [607, 0]
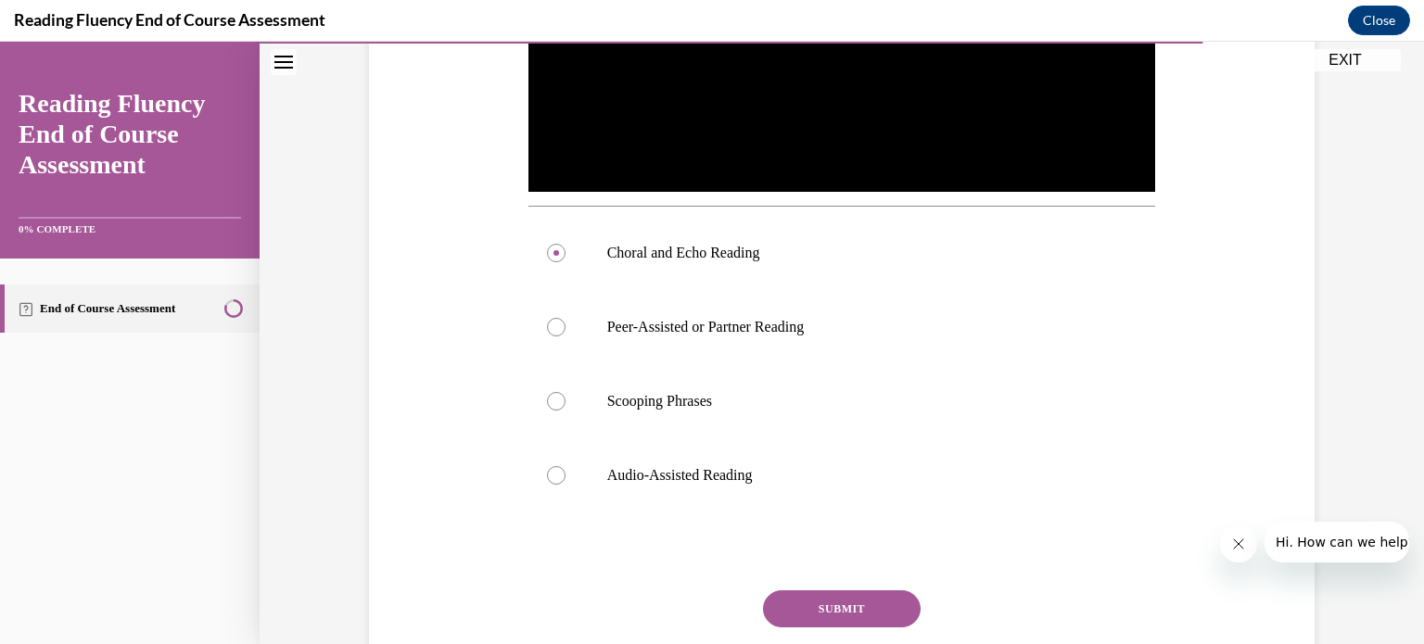
click at [876, 612] on button "SUBMIT" at bounding box center [842, 609] width 158 height 37
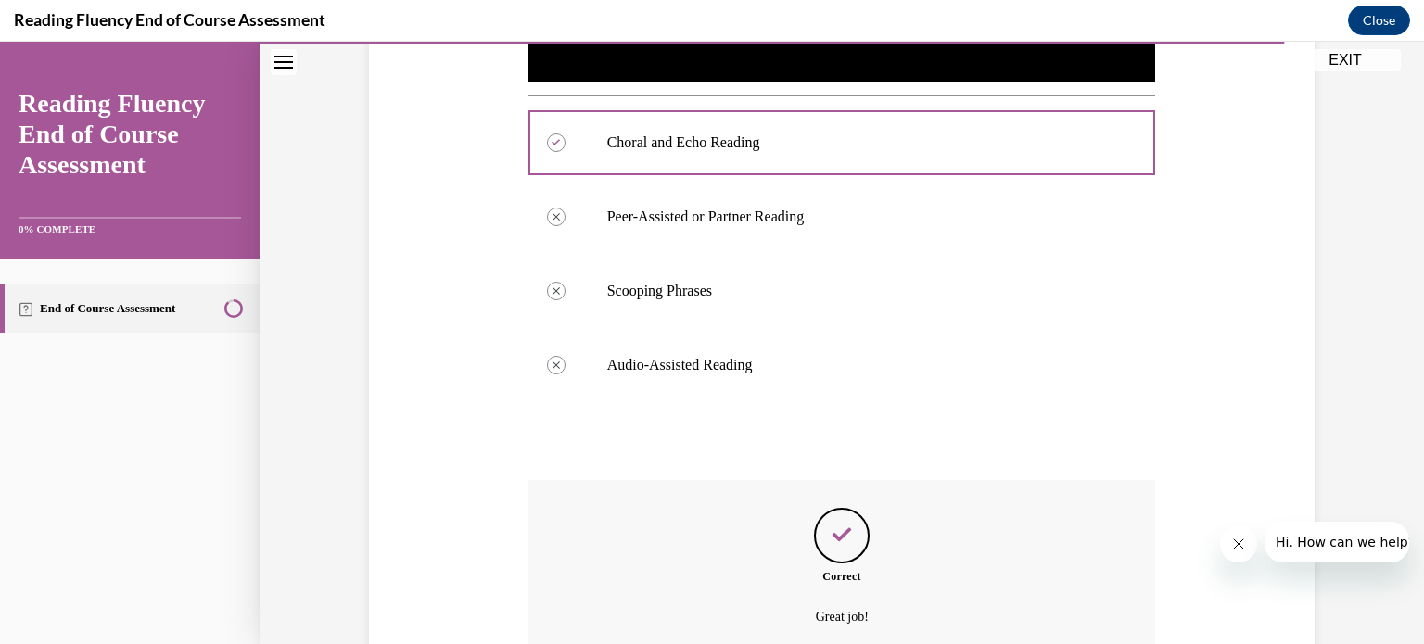
scroll to position [836, 0]
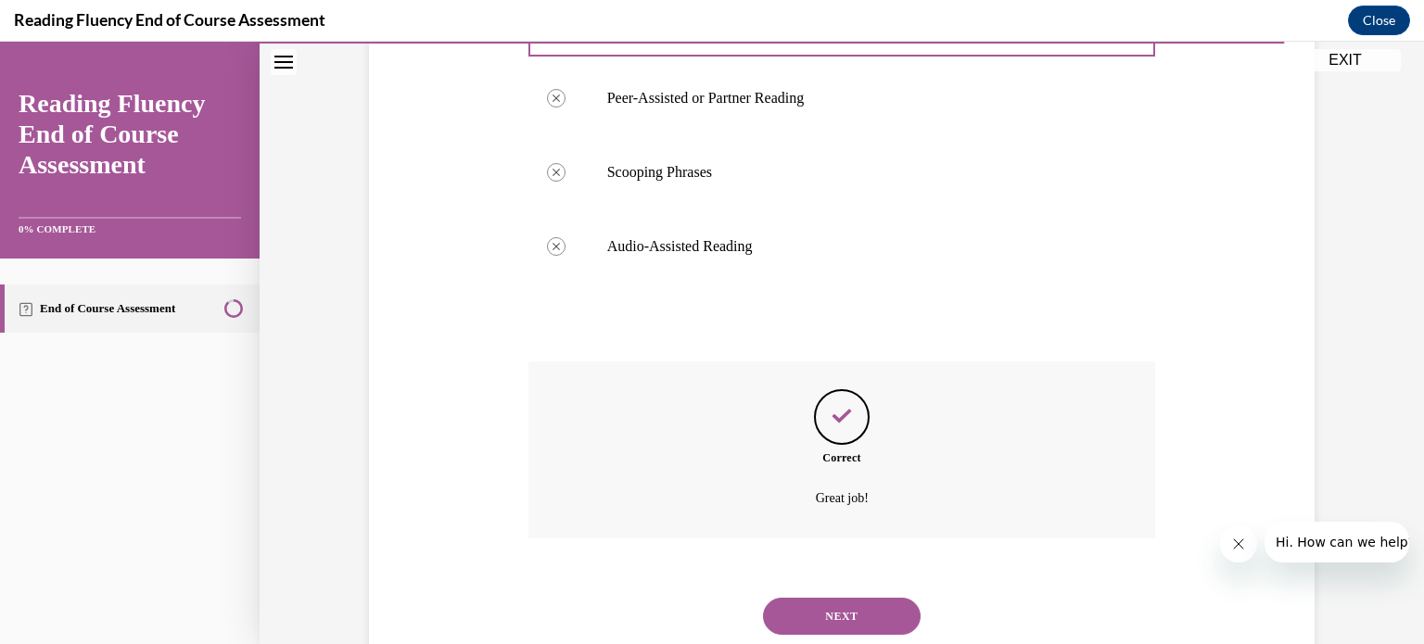
click at [883, 618] on button "NEXT" at bounding box center [842, 616] width 158 height 37
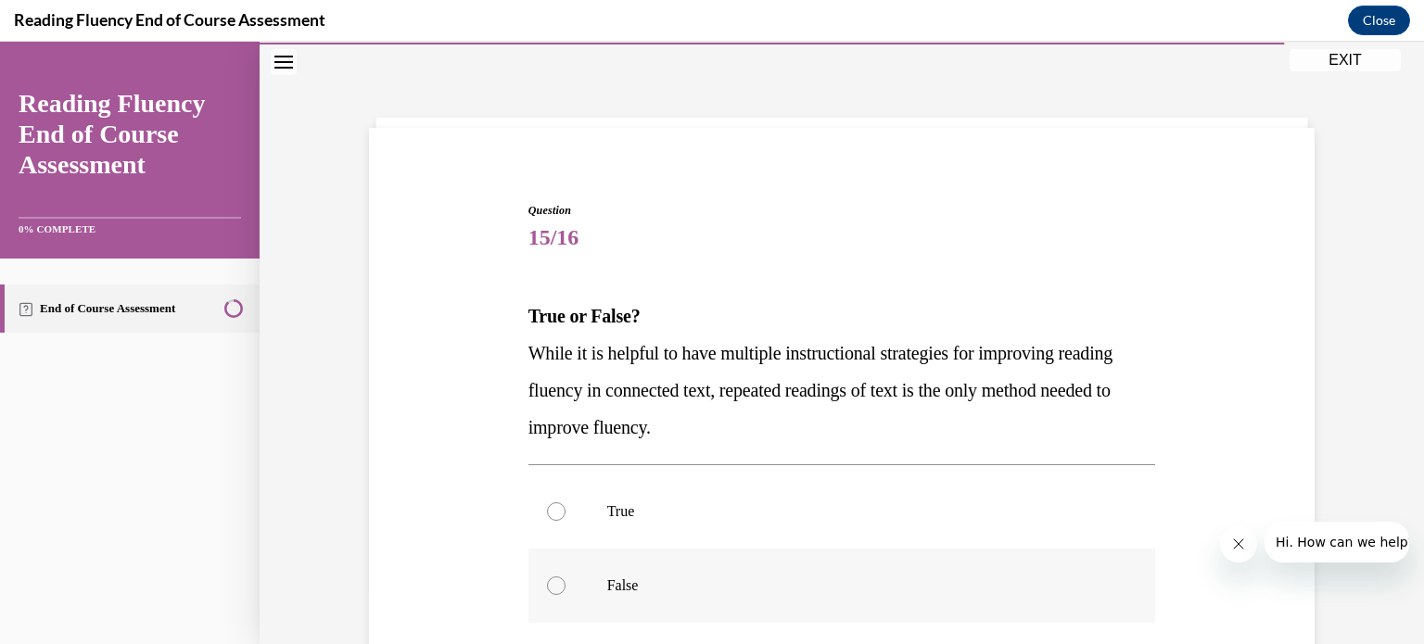
click at [594, 580] on label "False" at bounding box center [843, 586] width 628 height 74
click at [566, 580] on input "False" at bounding box center [556, 586] width 19 height 19
radio input "true"
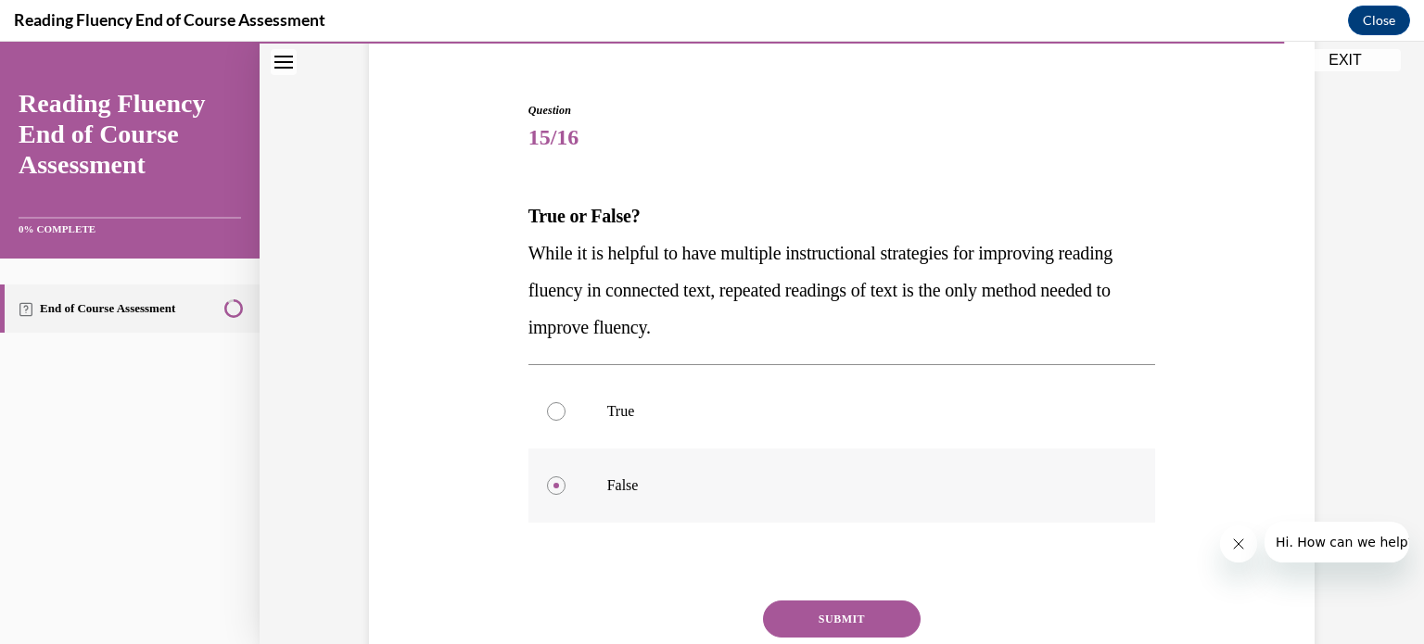
scroll to position [245, 0]
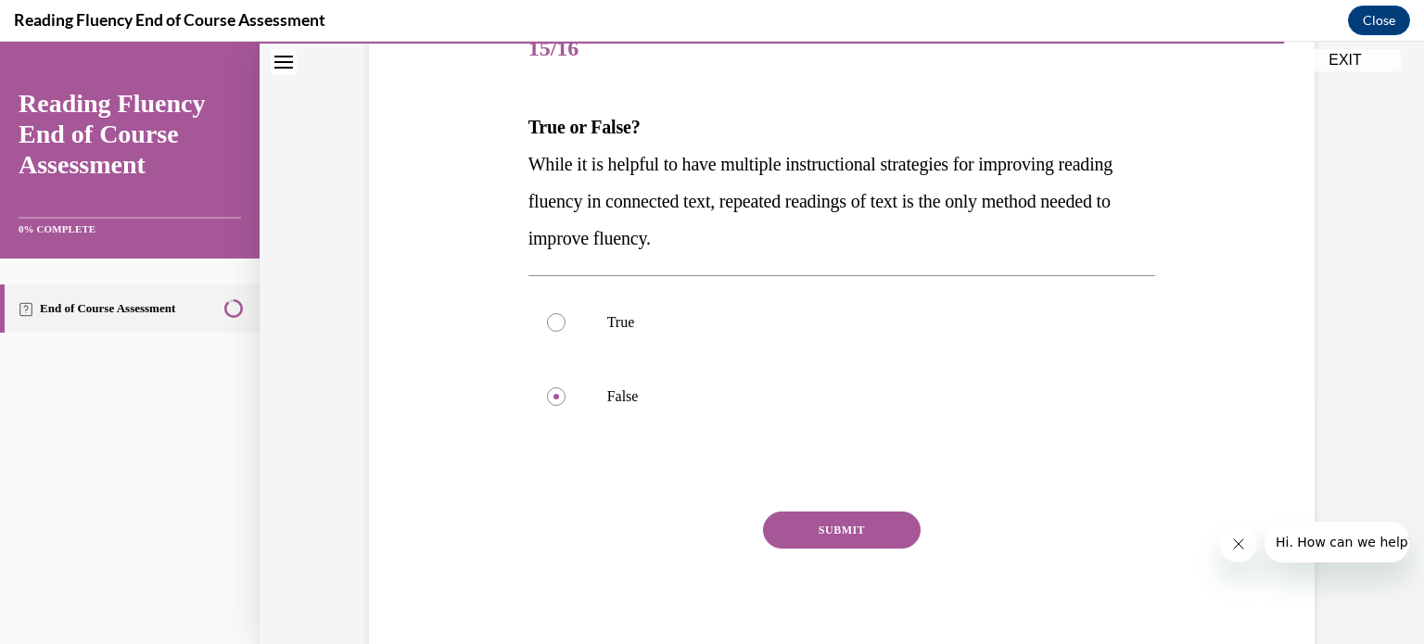
click at [879, 540] on button "SUBMIT" at bounding box center [842, 530] width 158 height 37
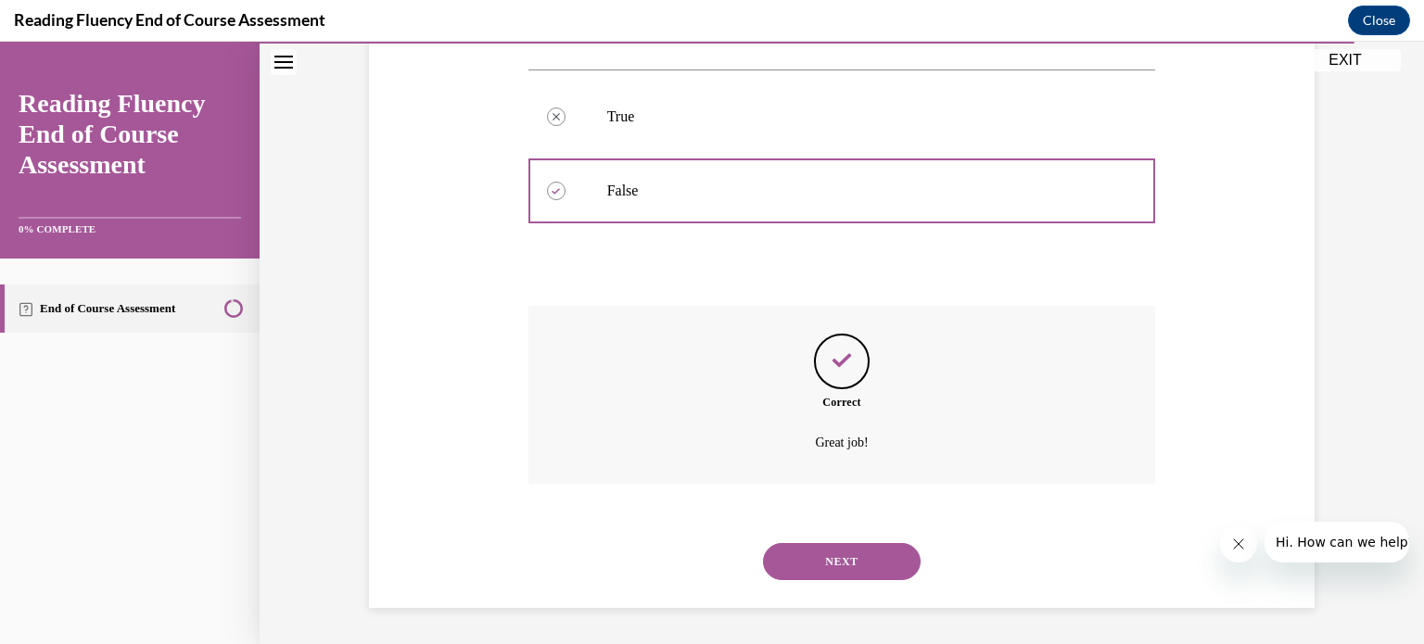
click at [889, 564] on button "NEXT" at bounding box center [842, 561] width 158 height 37
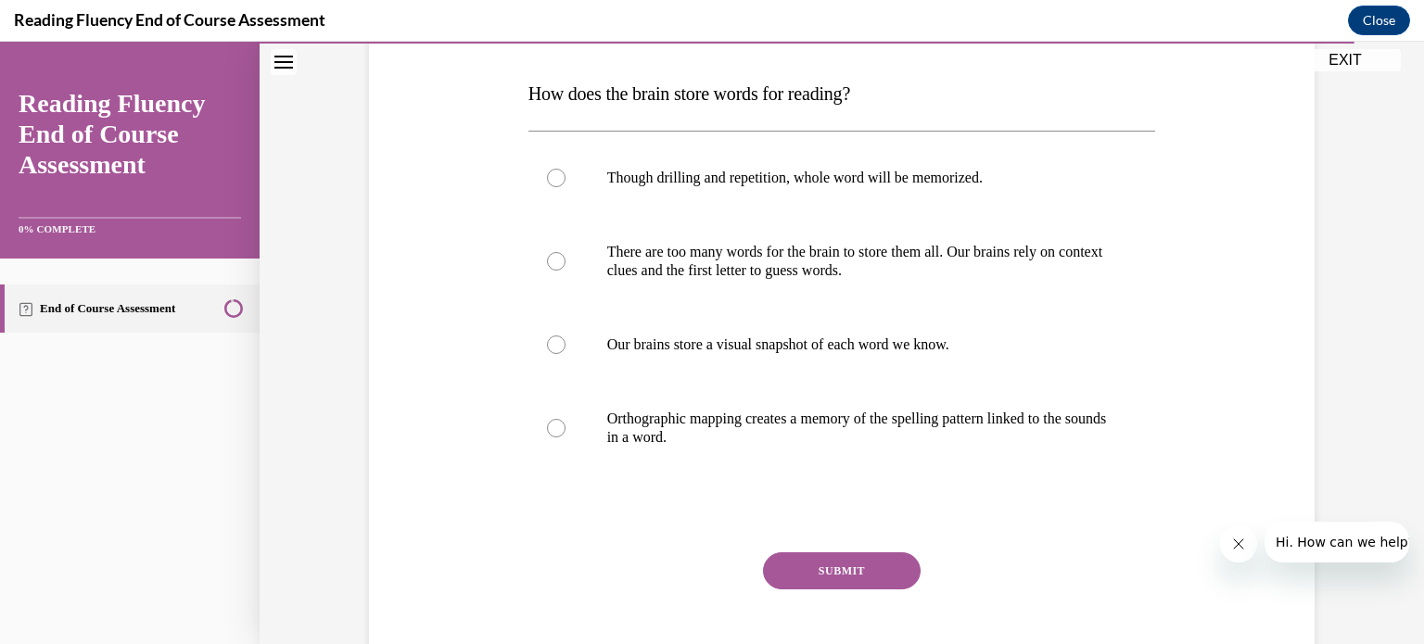
scroll to position [291, 0]
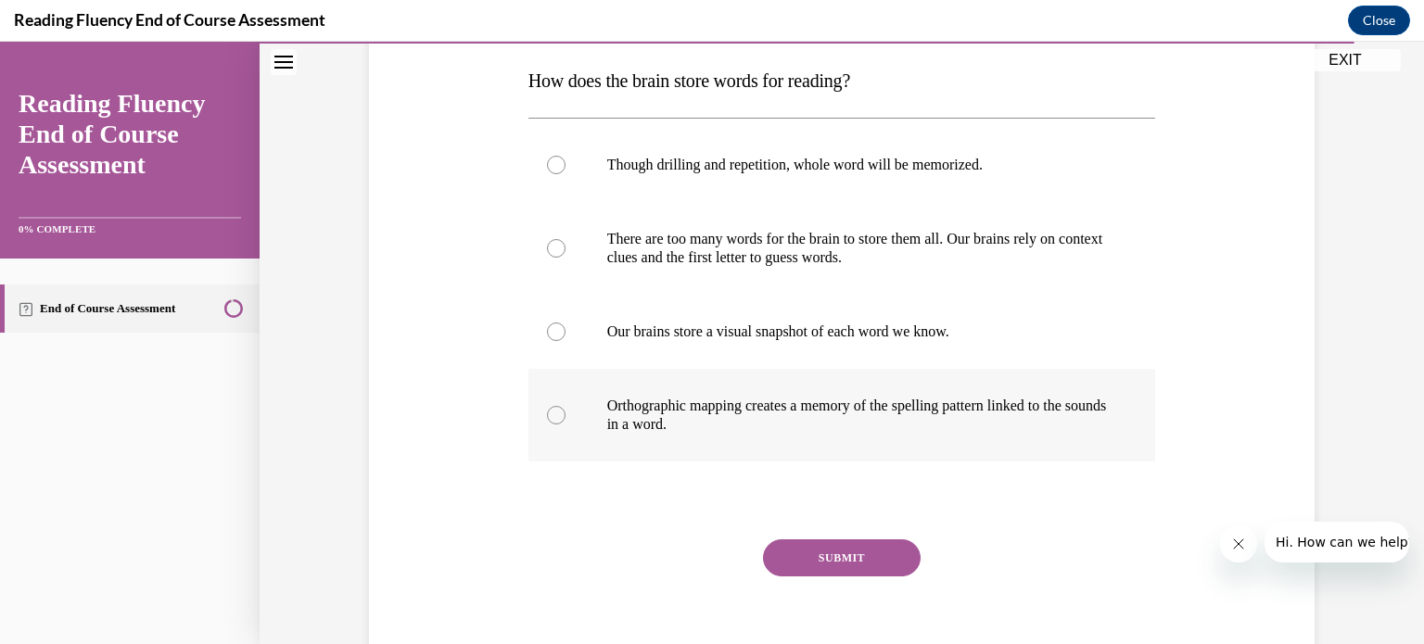
click at [706, 401] on p "Orthographic mapping creates a memory of the spelling pattern linked to the sou…" at bounding box center [858, 415] width 503 height 37
click at [566, 406] on input "Orthographic mapping creates a memory of the spelling pattern linked to the sou…" at bounding box center [556, 415] width 19 height 19
radio input "true"
click at [804, 548] on button "SUBMIT" at bounding box center [842, 558] width 158 height 37
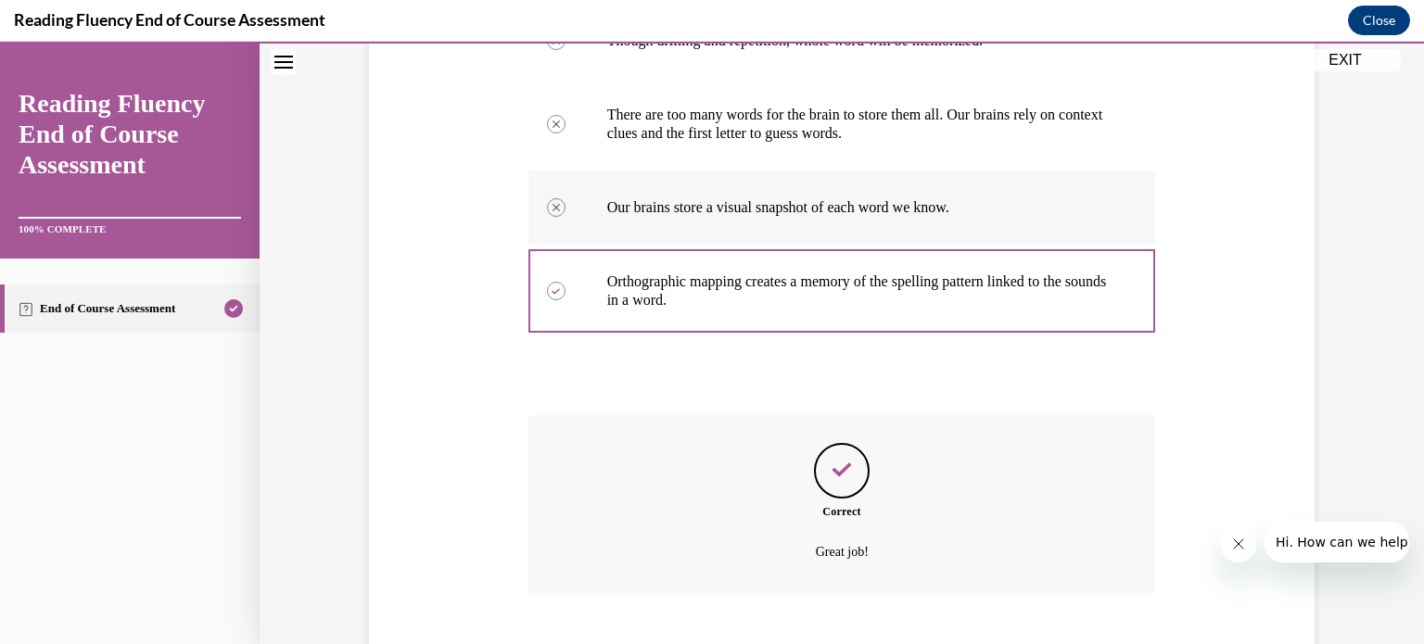
scroll to position [515, 0]
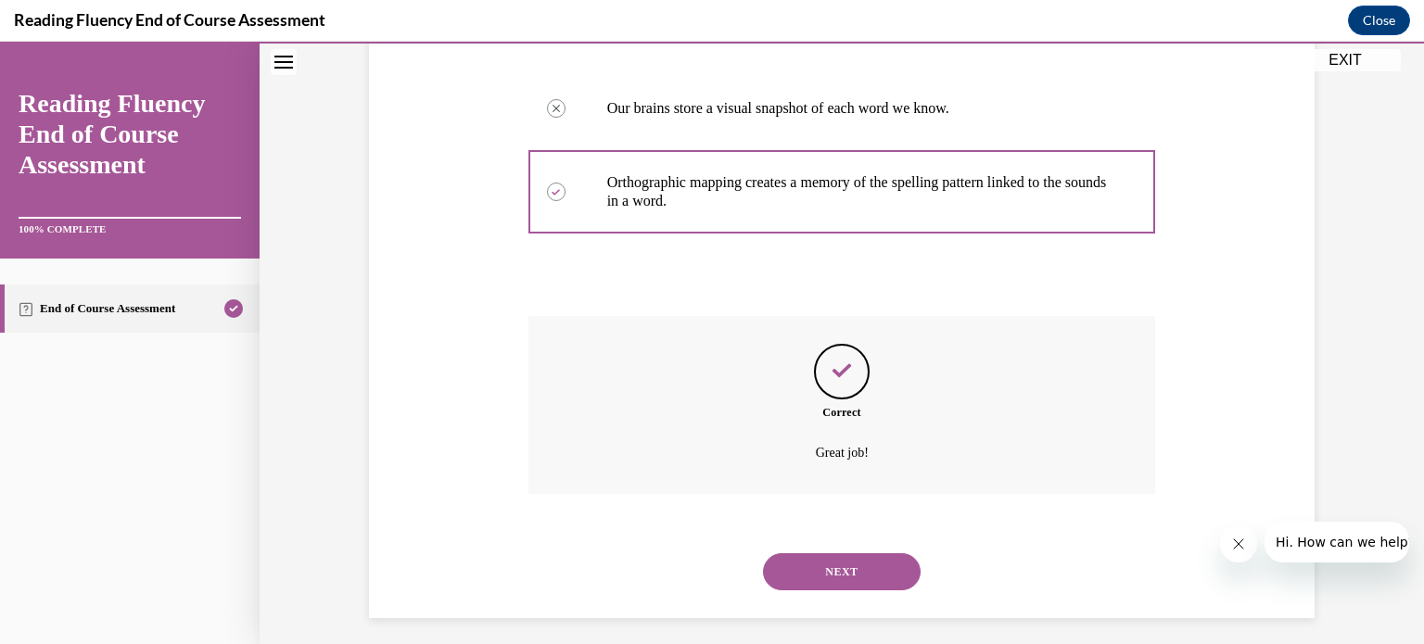
click at [869, 571] on button "NEXT" at bounding box center [842, 572] width 158 height 37
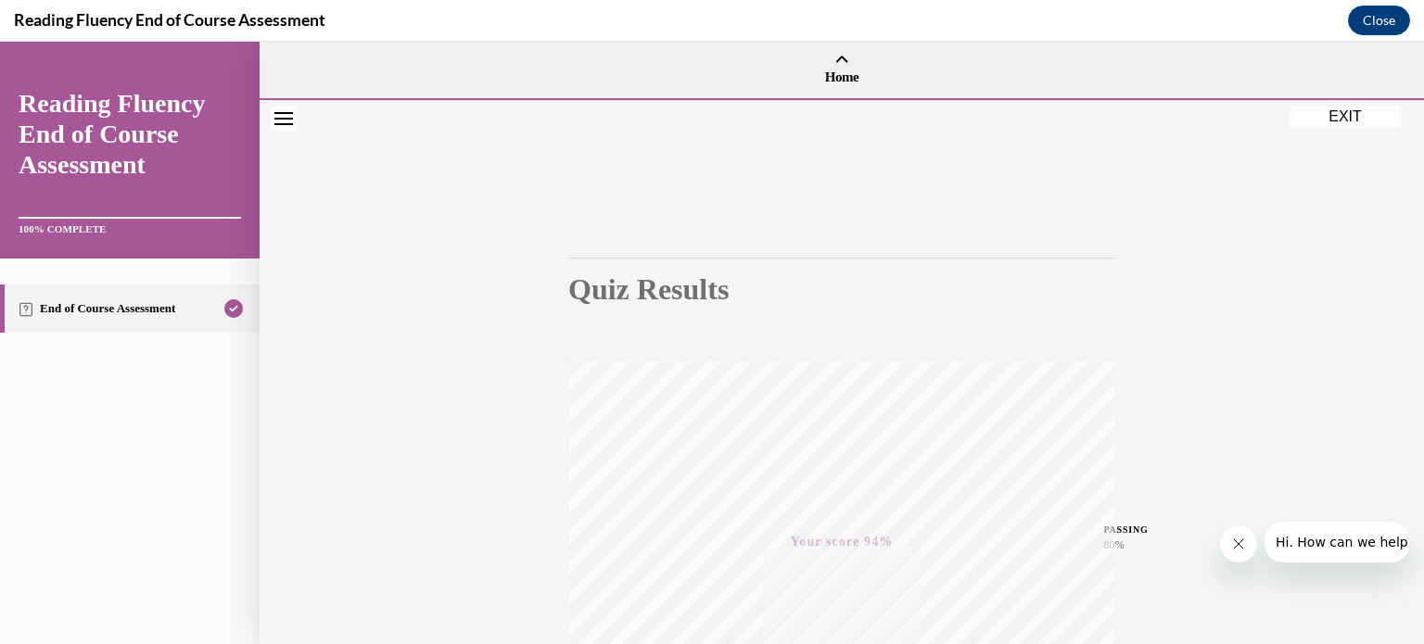
scroll to position [347, 0]
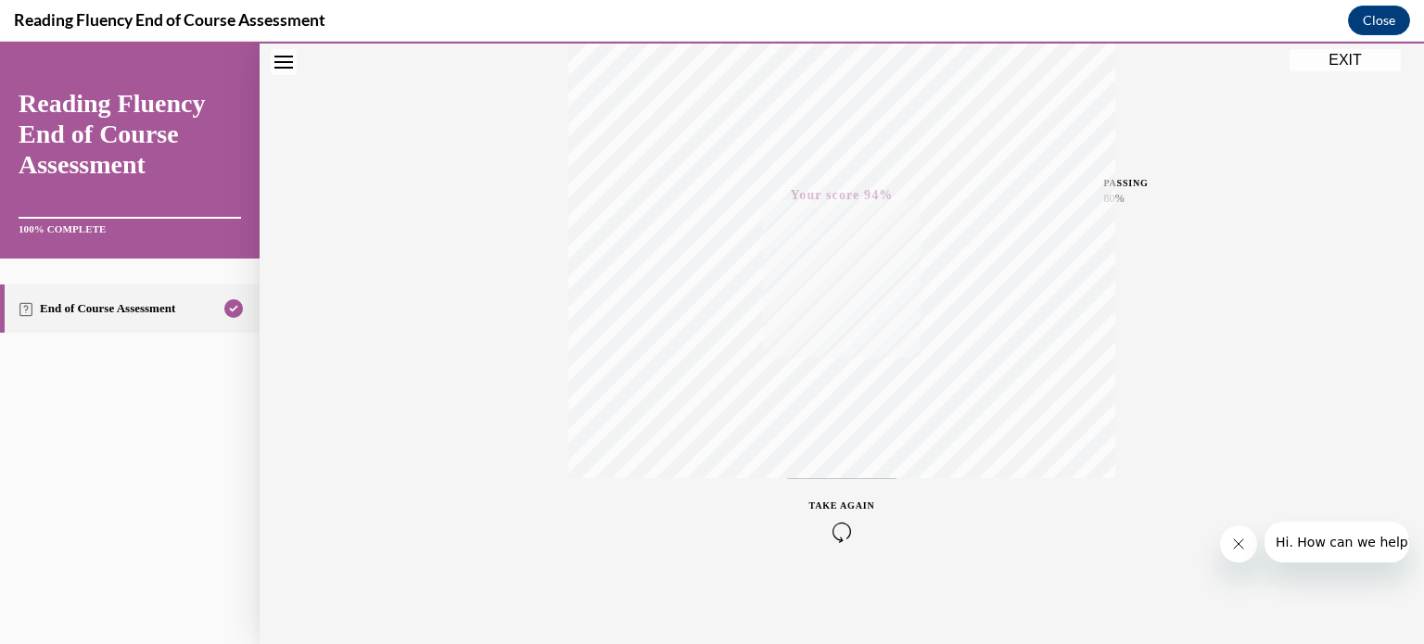
click at [1358, 59] on button "EXIT" at bounding box center [1345, 60] width 111 height 22
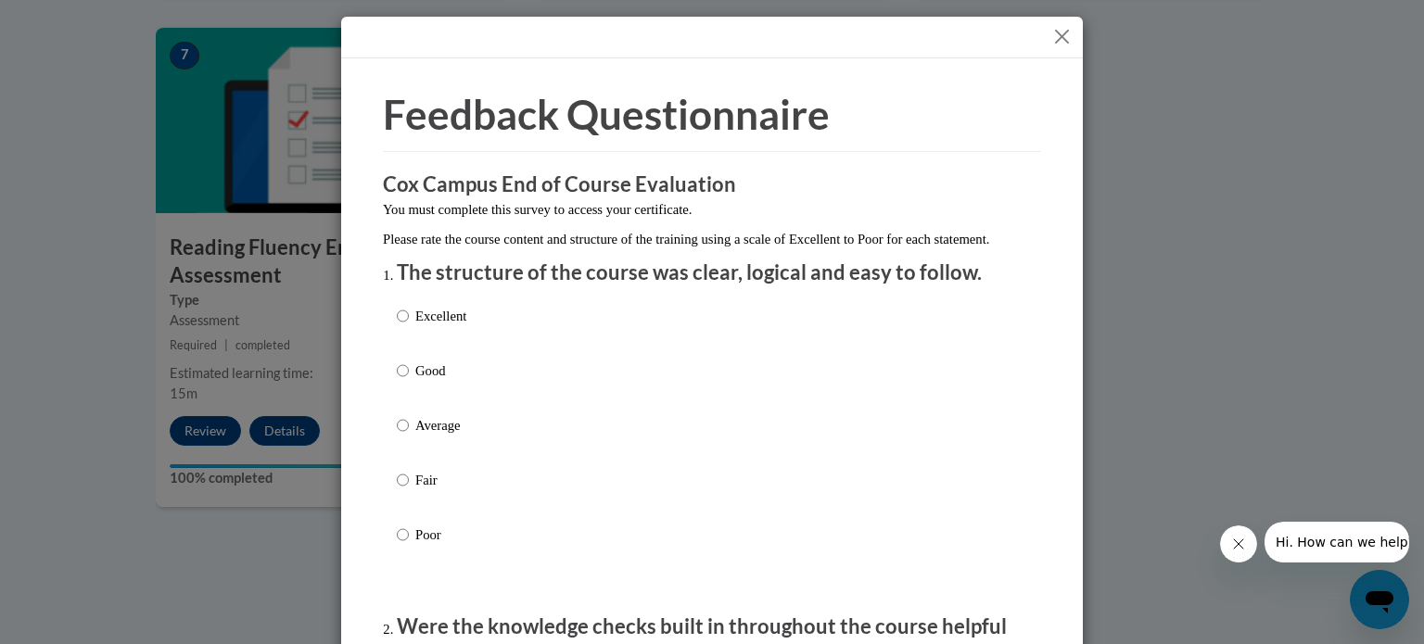
click at [427, 326] on p "Excellent" at bounding box center [440, 316] width 51 height 20
click at [409, 326] on input "Excellent" at bounding box center [403, 316] width 12 height 20
radio input "true"
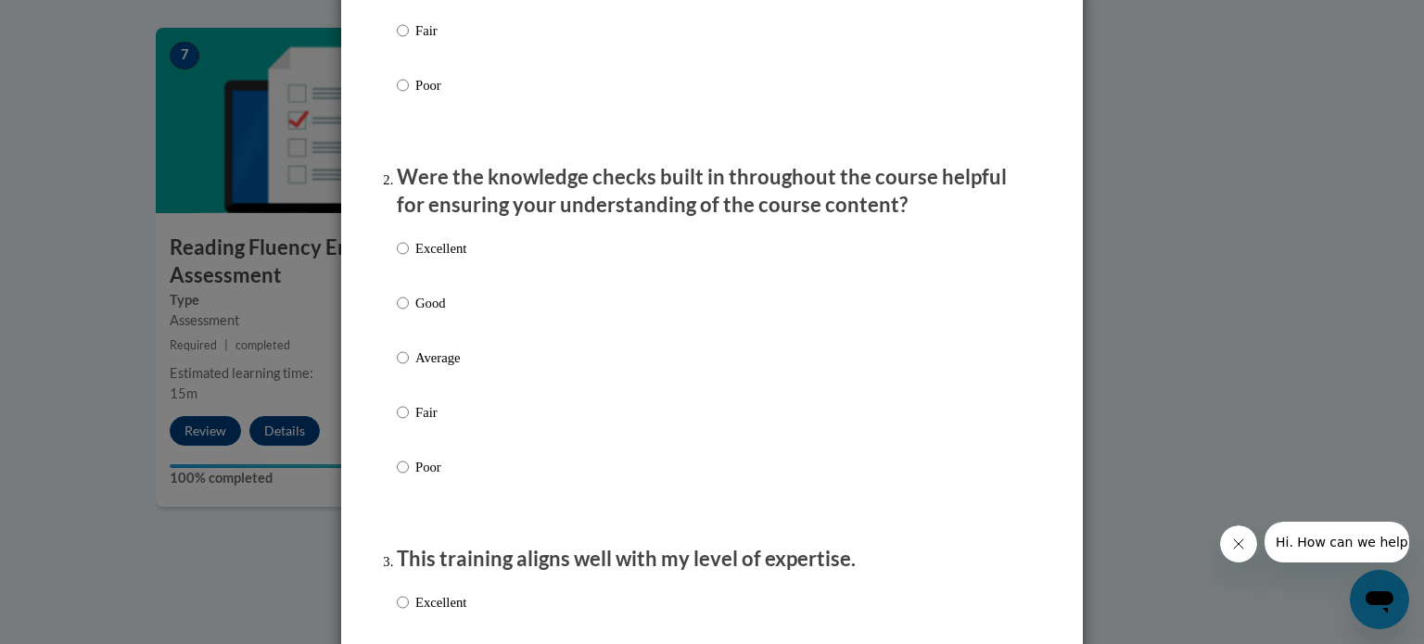
scroll to position [451, 0]
click at [458, 282] on label "Excellent" at bounding box center [432, 262] width 70 height 50
click at [409, 258] on input "Excellent" at bounding box center [403, 247] width 12 height 20
radio input "true"
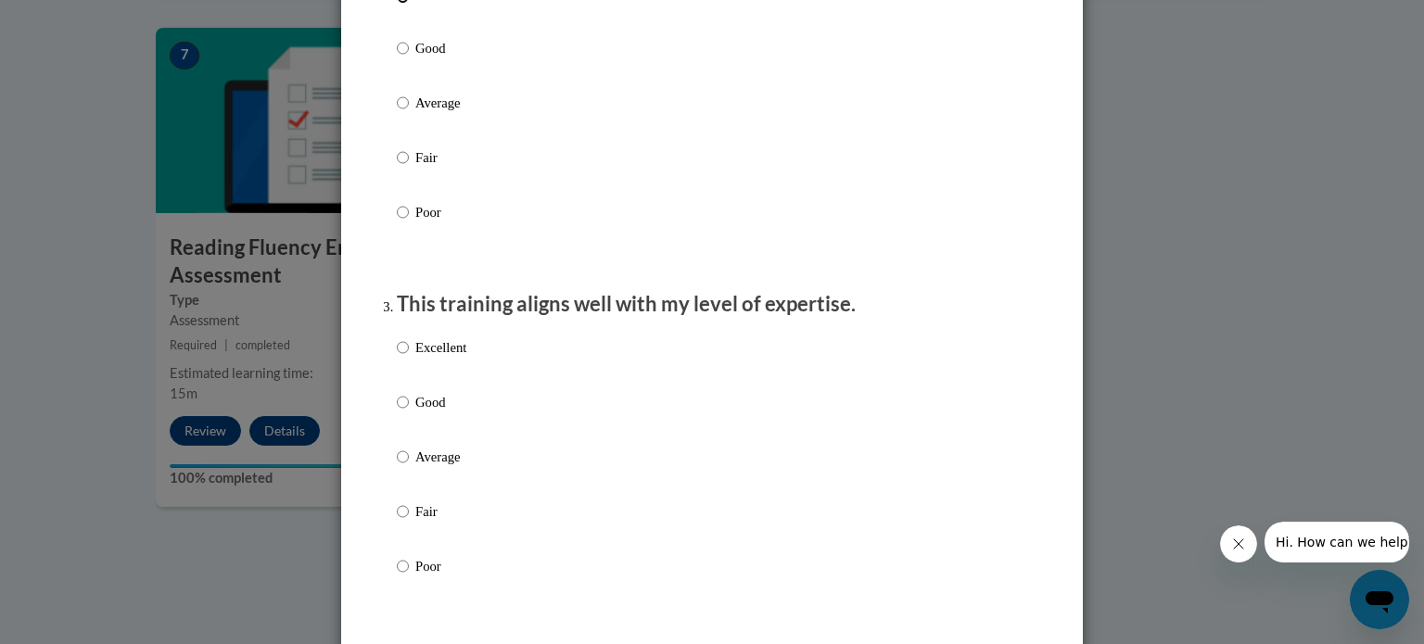
scroll to position [722, 0]
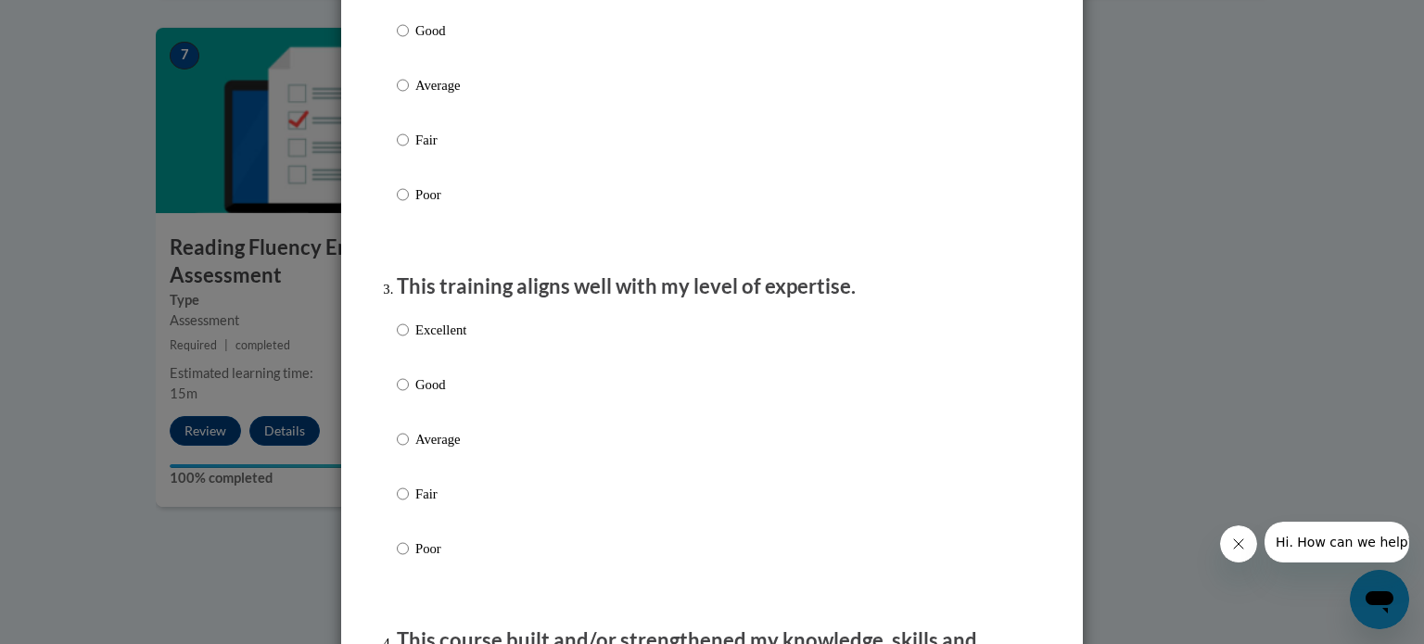
click at [445, 416] on label "Good" at bounding box center [432, 400] width 70 height 50
click at [409, 395] on input "Good" at bounding box center [403, 385] width 12 height 20
radio input "true"
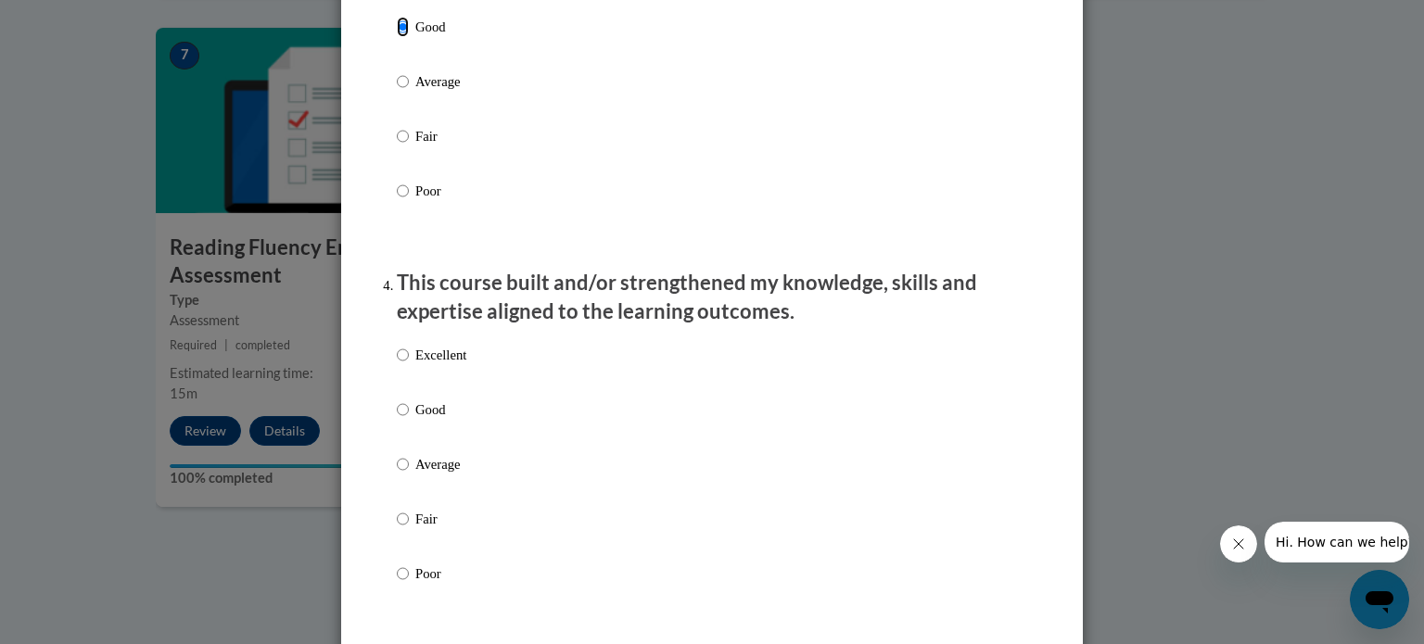
scroll to position [1095, 0]
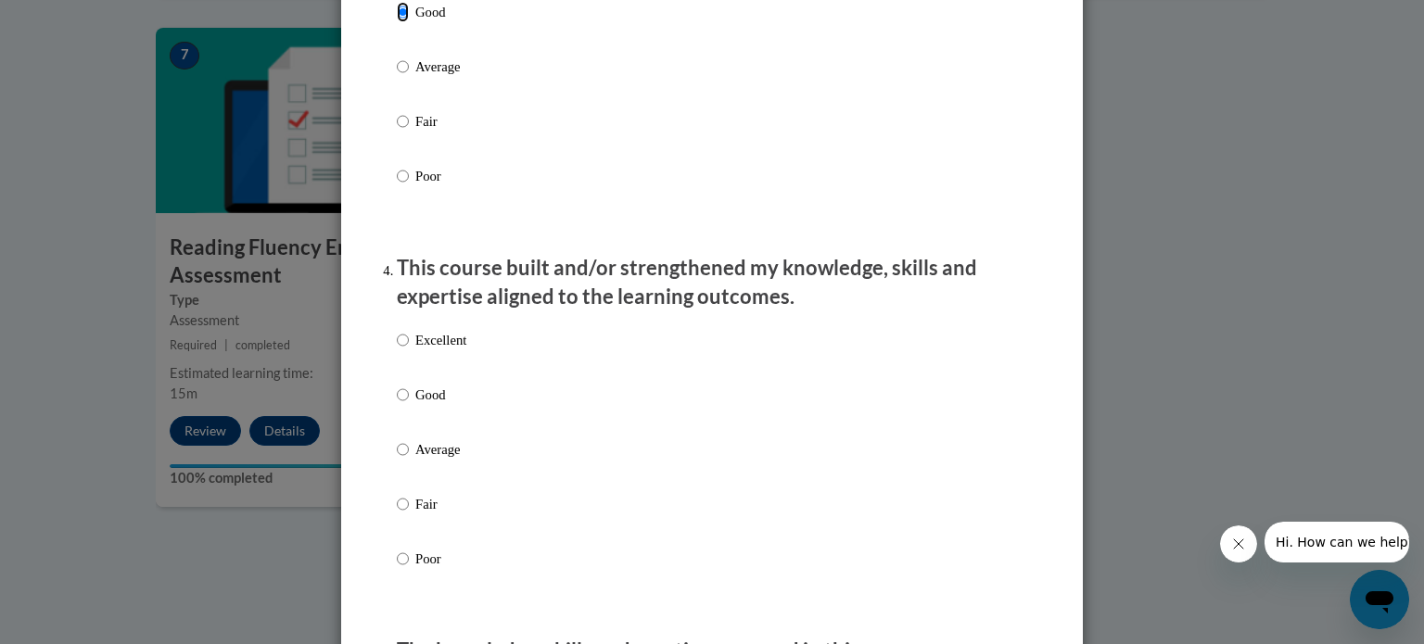
click at [448, 370] on label "Excellent" at bounding box center [432, 355] width 70 height 50
click at [409, 351] on input "Excellent" at bounding box center [403, 340] width 12 height 20
radio input "true"
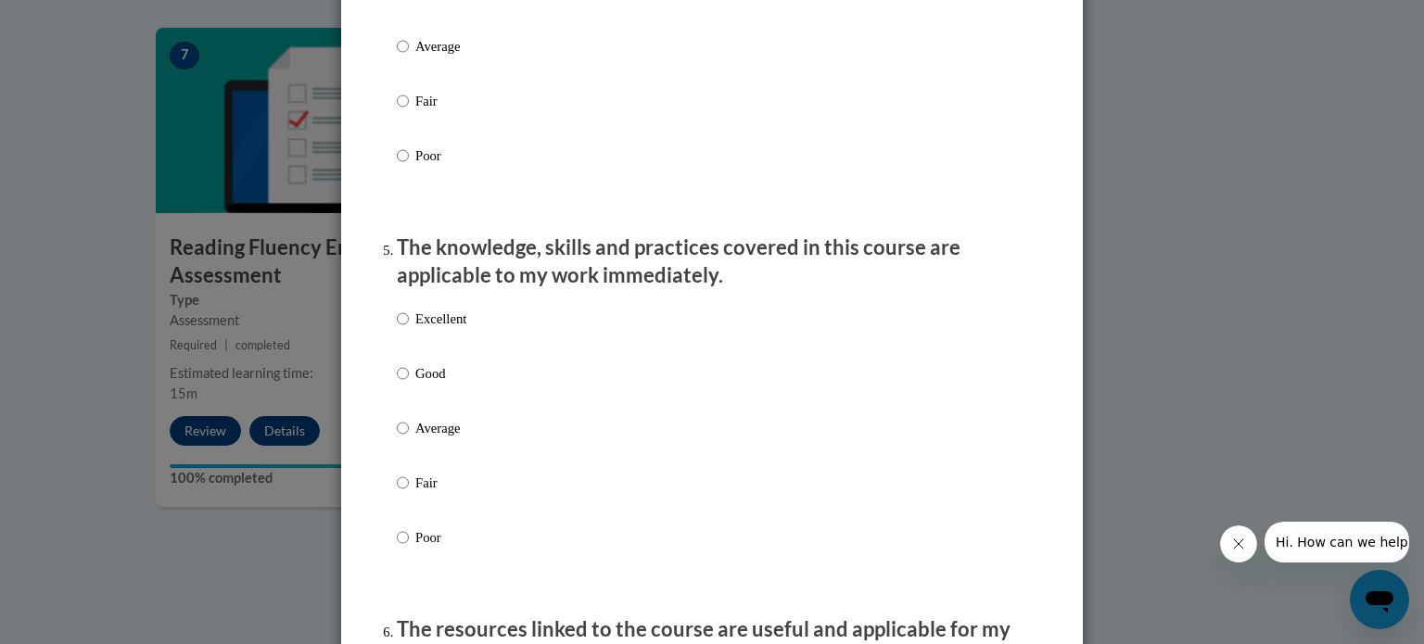
scroll to position [1512, 0]
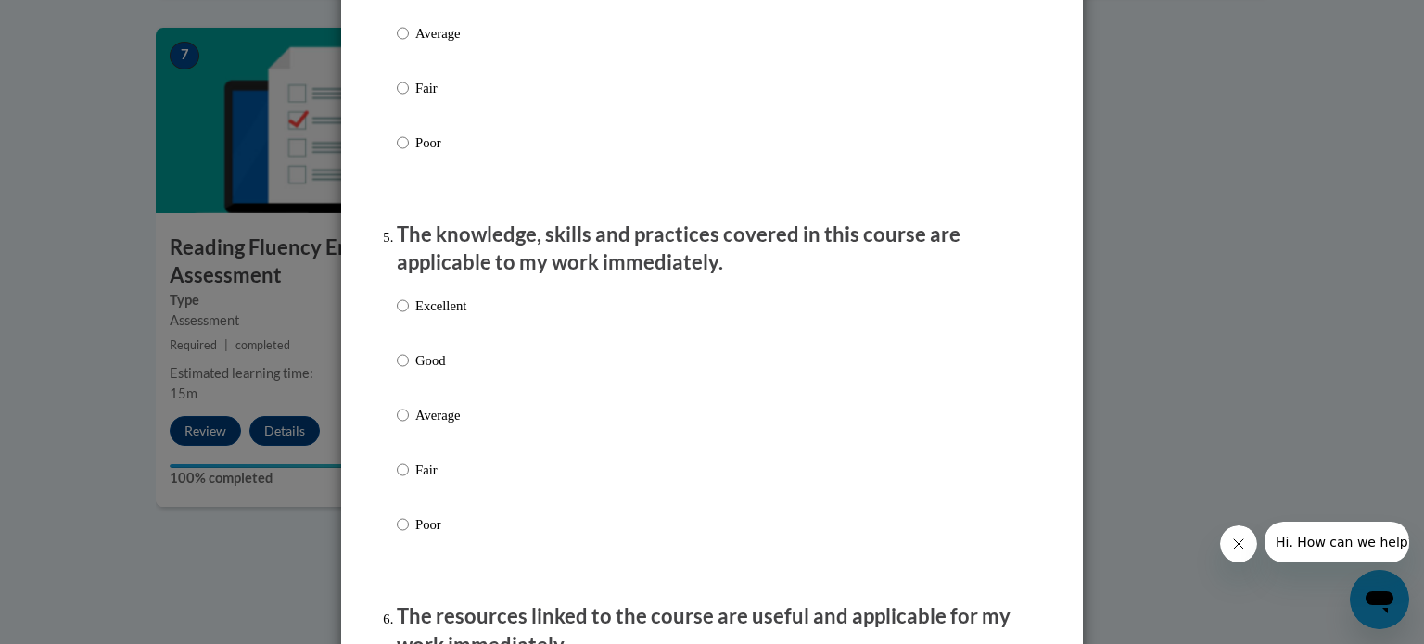
click at [425, 371] on p "Good" at bounding box center [440, 361] width 51 height 20
click at [409, 371] on input "Good" at bounding box center [403, 361] width 12 height 20
radio input "true"
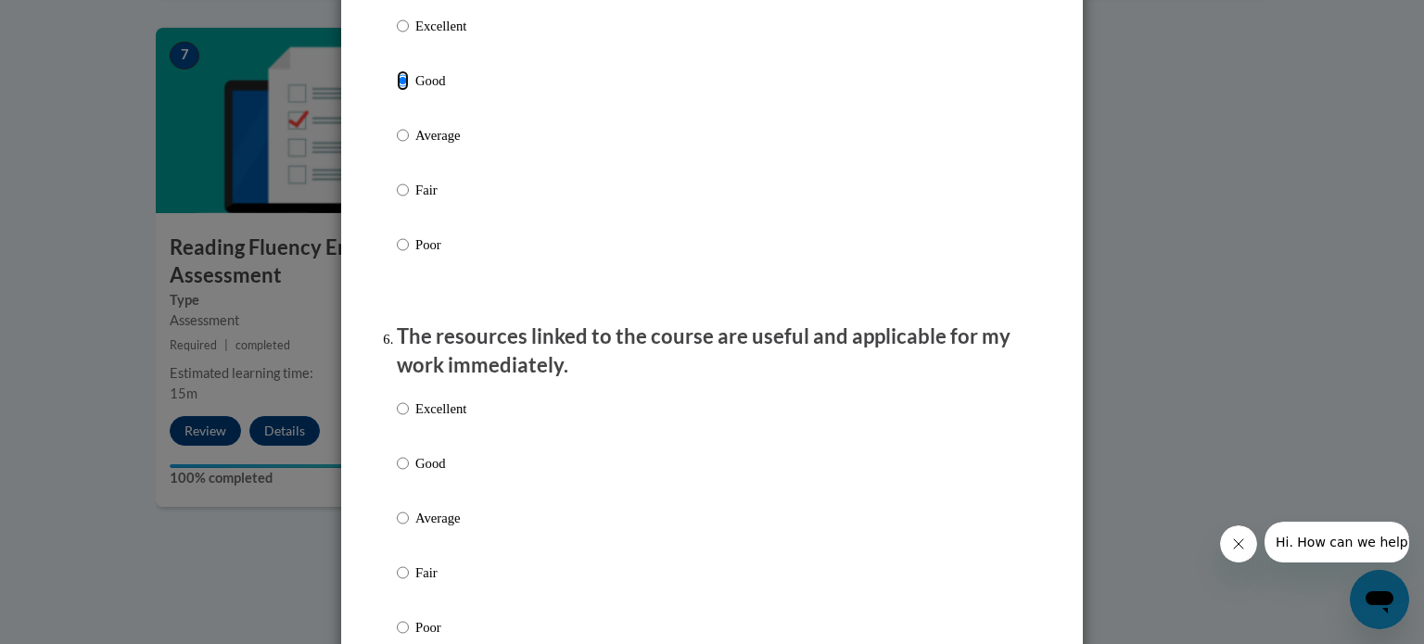
scroll to position [1795, 0]
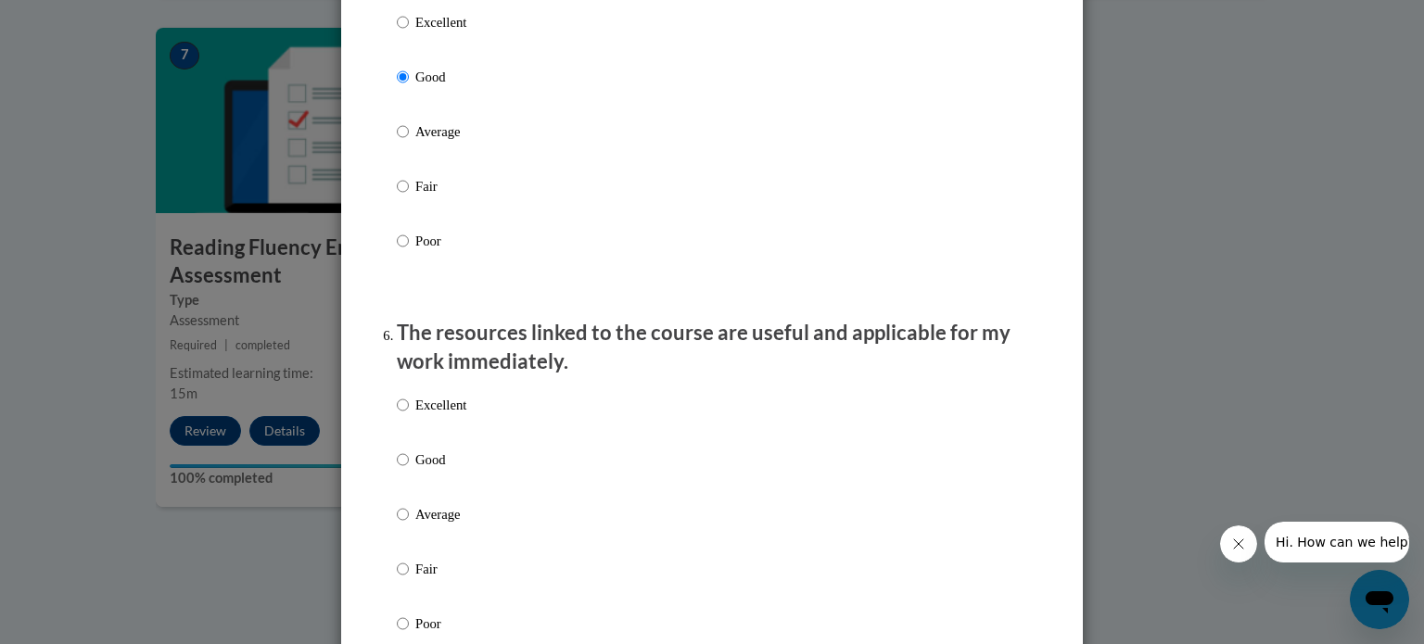
click at [457, 470] on p "Good" at bounding box center [440, 460] width 51 height 20
click at [409, 470] on input "Good" at bounding box center [403, 460] width 12 height 20
radio input "true"
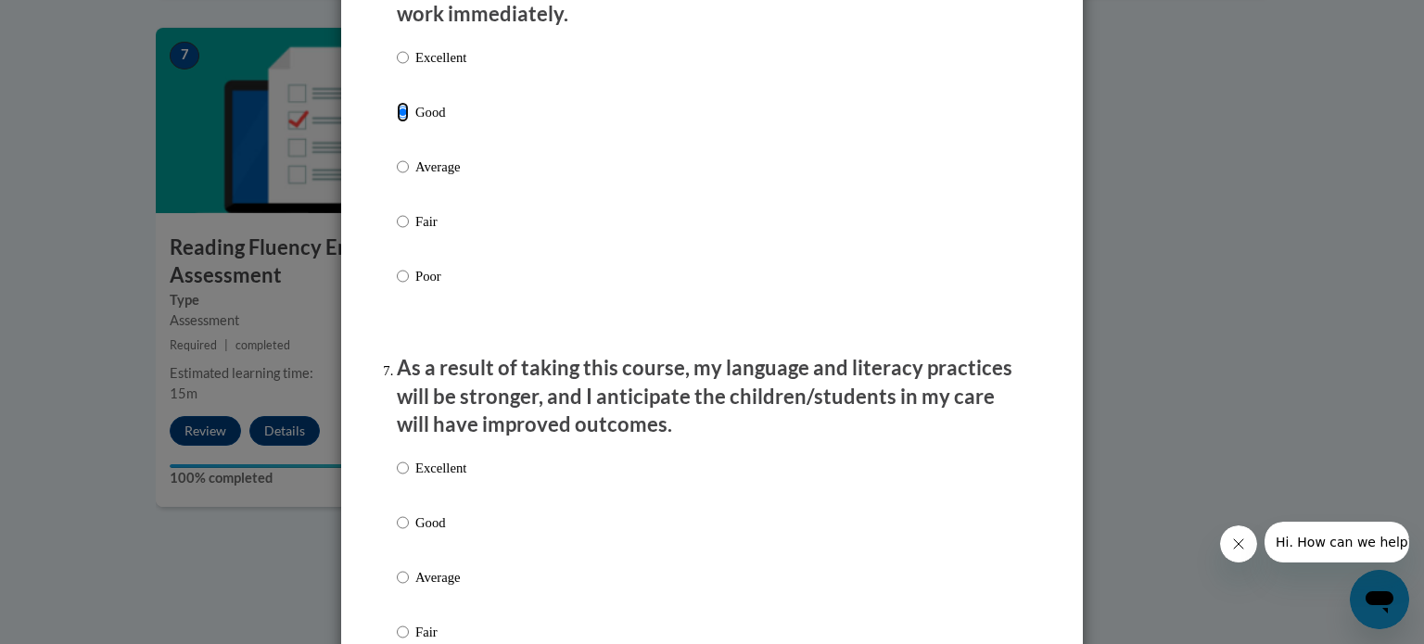
scroll to position [2173, 0]
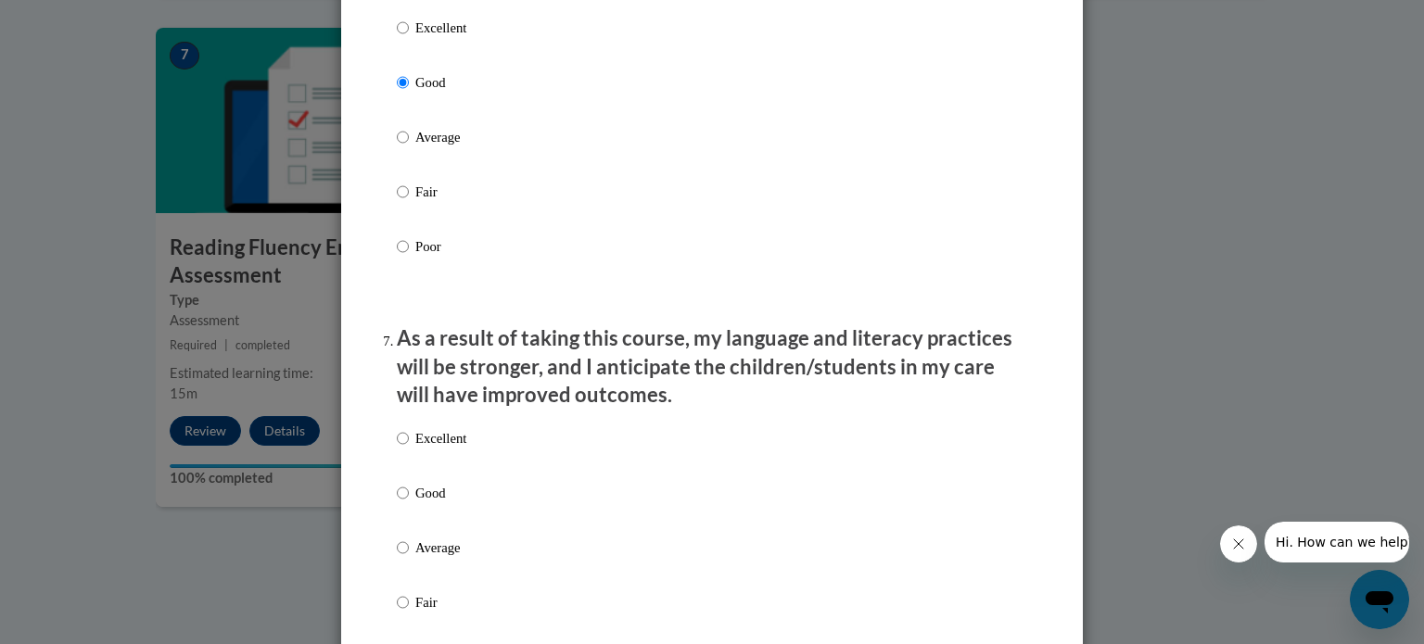
click at [434, 525] on label "Good" at bounding box center [432, 508] width 70 height 50
click at [409, 504] on input "Good" at bounding box center [403, 493] width 12 height 20
radio input "true"
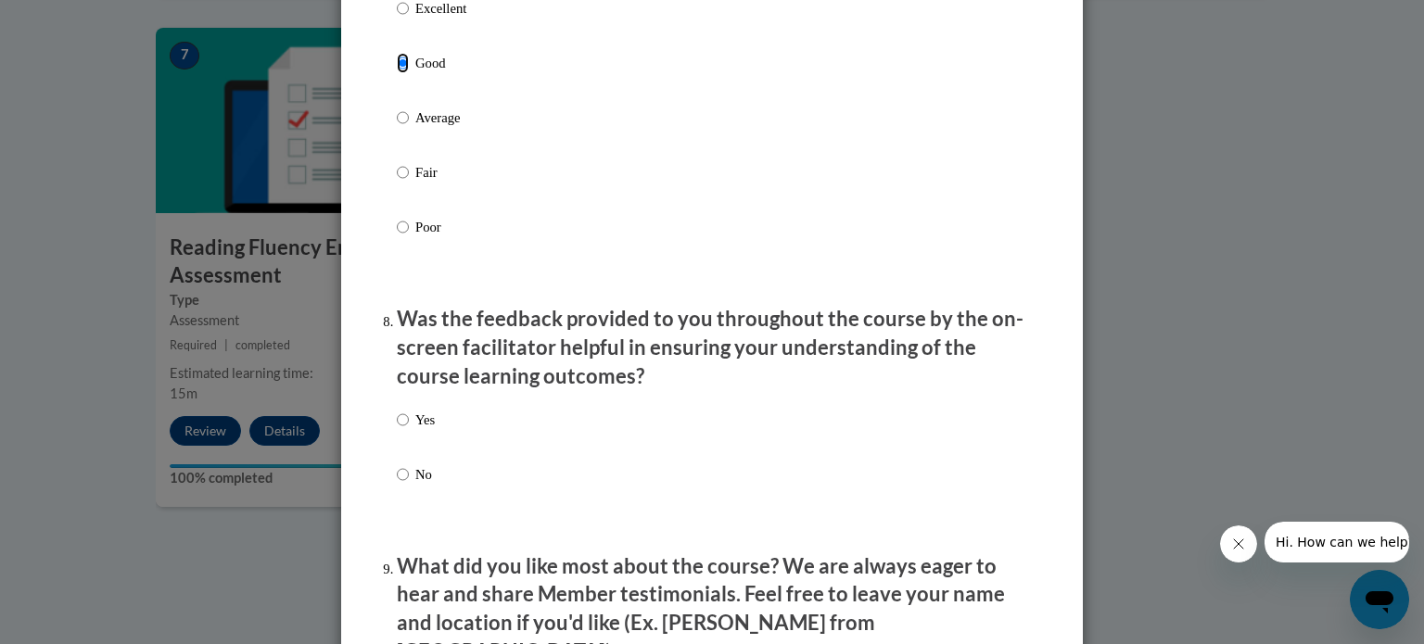
scroll to position [2604, 0]
click at [412, 453] on label "Yes" at bounding box center [416, 434] width 38 height 50
click at [409, 429] on input "Yes" at bounding box center [403, 419] width 12 height 20
radio input "true"
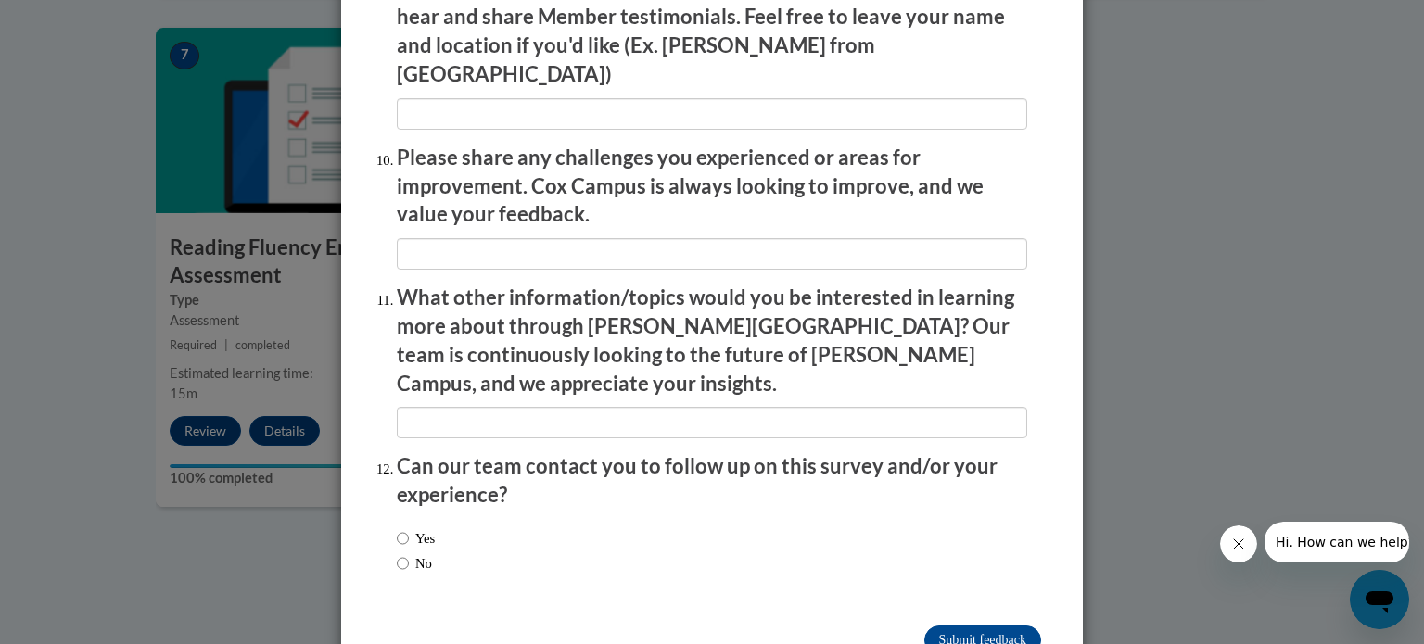
scroll to position [3217, 0]
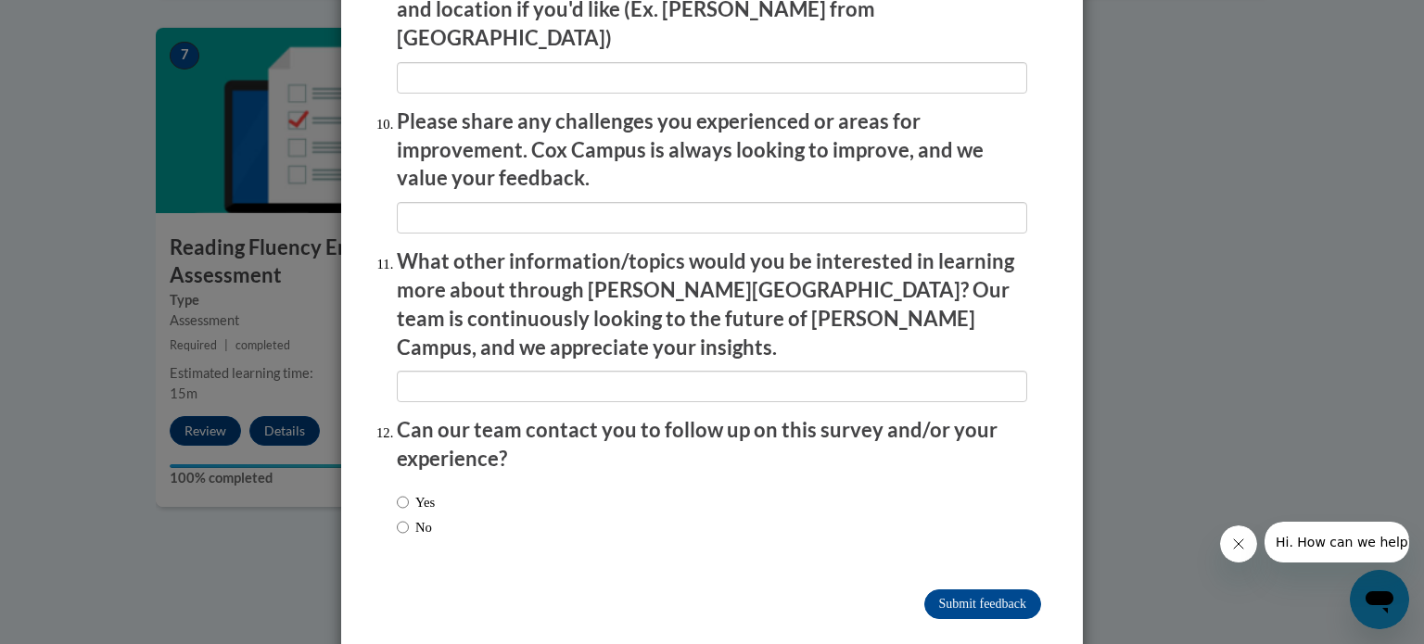
click at [416, 512] on div "Yes No" at bounding box center [712, 518] width 631 height 70
click at [401, 517] on input "No" at bounding box center [403, 527] width 12 height 20
radio input "true"
click at [996, 590] on input "Submit feedback" at bounding box center [983, 605] width 117 height 30
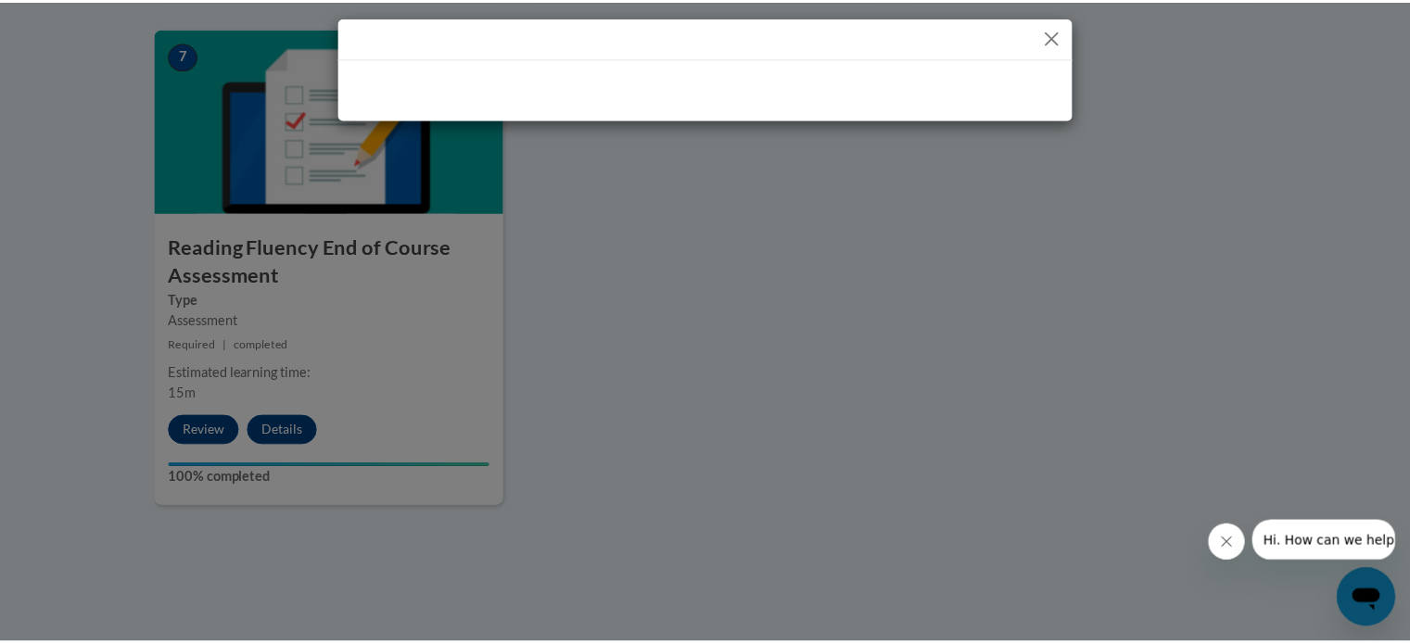
scroll to position [0, 0]
